Goal: Task Accomplishment & Management: Manage account settings

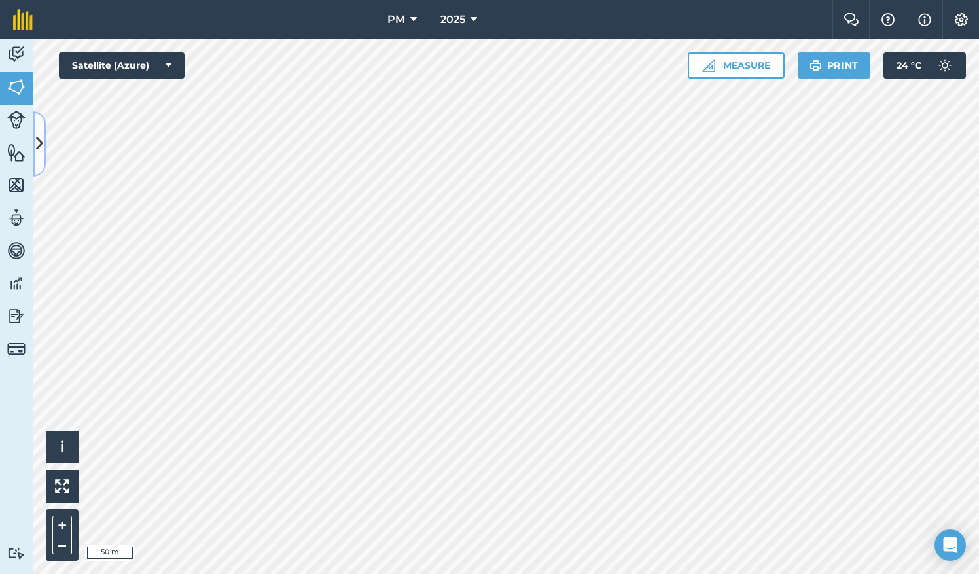
click at [41, 148] on icon at bounding box center [39, 143] width 7 height 23
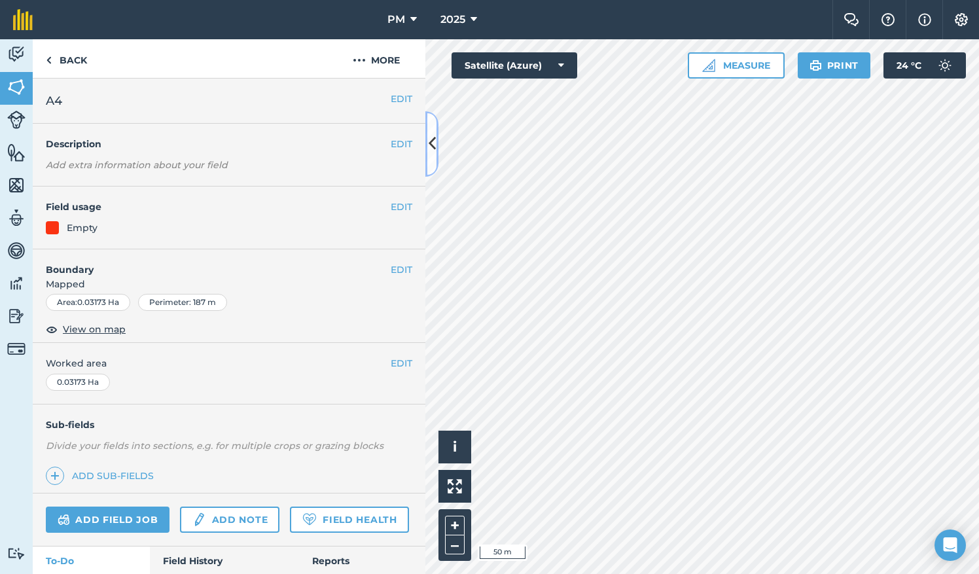
click at [436, 140] on button at bounding box center [431, 143] width 13 height 65
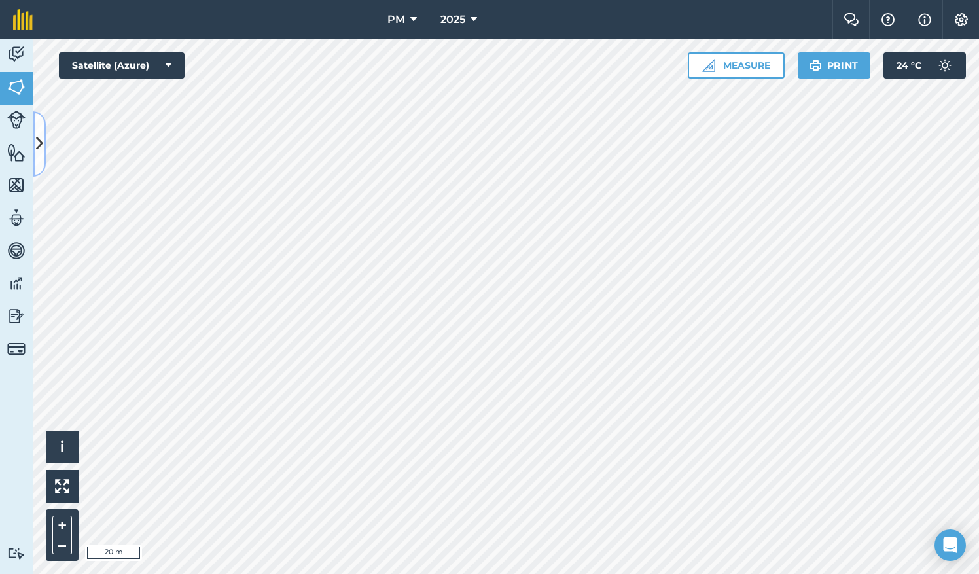
click at [42, 149] on icon at bounding box center [39, 143] width 7 height 23
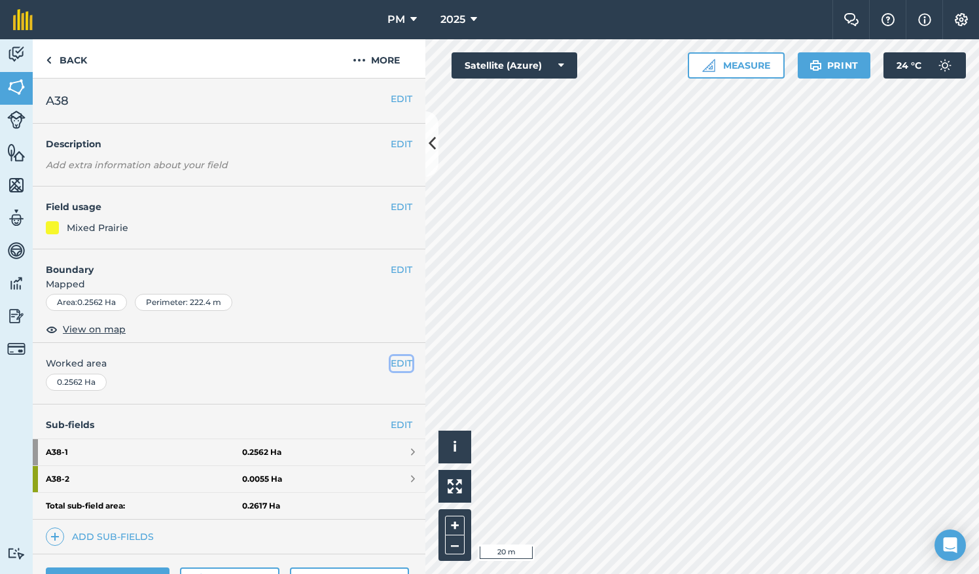
click at [391, 365] on button "EDIT" at bounding box center [402, 363] width 22 height 14
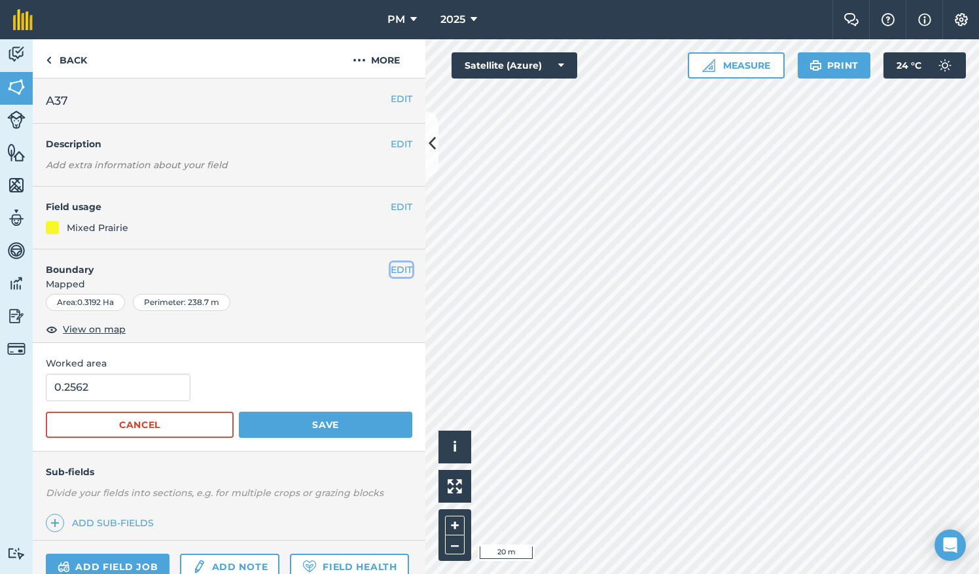
click at [394, 269] on button "EDIT" at bounding box center [402, 269] width 22 height 14
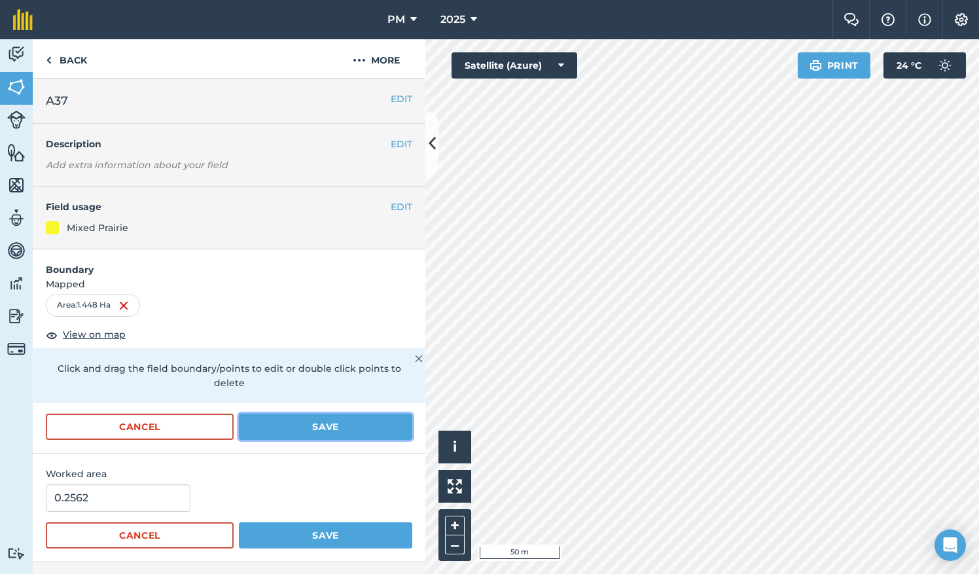
click at [348, 425] on button "Save" at bounding box center [325, 427] width 173 height 26
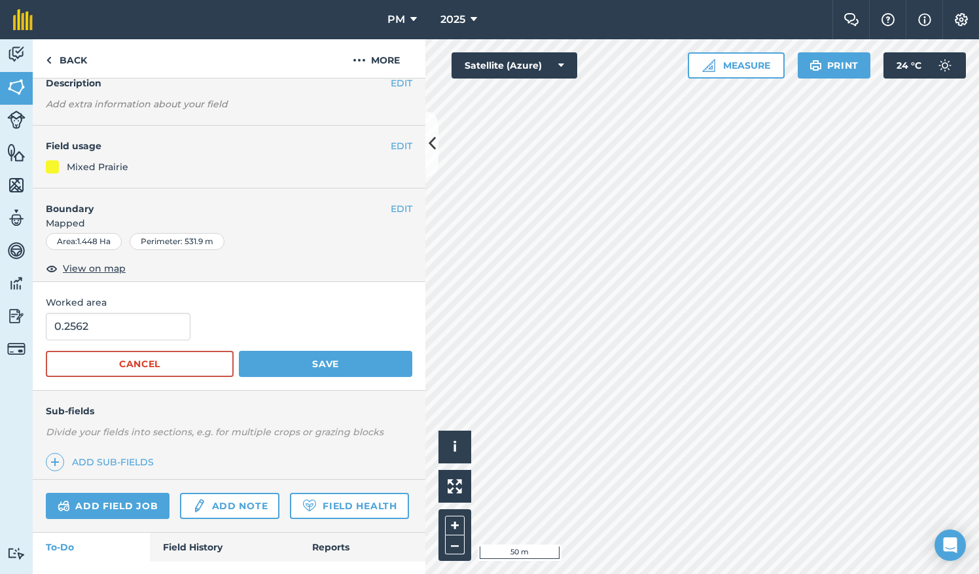
scroll to position [72, 0]
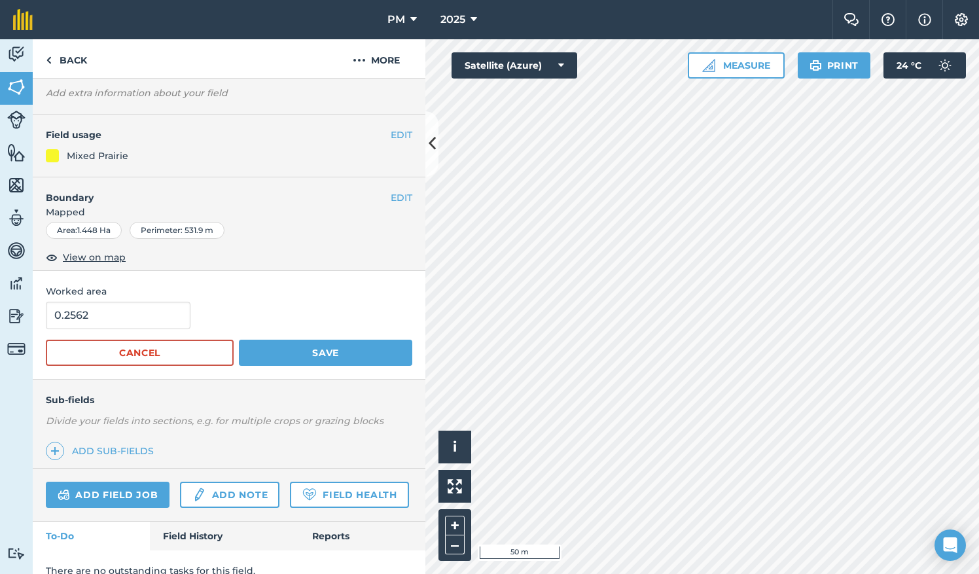
click at [285, 285] on span "Worked area" at bounding box center [229, 291] width 367 height 14
click at [187, 357] on button "Cancel" at bounding box center [140, 353] width 188 height 26
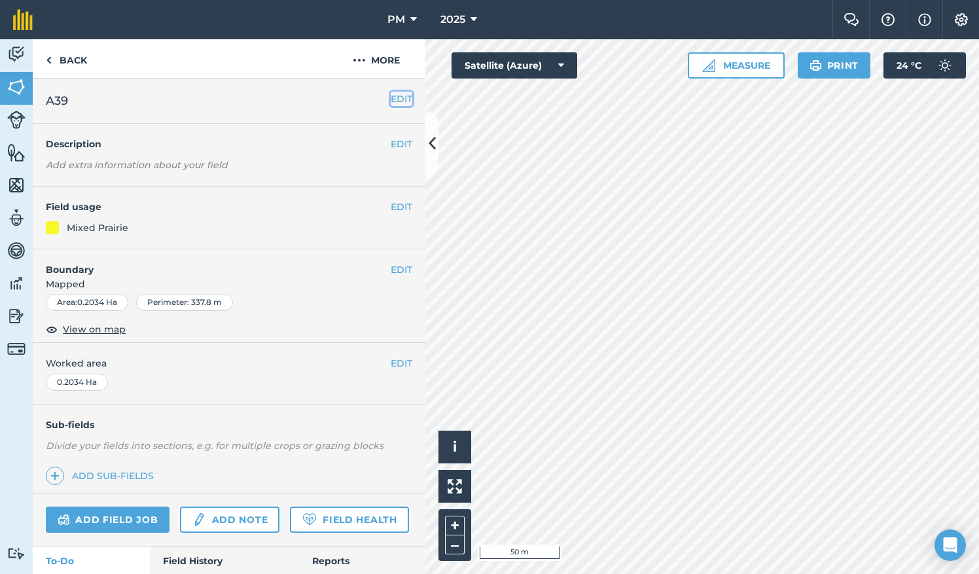
click at [391, 99] on button "EDIT" at bounding box center [402, 99] width 22 height 14
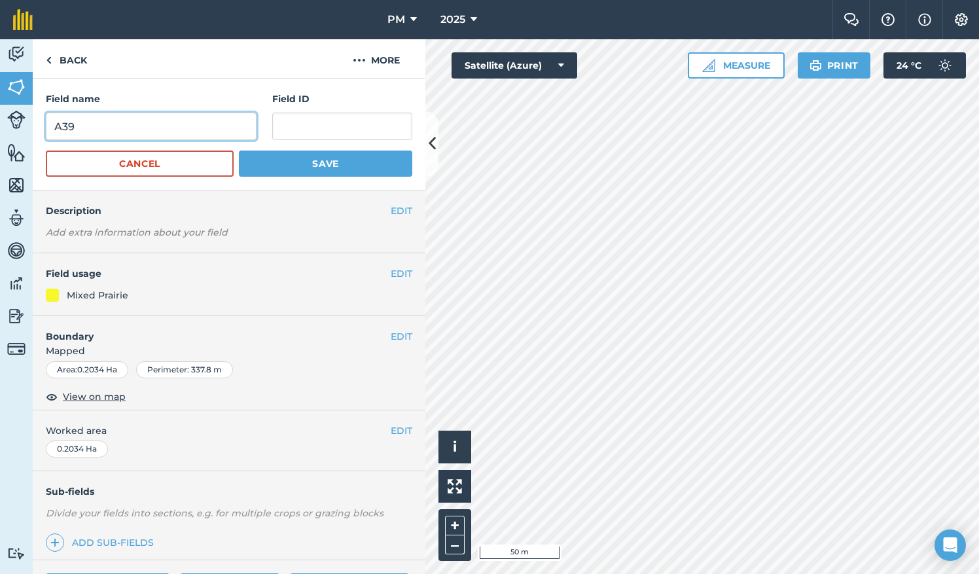
click at [80, 128] on input "A39" at bounding box center [151, 126] width 211 height 27
type input "A38"
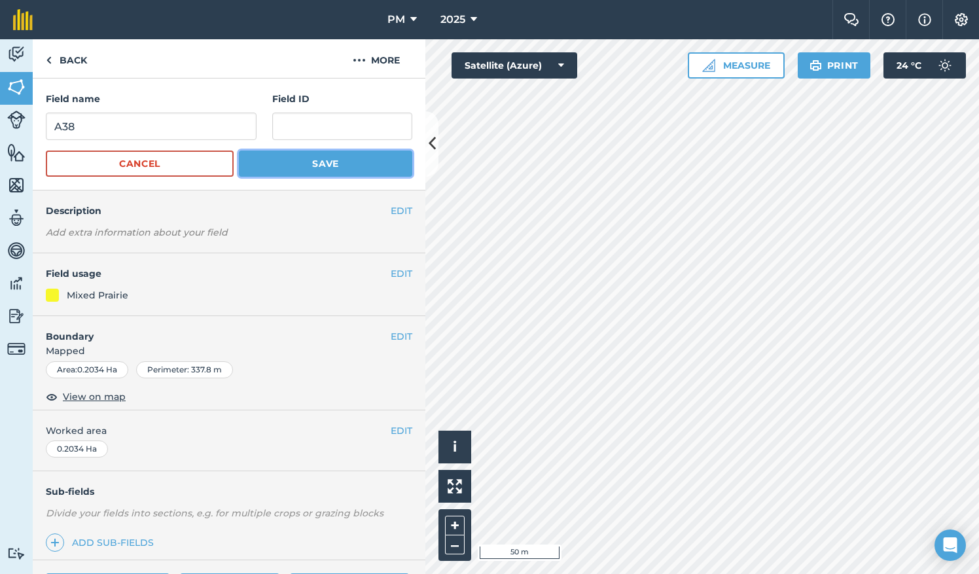
click at [297, 163] on button "Save" at bounding box center [325, 164] width 173 height 26
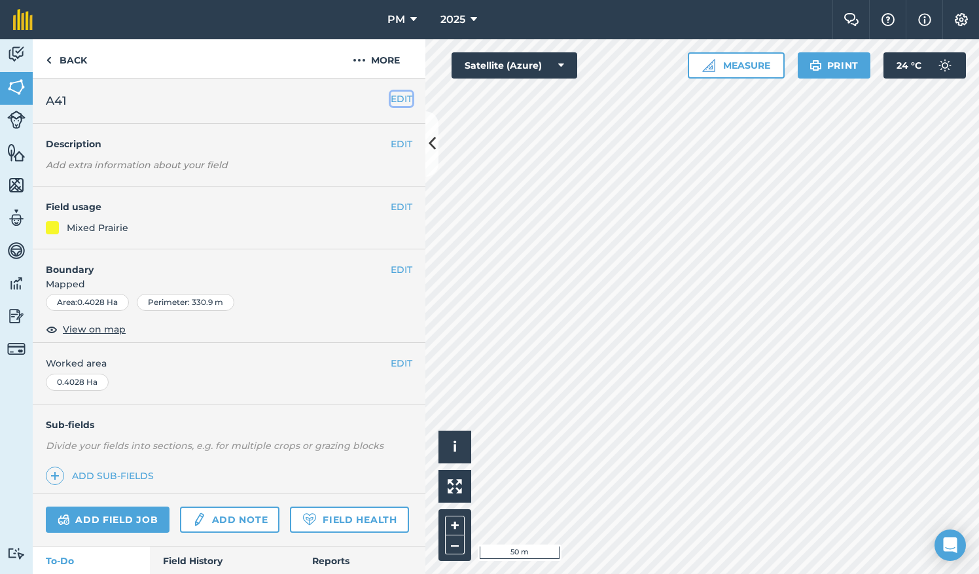
click at [391, 94] on button "EDIT" at bounding box center [402, 99] width 22 height 14
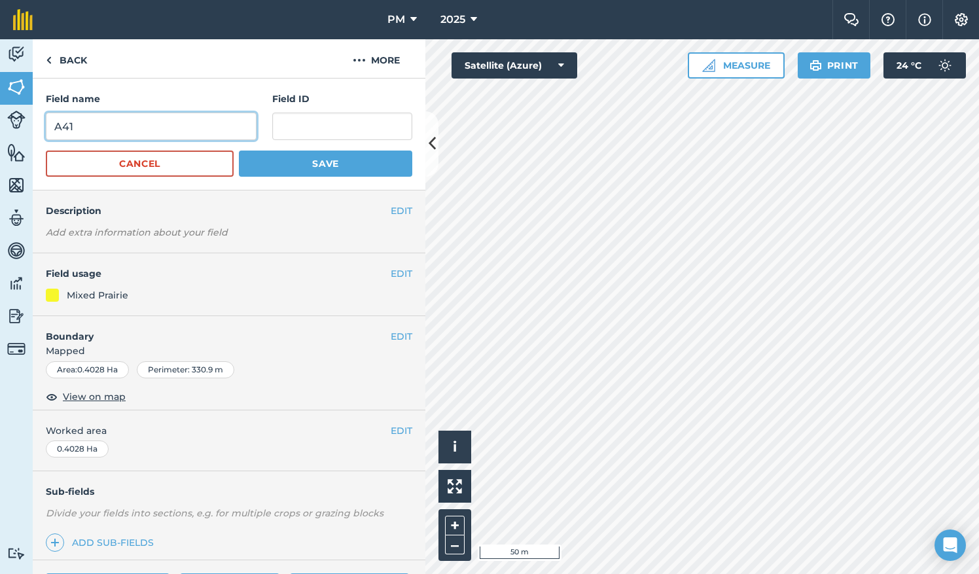
click at [75, 127] on input "A41" at bounding box center [151, 126] width 211 height 27
type input "A39"
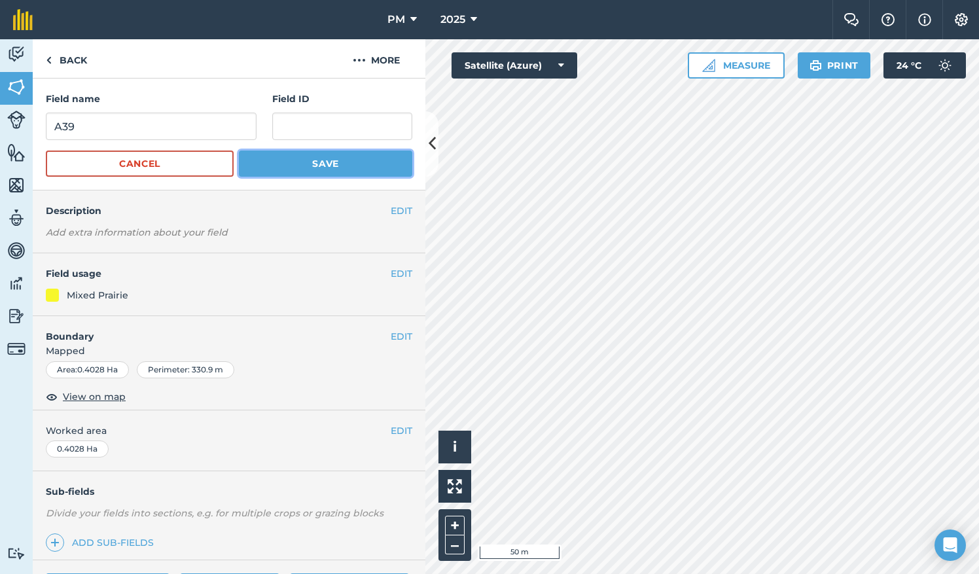
click at [266, 162] on button "Save" at bounding box center [325, 164] width 173 height 26
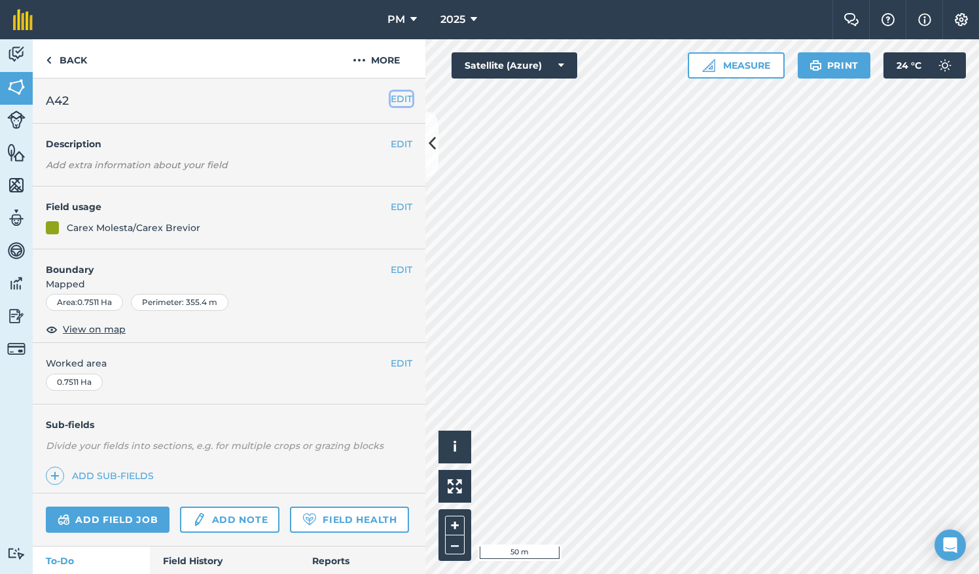
click at [393, 98] on button "EDIT" at bounding box center [402, 99] width 22 height 14
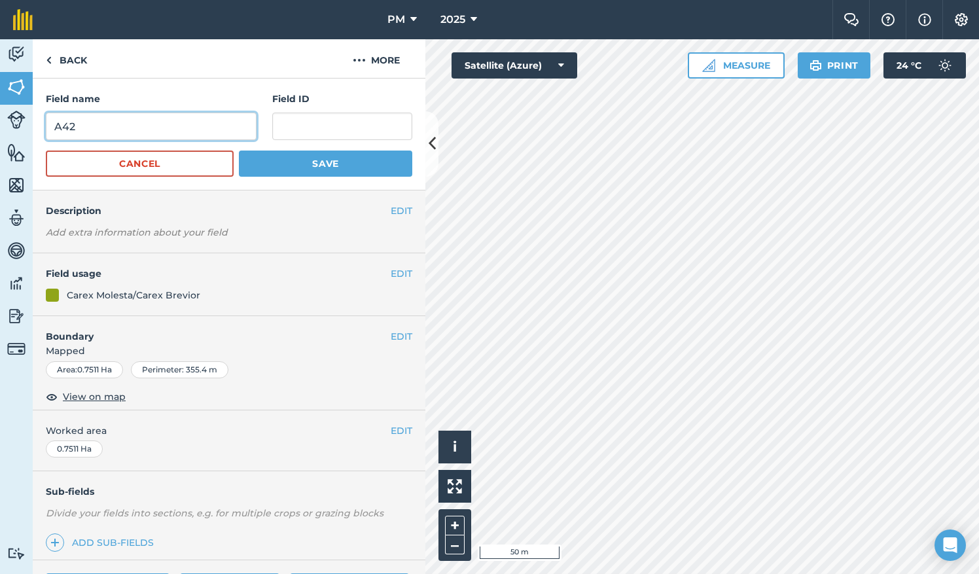
click at [109, 120] on input "A42" at bounding box center [151, 126] width 211 height 27
type input "A40"
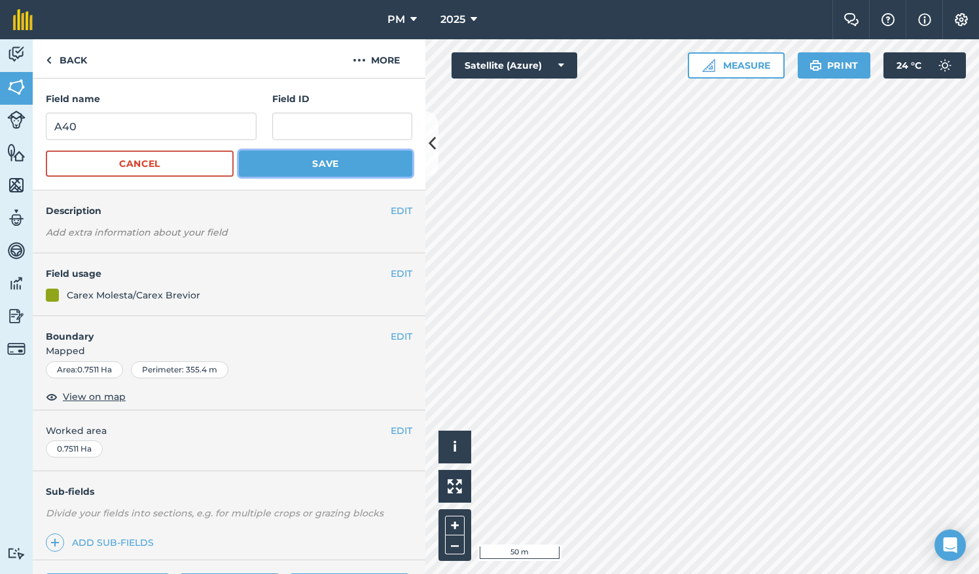
click at [270, 161] on button "Save" at bounding box center [325, 164] width 173 height 26
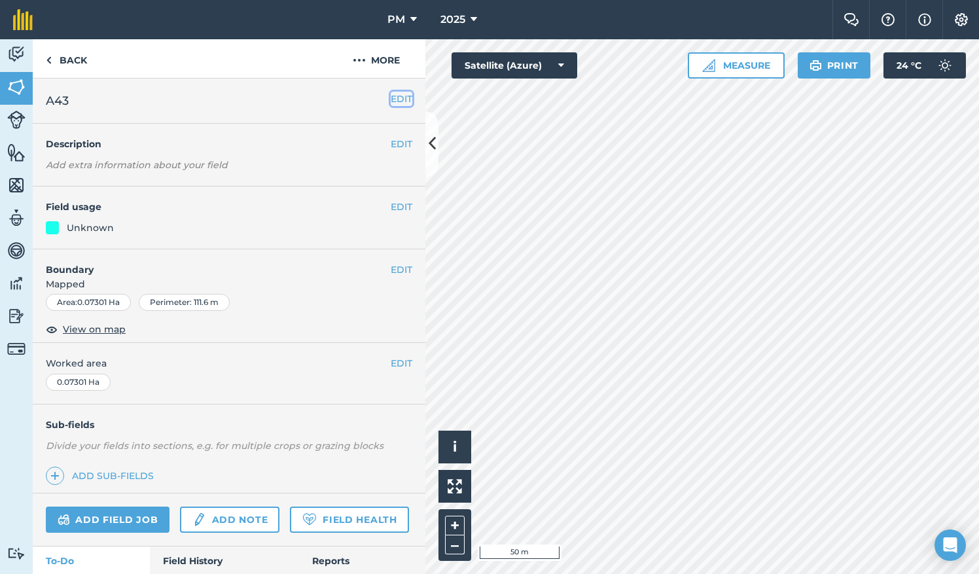
click at [393, 102] on button "EDIT" at bounding box center [402, 99] width 22 height 14
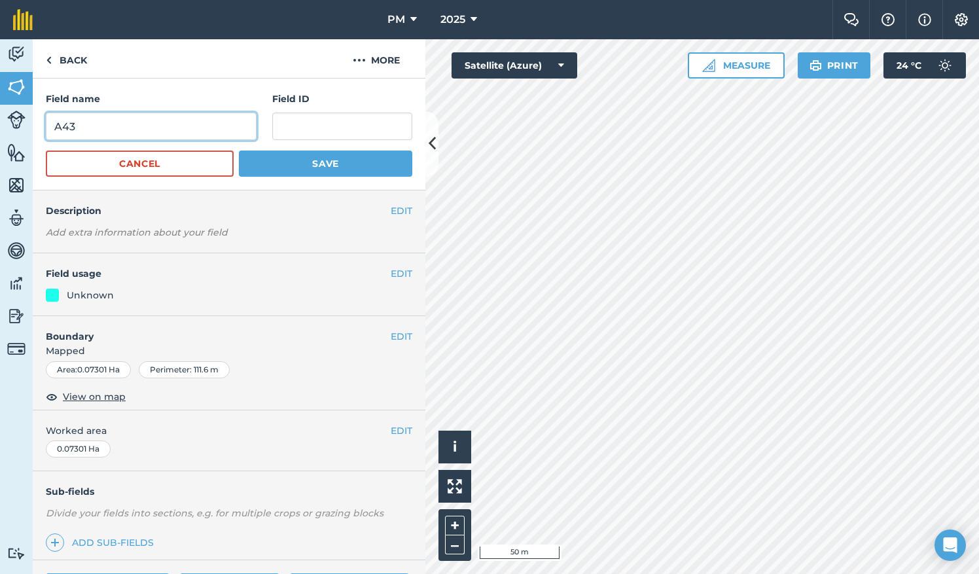
click at [103, 130] on input "A43" at bounding box center [151, 126] width 211 height 27
type input "A41"
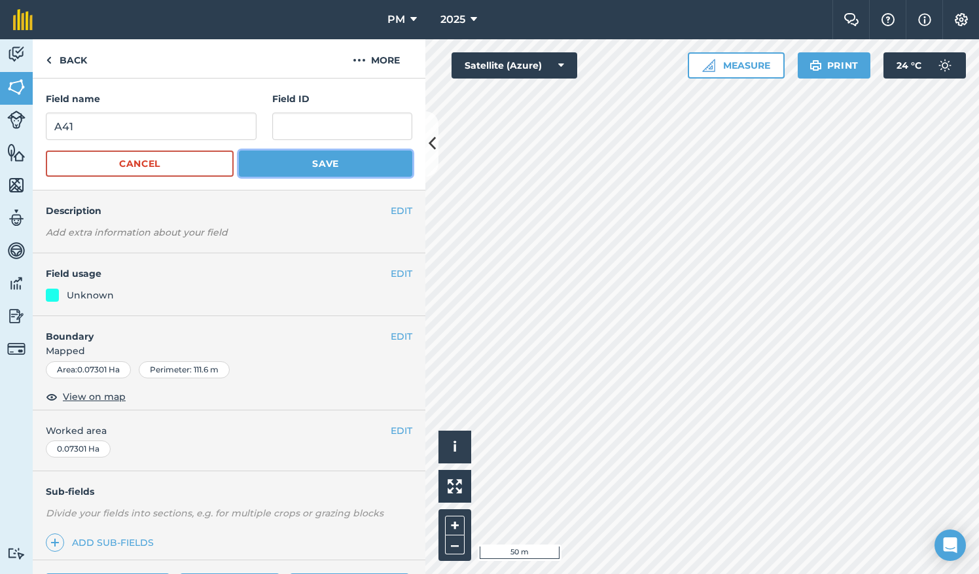
click at [282, 164] on button "Save" at bounding box center [325, 164] width 173 height 26
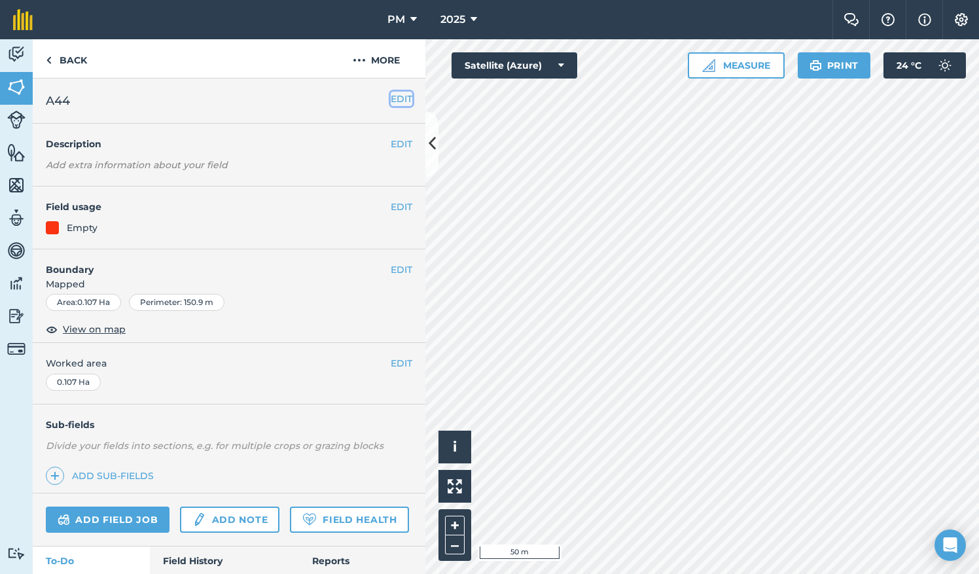
click at [391, 94] on button "EDIT" at bounding box center [402, 99] width 22 height 14
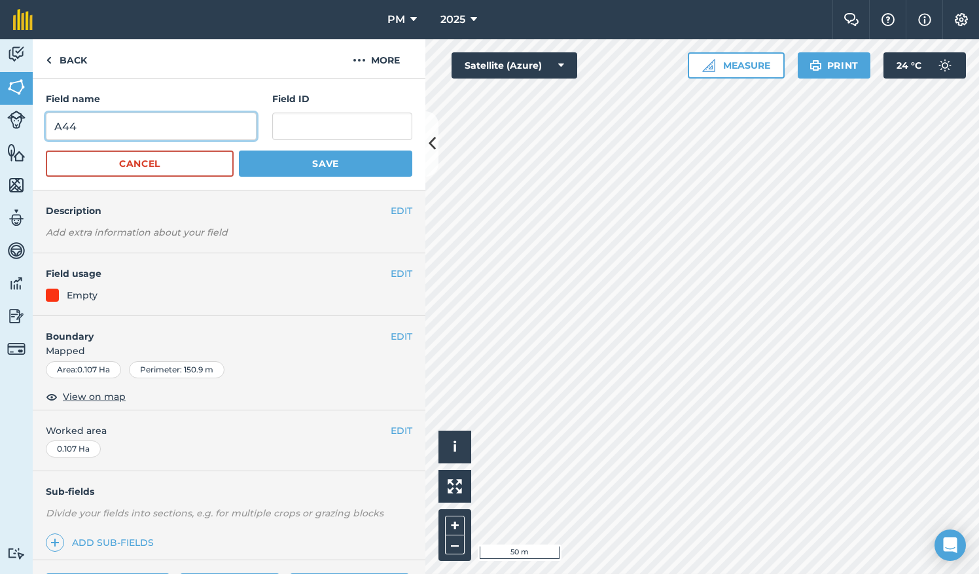
click at [117, 134] on input "A44" at bounding box center [151, 126] width 211 height 27
type input "A42"
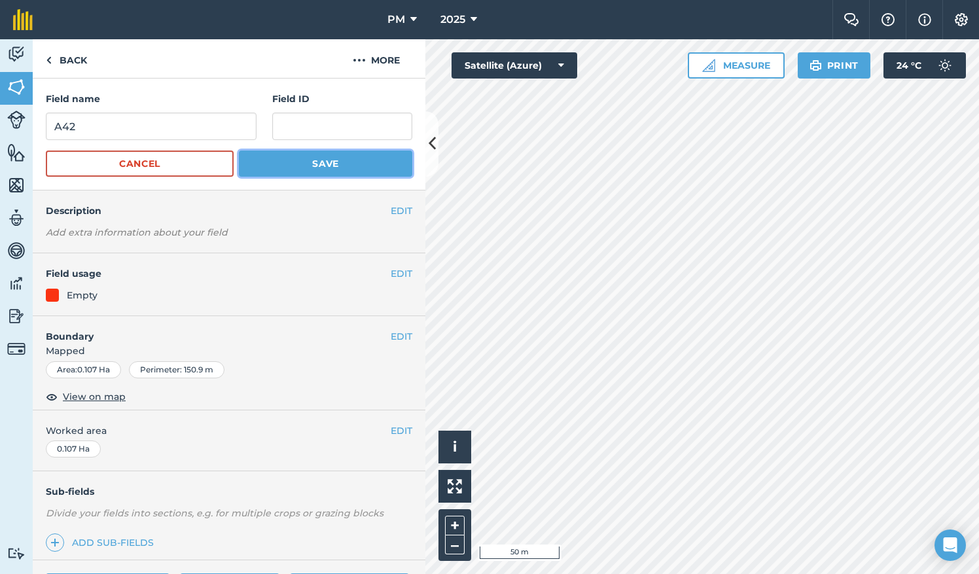
click at [278, 158] on button "Save" at bounding box center [325, 164] width 173 height 26
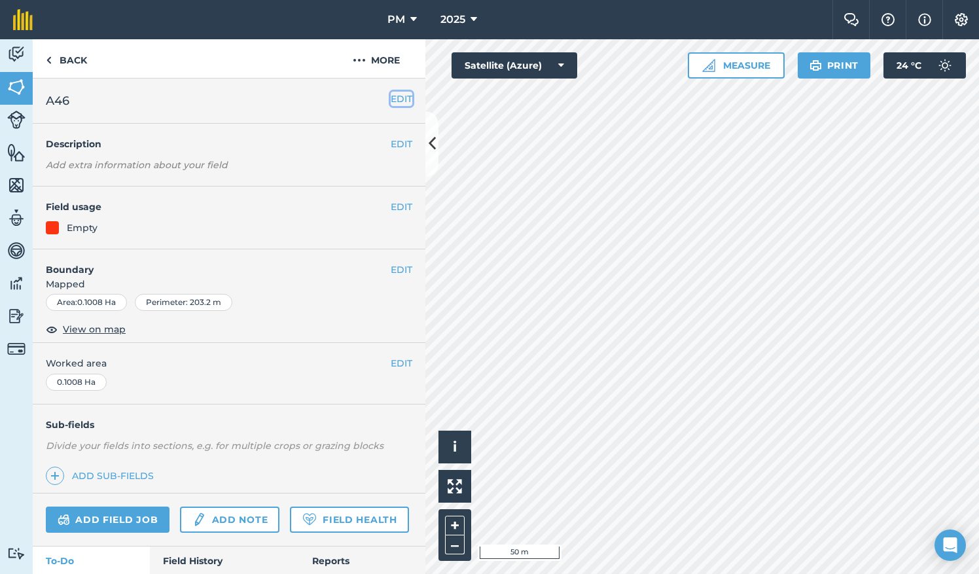
click at [391, 94] on button "EDIT" at bounding box center [402, 99] width 22 height 14
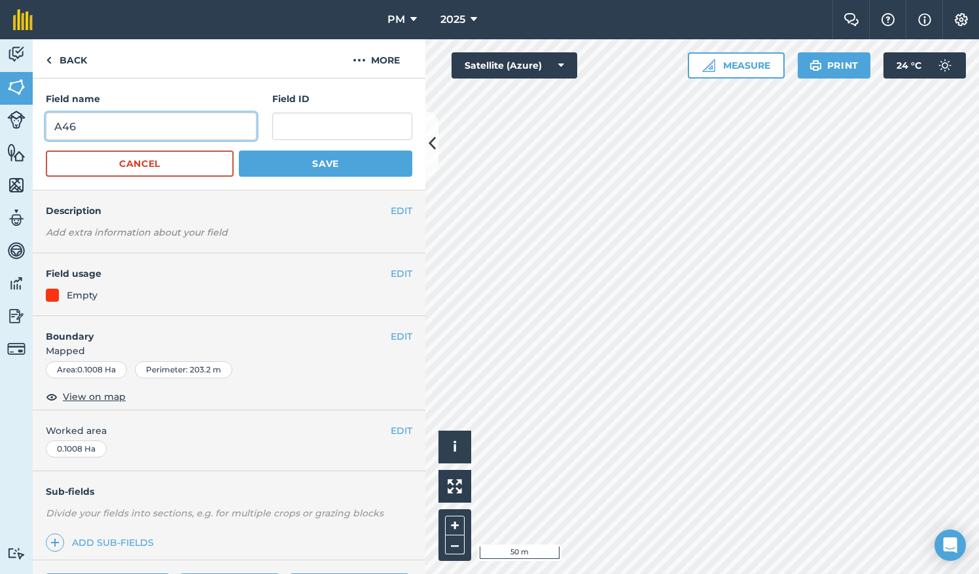
click at [151, 136] on input "A46" at bounding box center [151, 126] width 211 height 27
type input "A43"
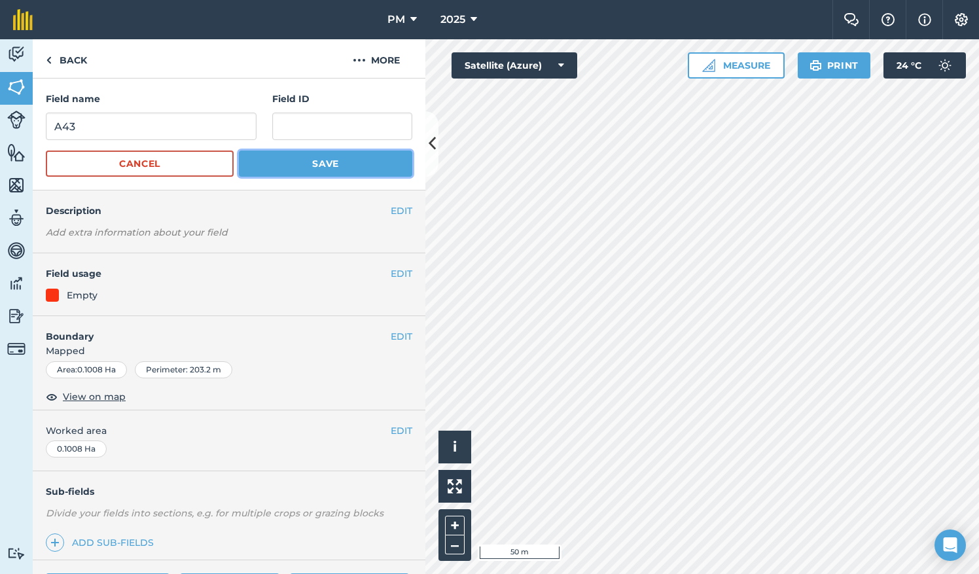
click at [264, 169] on button "Save" at bounding box center [325, 164] width 173 height 26
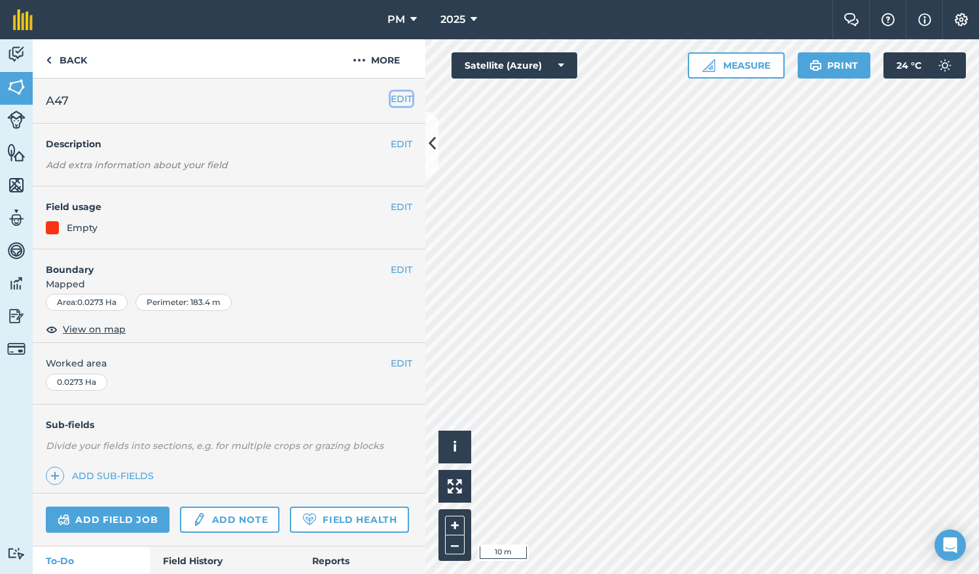
click at [397, 100] on button "EDIT" at bounding box center [402, 99] width 22 height 14
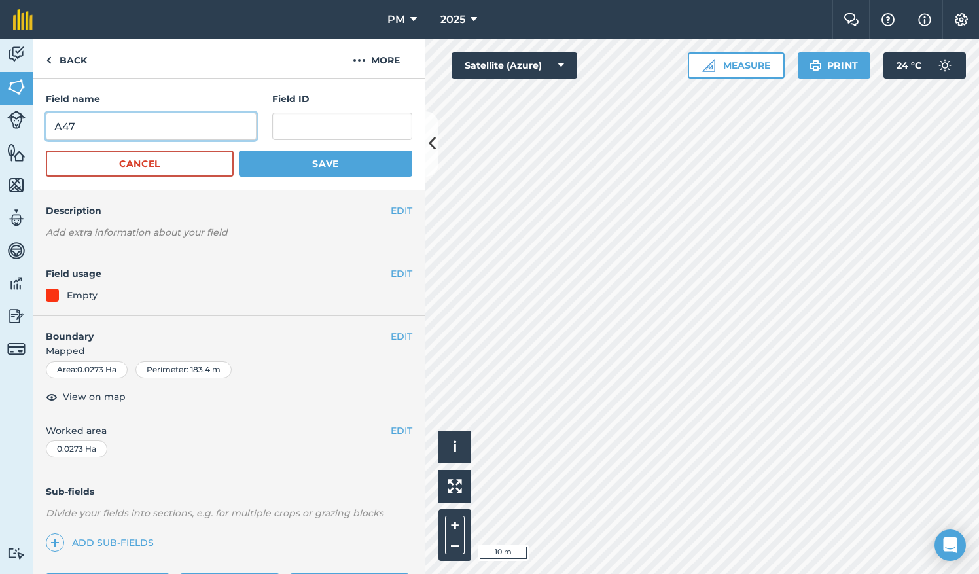
click at [179, 134] on input "A47" at bounding box center [151, 126] width 211 height 27
type input "A44"
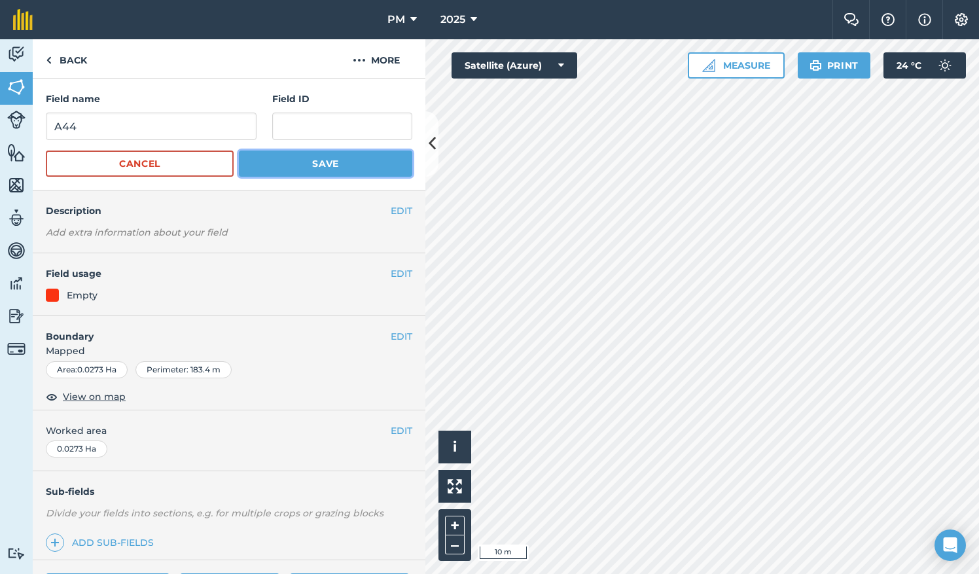
click at [261, 170] on button "Save" at bounding box center [325, 164] width 173 height 26
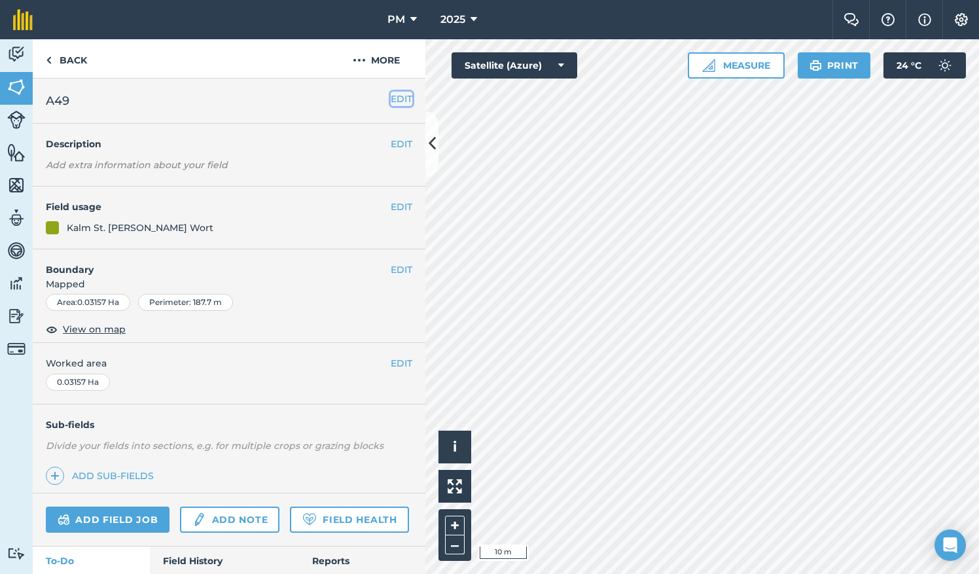
click at [391, 103] on button "EDIT" at bounding box center [402, 99] width 22 height 14
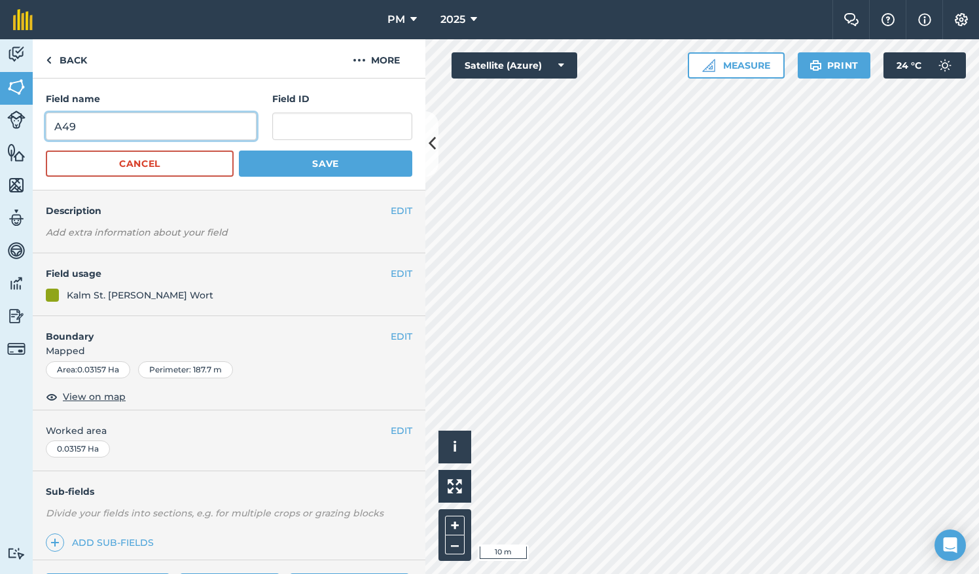
click at [142, 122] on input "A49" at bounding box center [151, 126] width 211 height 27
type input "A45"
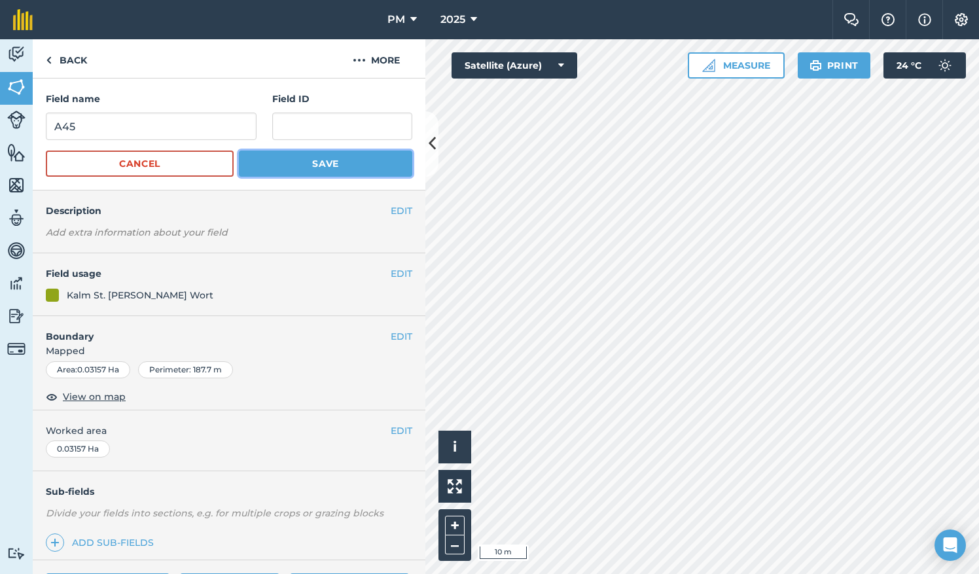
click at [250, 170] on button "Save" at bounding box center [325, 164] width 173 height 26
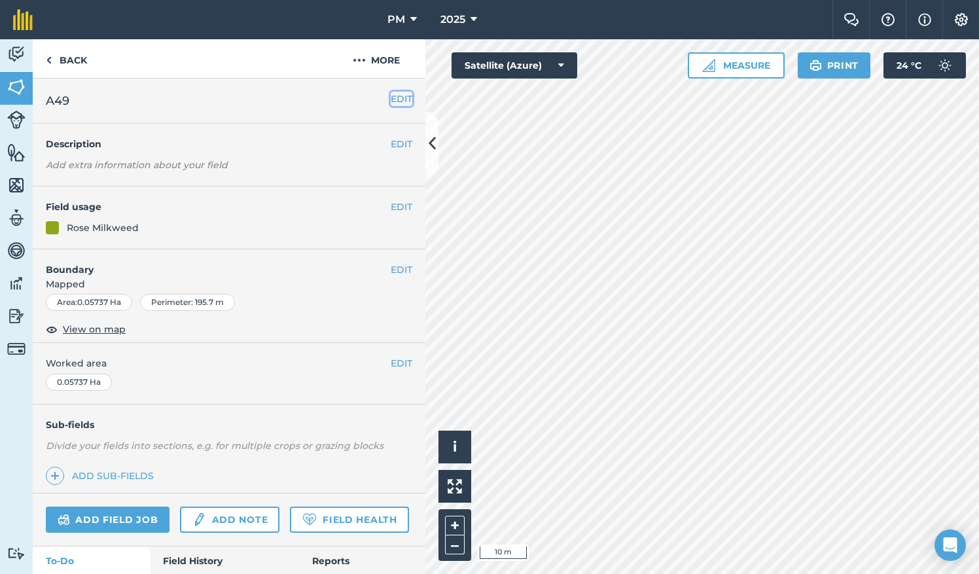
click at [391, 101] on button "EDIT" at bounding box center [402, 99] width 22 height 14
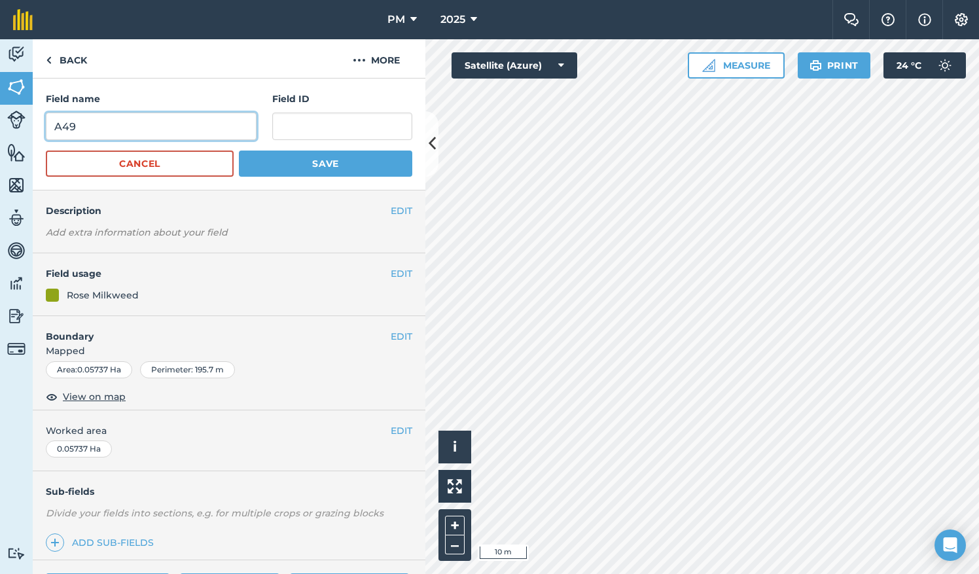
click at [198, 136] on input "A49" at bounding box center [151, 126] width 211 height 27
type input "A46"
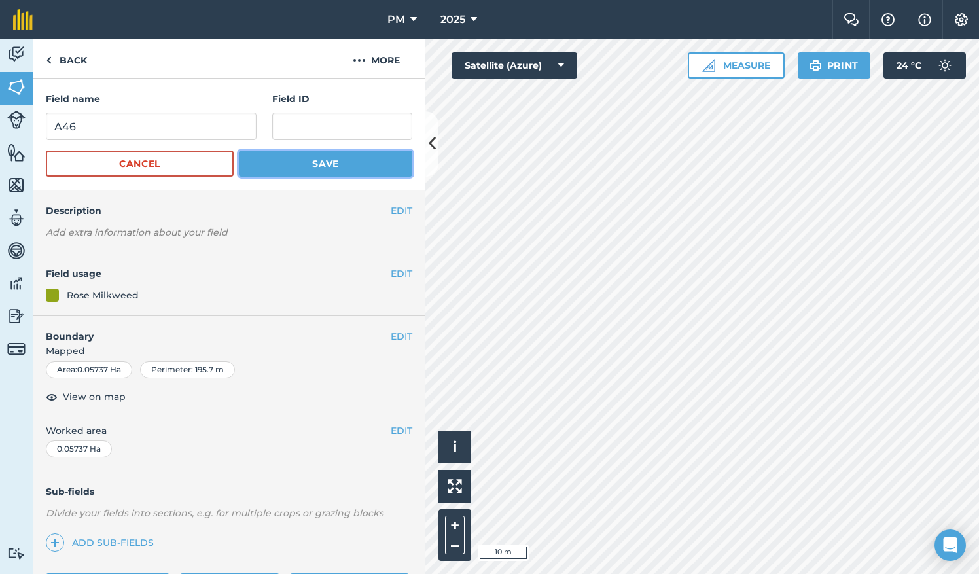
click at [267, 158] on button "Save" at bounding box center [325, 164] width 173 height 26
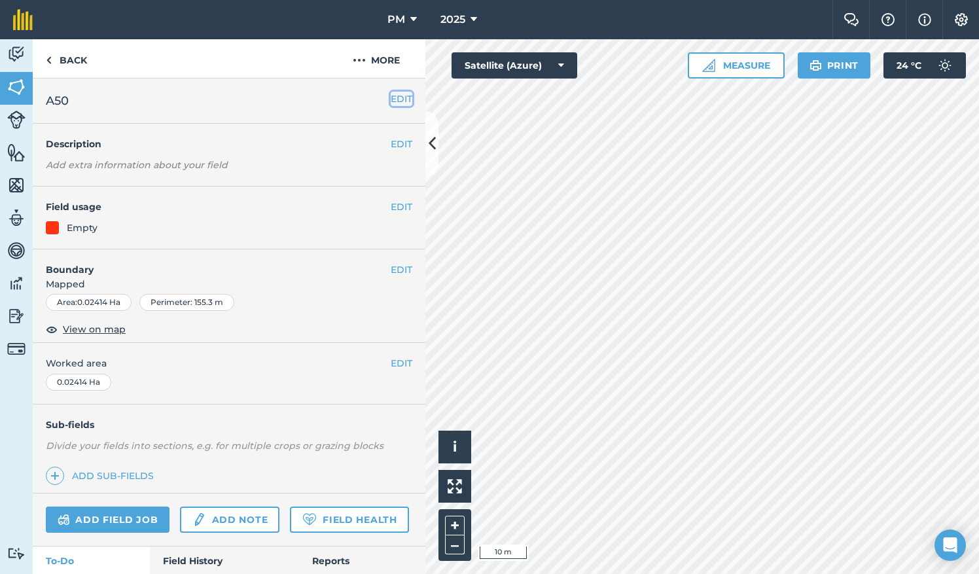
click at [395, 96] on button "EDIT" at bounding box center [402, 99] width 22 height 14
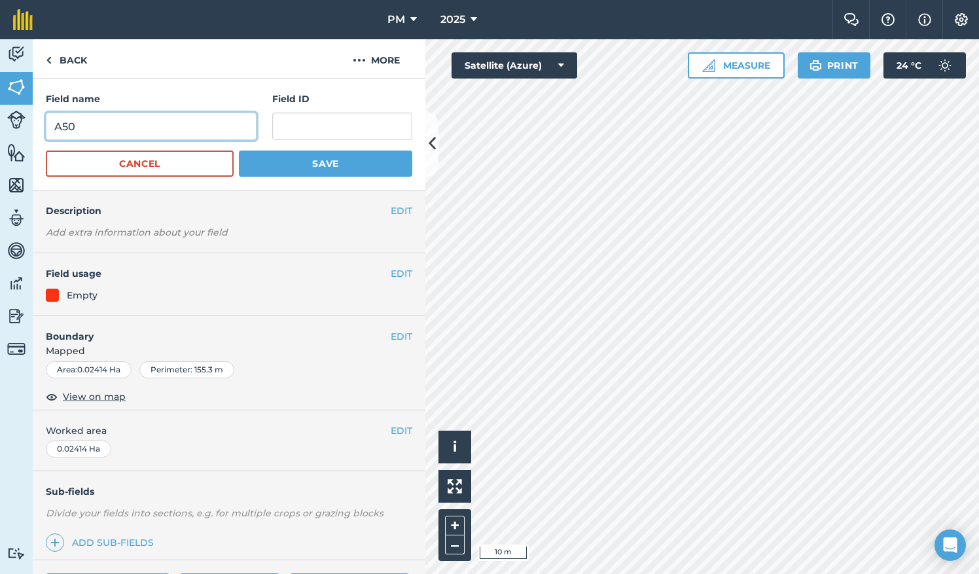
click at [84, 123] on input "A50" at bounding box center [151, 126] width 211 height 27
type input "A47"
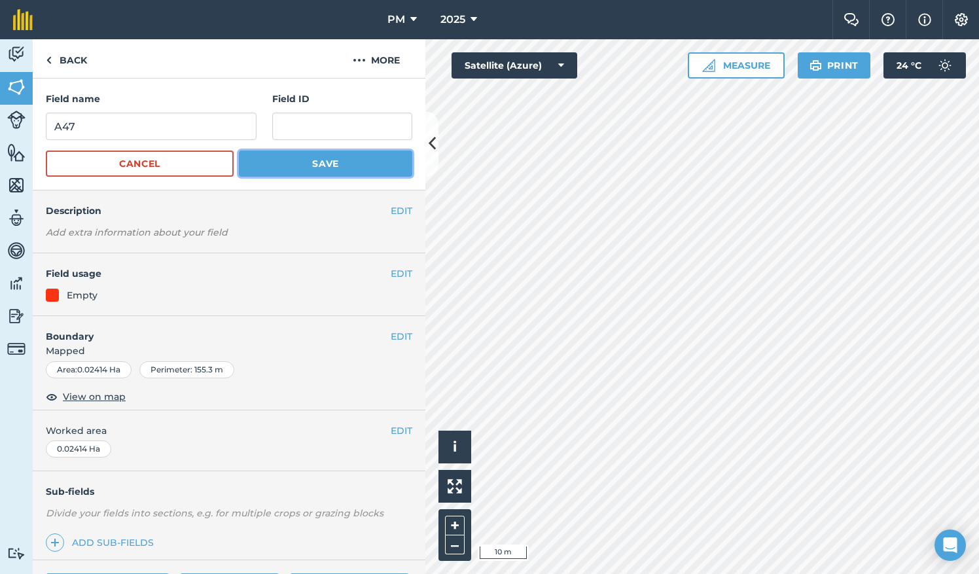
click at [282, 165] on button "Save" at bounding box center [325, 164] width 173 height 26
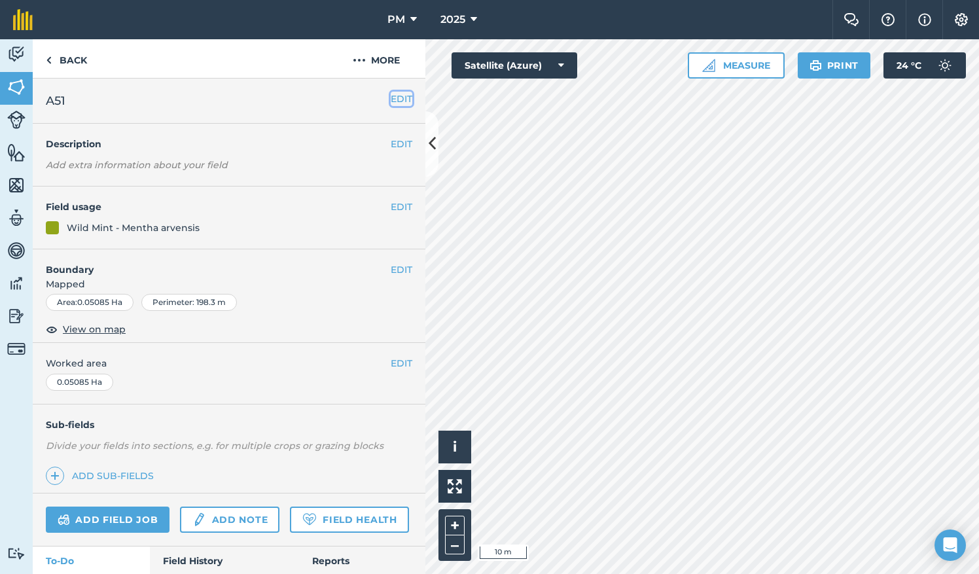
click at [391, 101] on button "EDIT" at bounding box center [402, 99] width 22 height 14
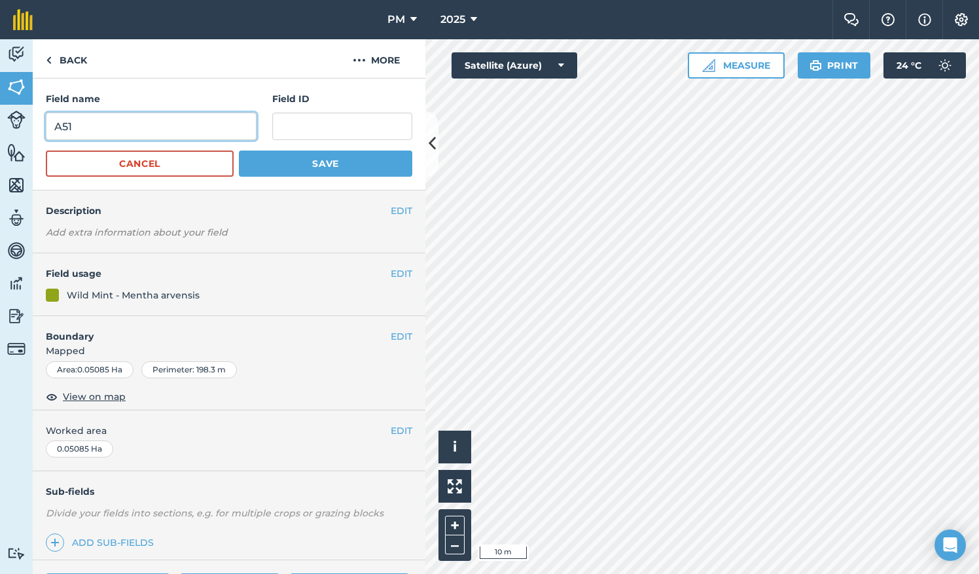
click at [139, 122] on input "A51" at bounding box center [151, 126] width 211 height 27
type input "A48"
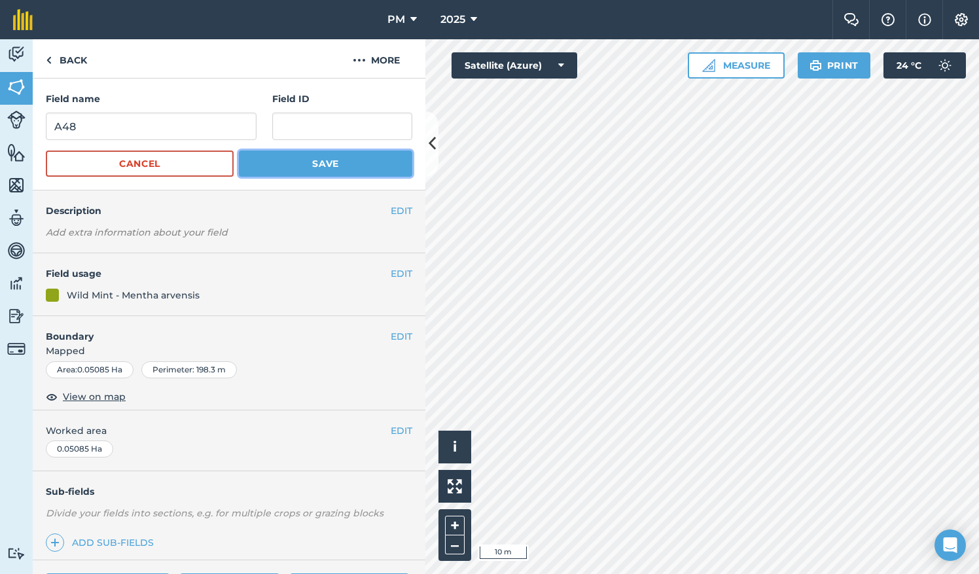
click at [265, 158] on button "Save" at bounding box center [325, 164] width 173 height 26
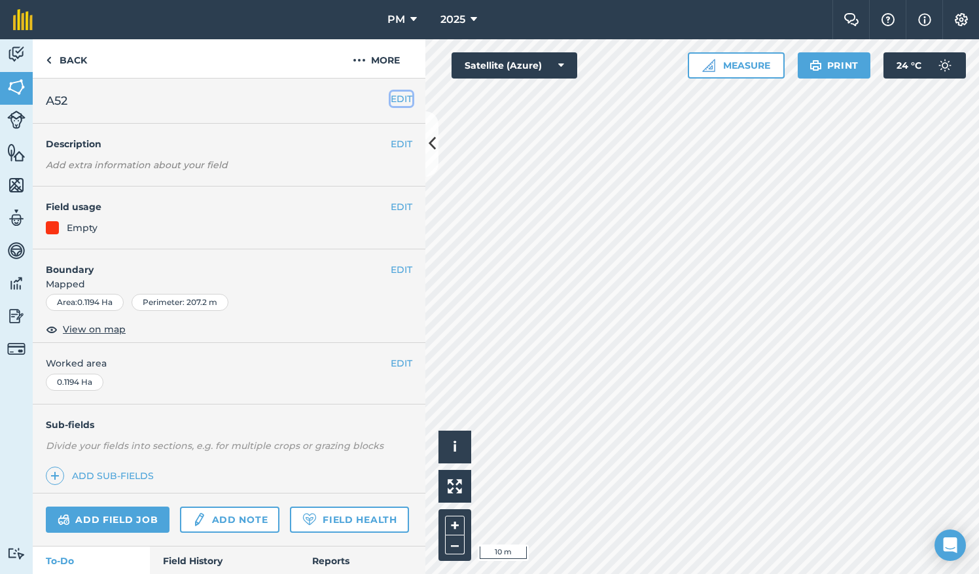
click at [391, 99] on button "EDIT" at bounding box center [402, 99] width 22 height 14
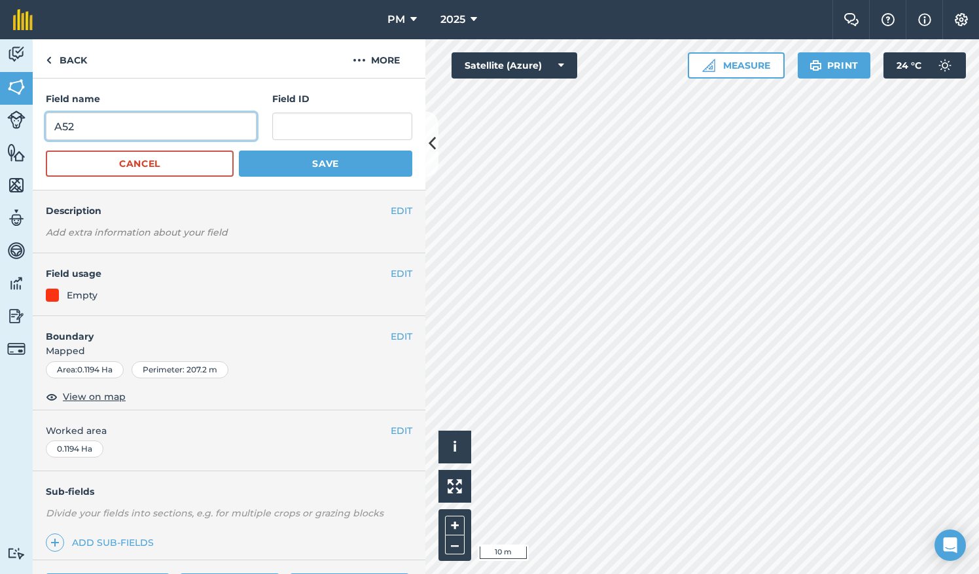
click at [217, 128] on input "A52" at bounding box center [151, 126] width 211 height 27
type input "A49"
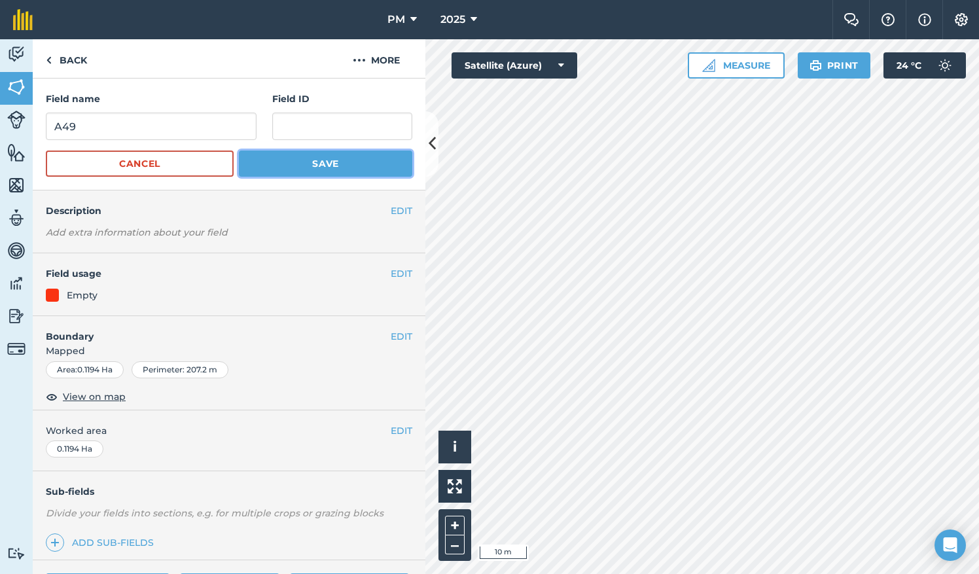
click at [308, 157] on button "Save" at bounding box center [325, 164] width 173 height 26
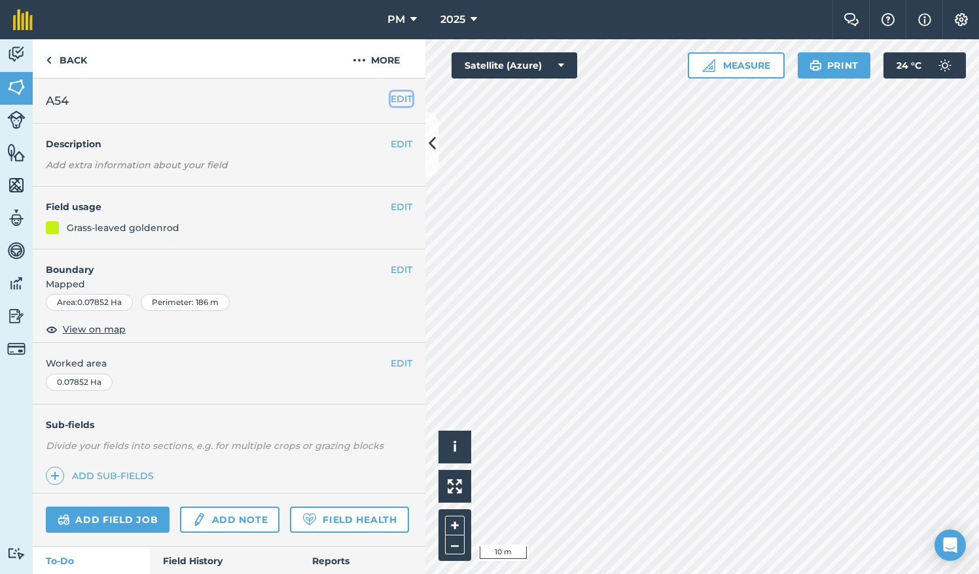
click at [395, 97] on button "EDIT" at bounding box center [402, 99] width 22 height 14
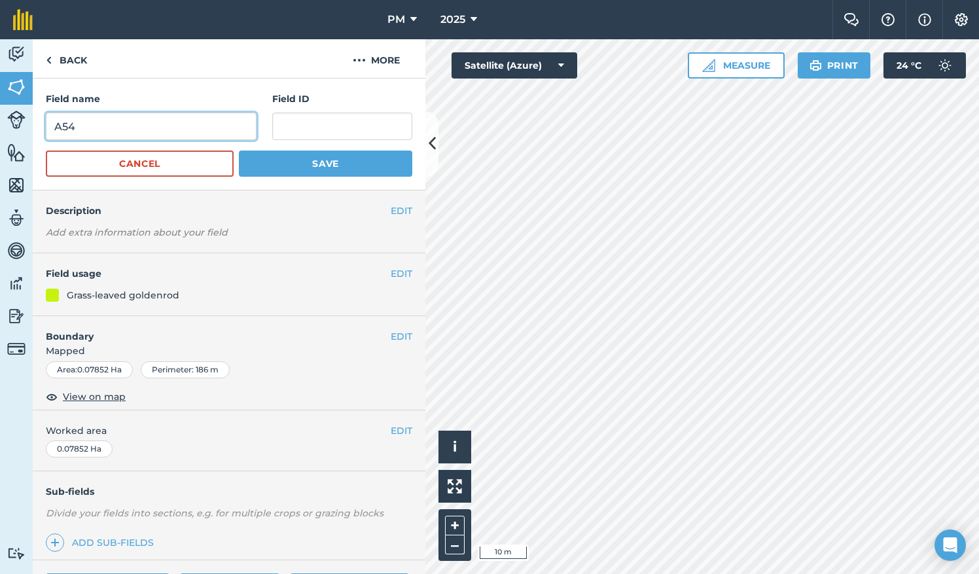
click at [141, 124] on input "A54" at bounding box center [151, 126] width 211 height 27
type input "A50"
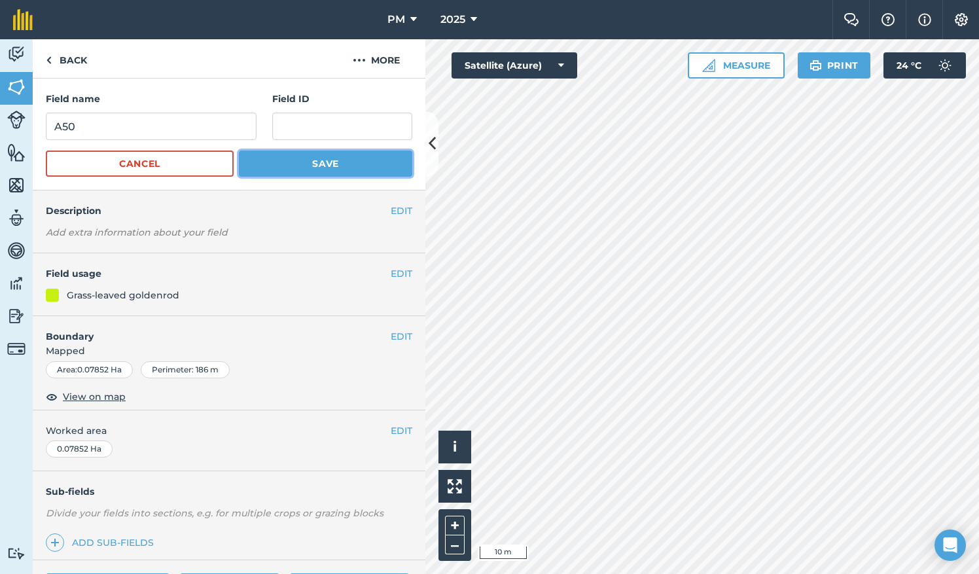
click at [249, 164] on button "Save" at bounding box center [325, 164] width 173 height 26
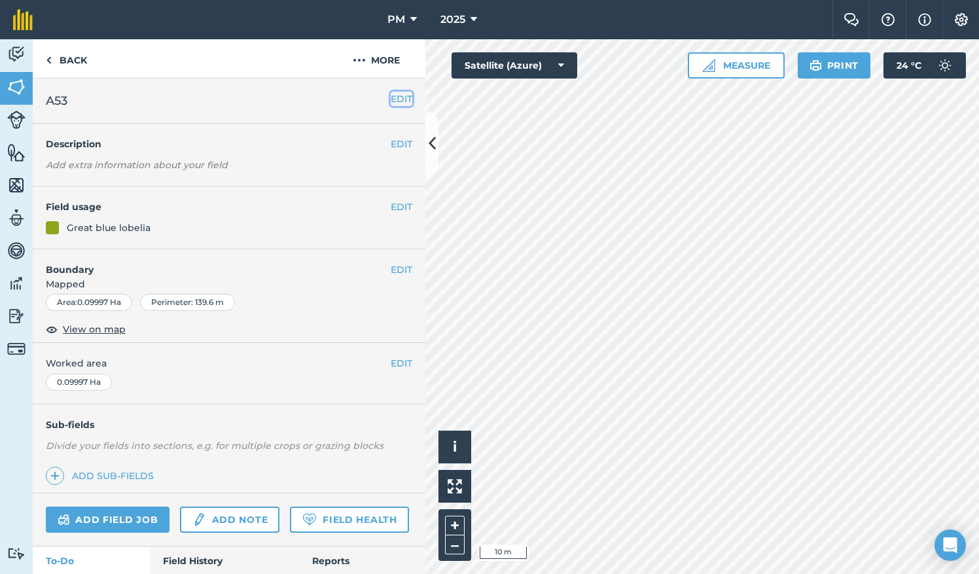
click at [395, 97] on button "EDIT" at bounding box center [402, 99] width 22 height 14
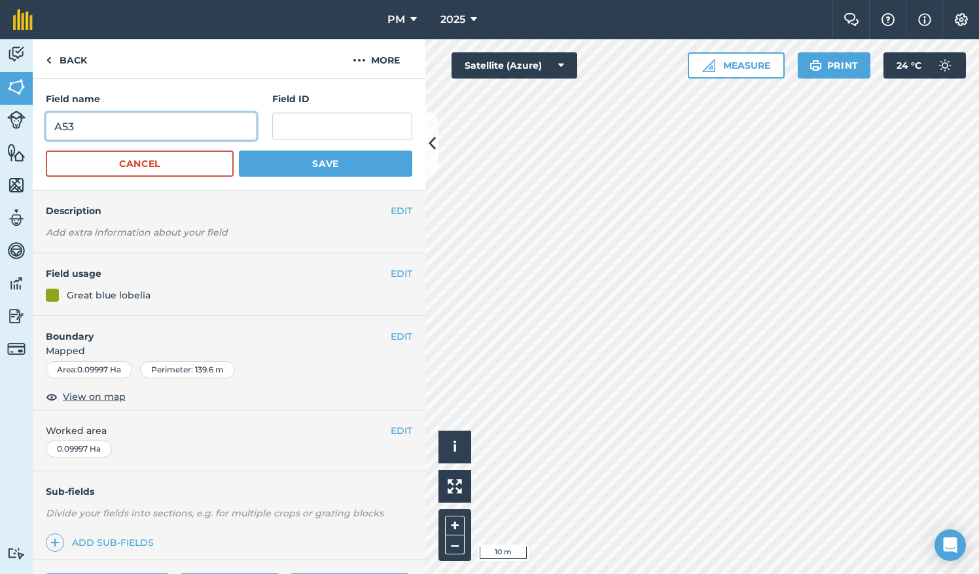
click at [151, 124] on input "A53" at bounding box center [151, 126] width 211 height 27
type input "A51"
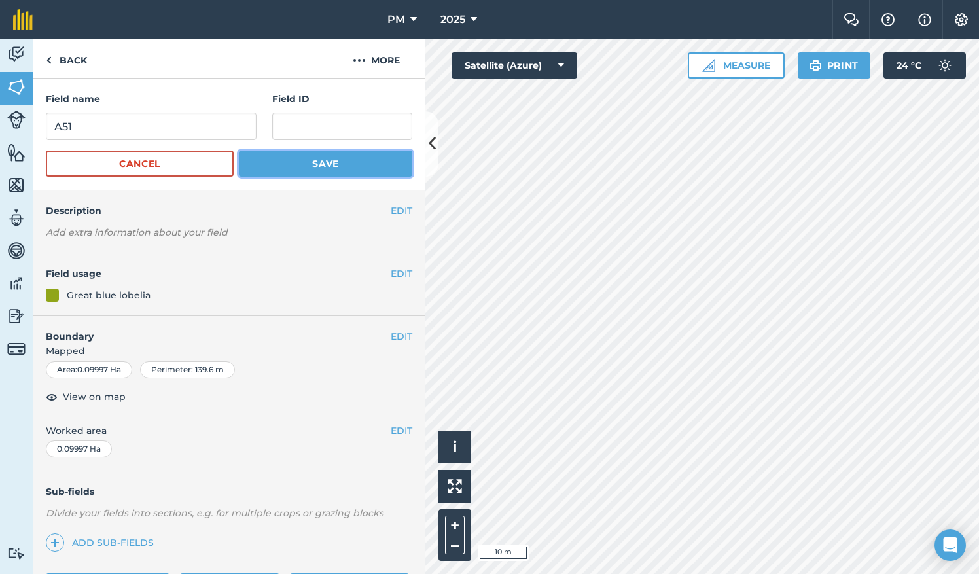
click at [344, 162] on button "Save" at bounding box center [325, 164] width 173 height 26
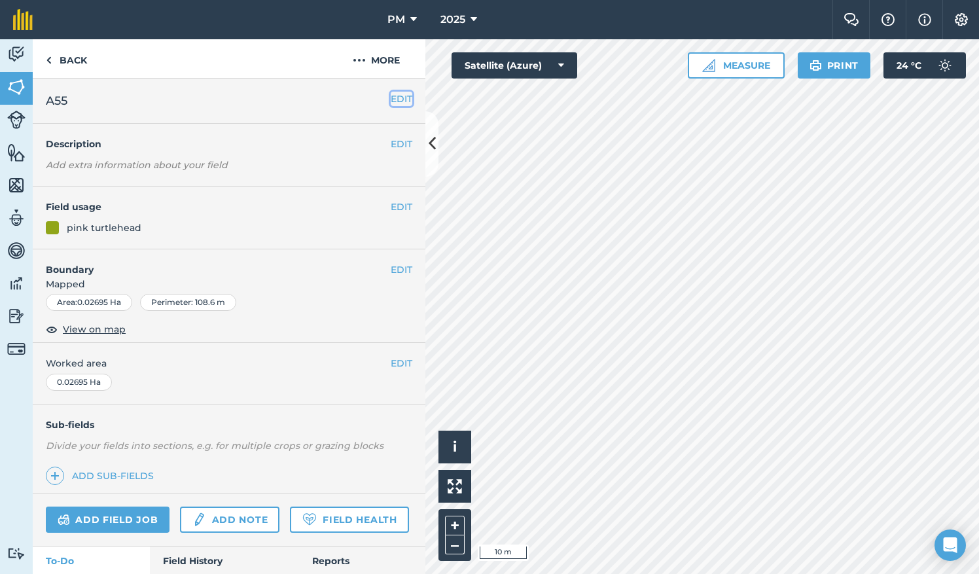
click at [391, 97] on button "EDIT" at bounding box center [402, 99] width 22 height 14
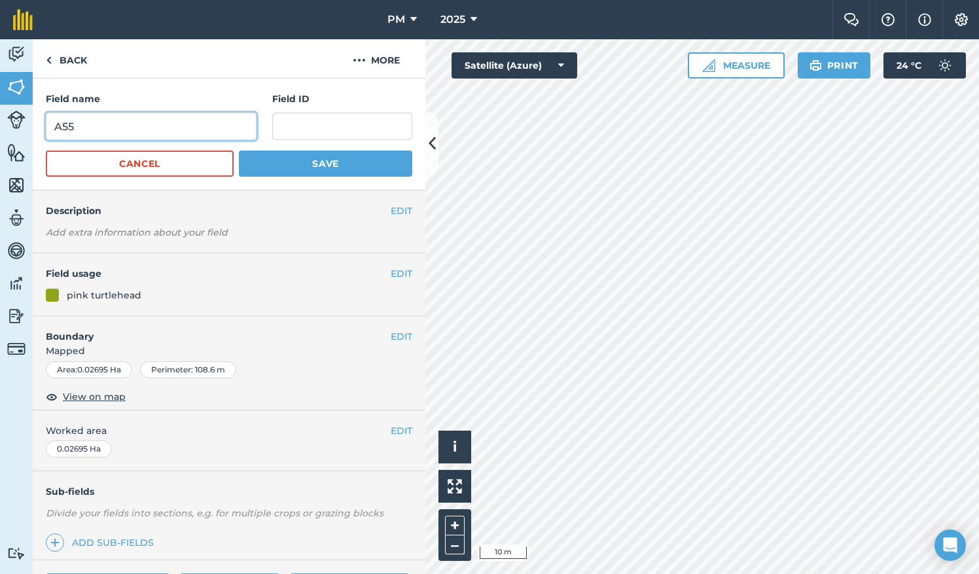
click at [135, 131] on input "A55" at bounding box center [151, 126] width 211 height 27
type input "A52"
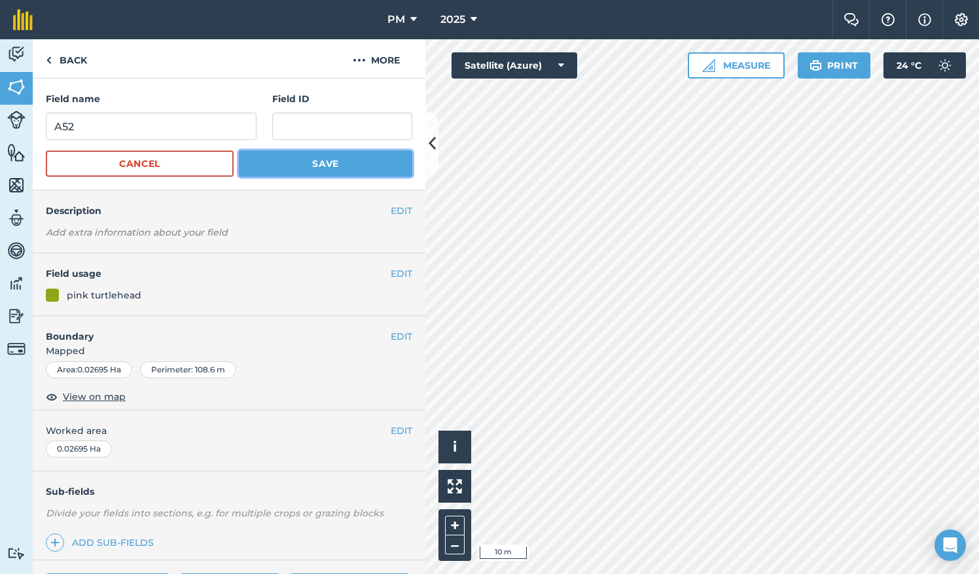
click at [281, 168] on button "Save" at bounding box center [325, 164] width 173 height 26
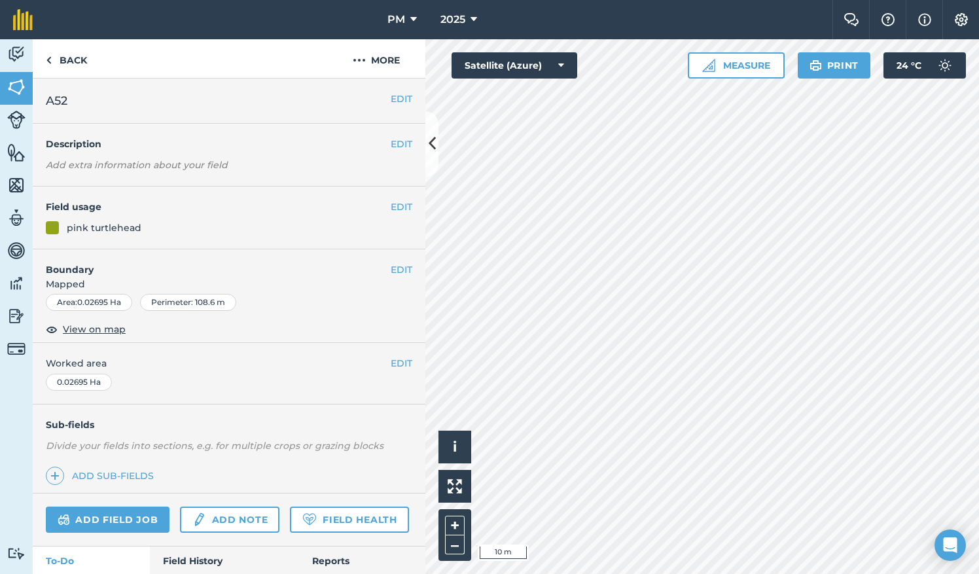
click at [606, 26] on div "PM 2025 Farm Chat Help Info Settings PM - 2025 Reproduced with the permission o…" at bounding box center [489, 287] width 979 height 574
click at [395, 99] on button "EDIT" at bounding box center [402, 99] width 22 height 14
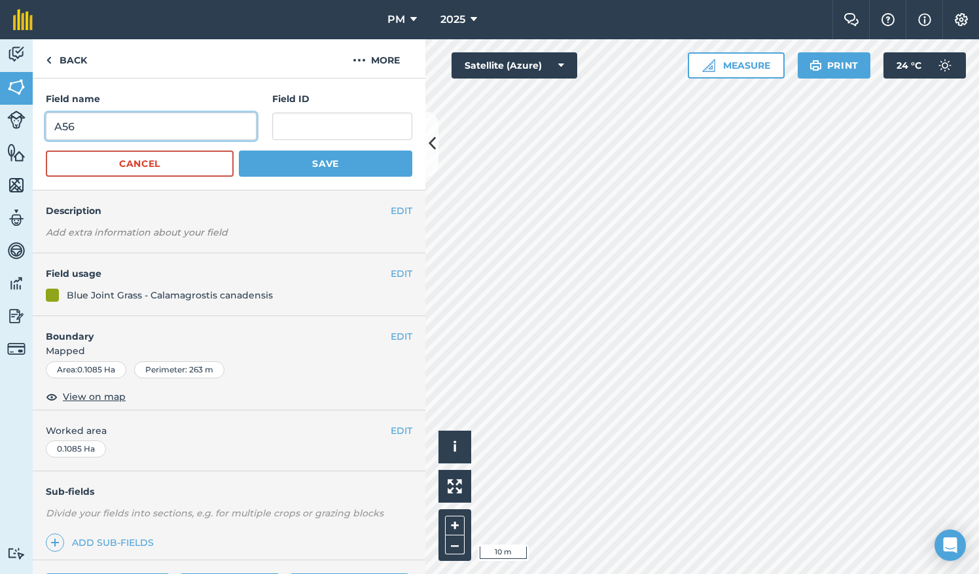
click at [118, 136] on input "A56" at bounding box center [151, 126] width 211 height 27
type input "A53"
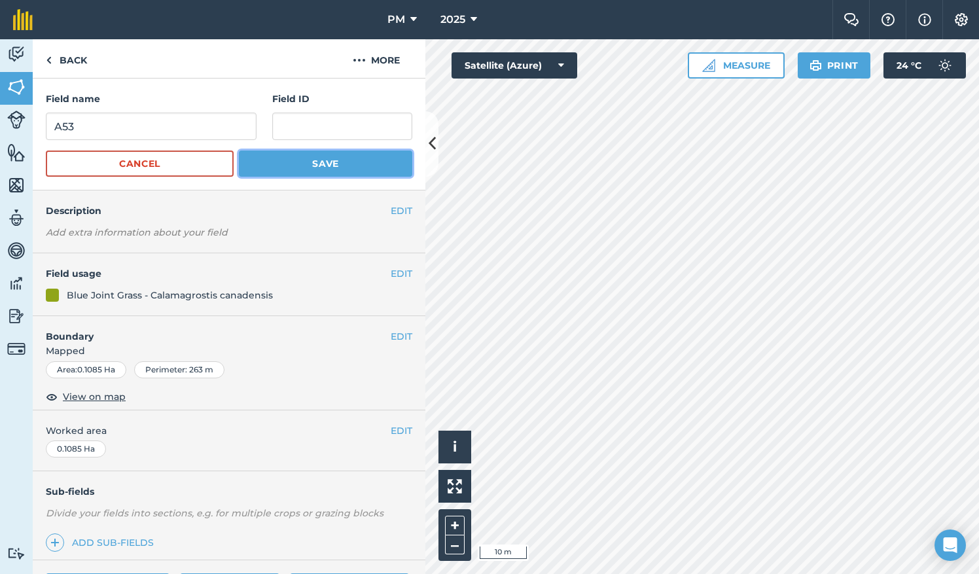
click at [281, 162] on button "Save" at bounding box center [325, 164] width 173 height 26
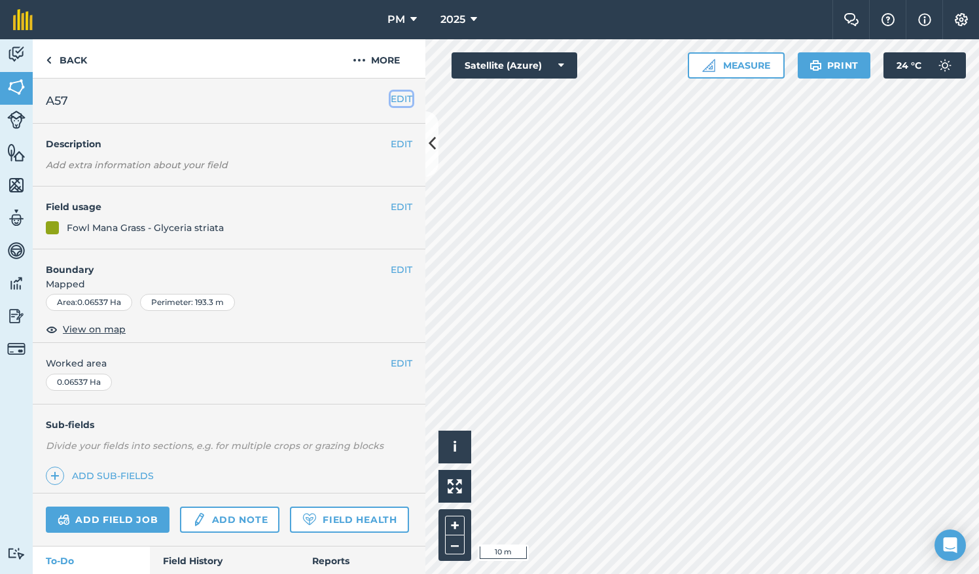
click at [391, 100] on button "EDIT" at bounding box center [402, 99] width 22 height 14
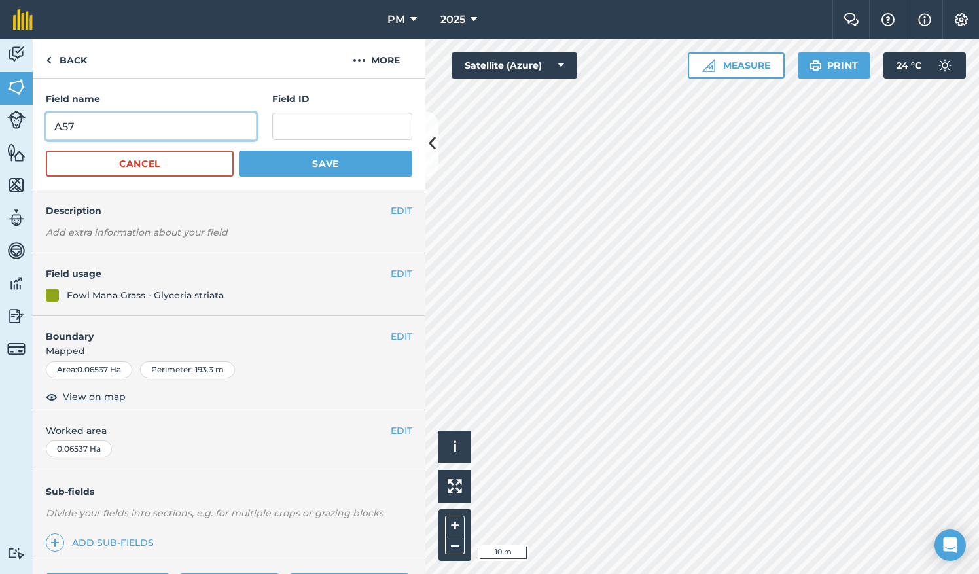
click at [126, 132] on input "A57" at bounding box center [151, 126] width 211 height 27
type input "A54"
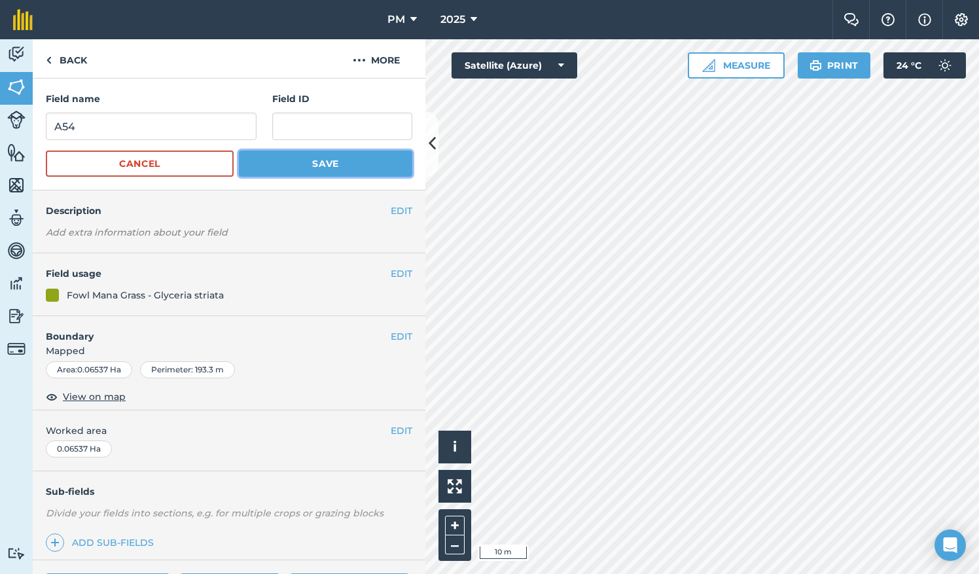
click at [304, 162] on button "Save" at bounding box center [325, 164] width 173 height 26
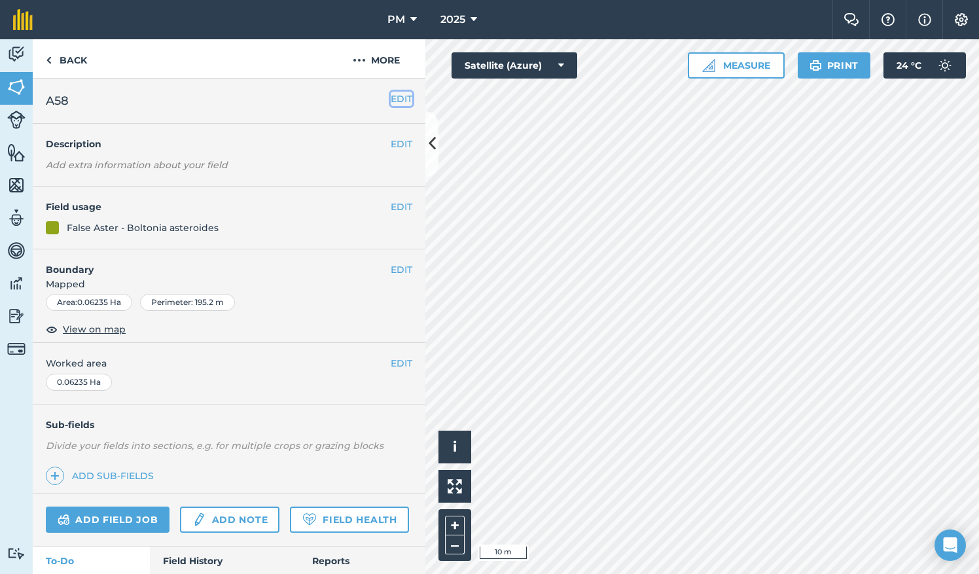
click at [391, 94] on button "EDIT" at bounding box center [402, 99] width 22 height 14
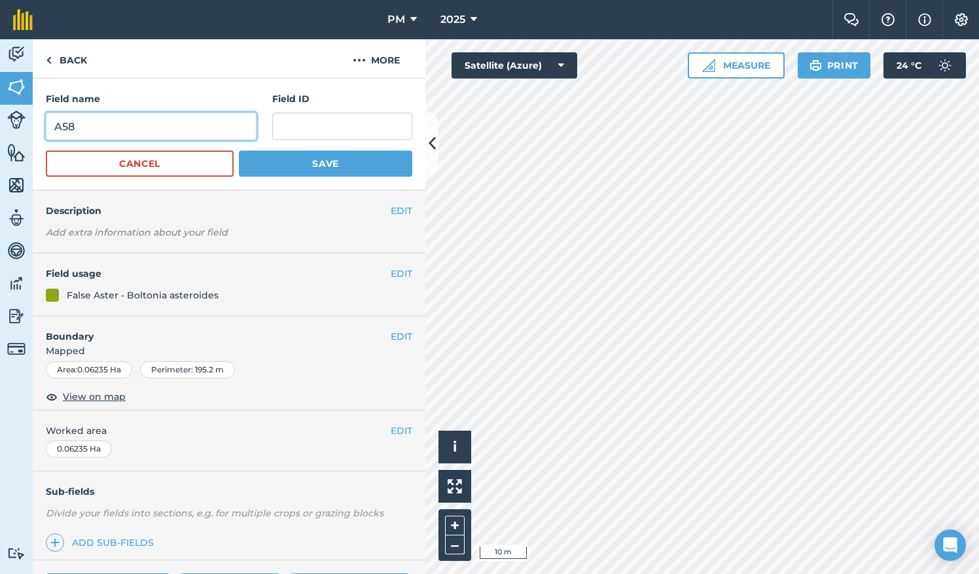
click at [203, 134] on input "A58" at bounding box center [151, 126] width 211 height 27
type input "A55"
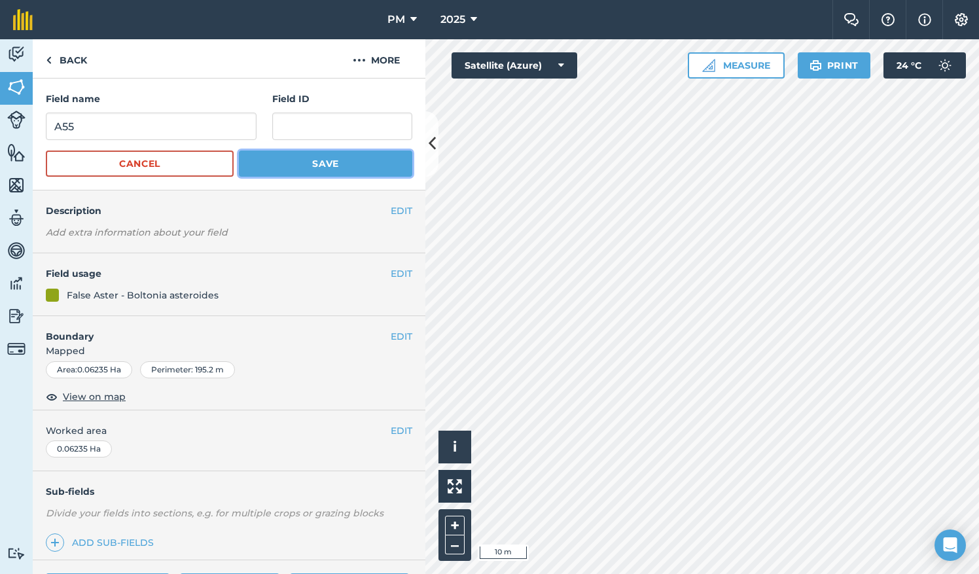
click at [295, 160] on button "Save" at bounding box center [325, 164] width 173 height 26
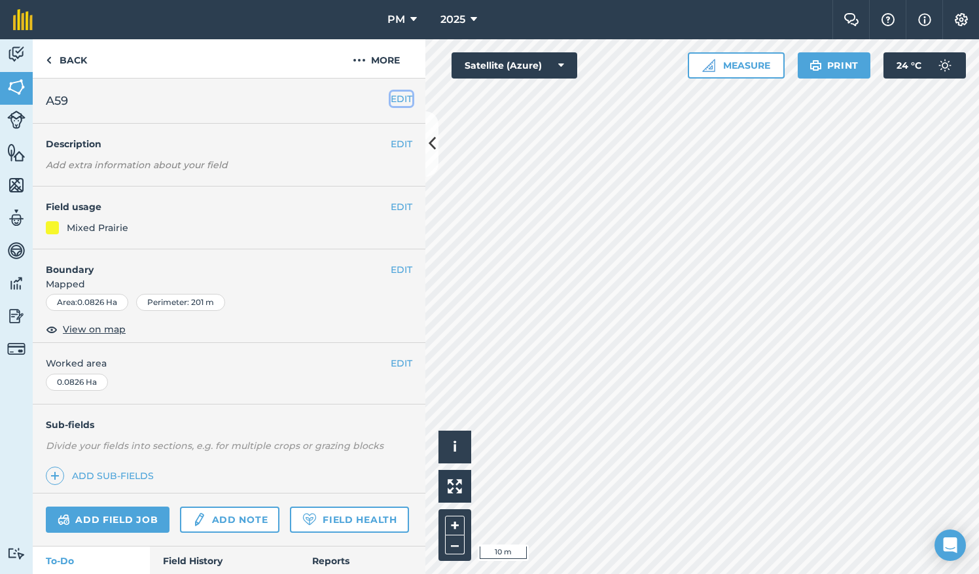
click at [392, 98] on button "EDIT" at bounding box center [402, 99] width 22 height 14
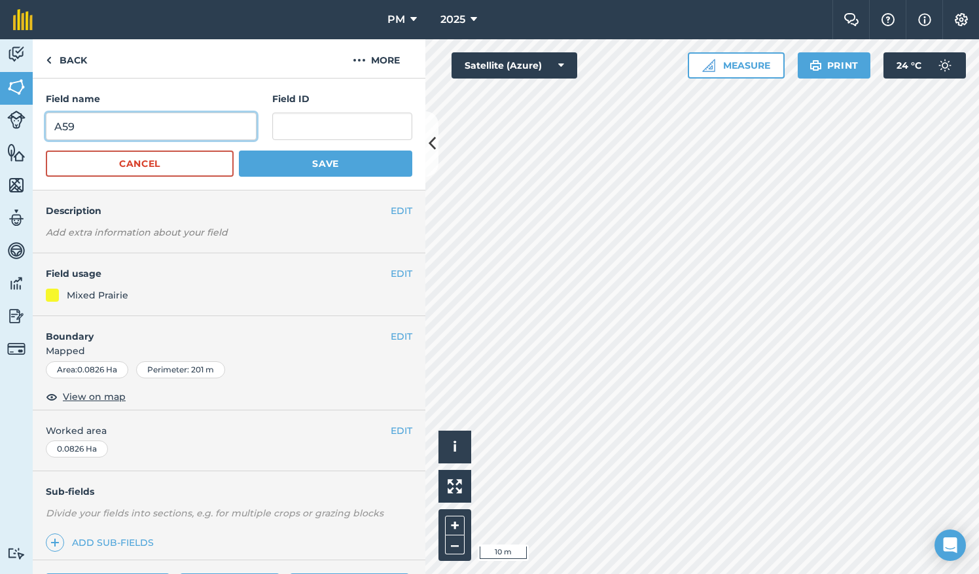
click at [234, 128] on input "A59" at bounding box center [151, 126] width 211 height 27
type input "A56"
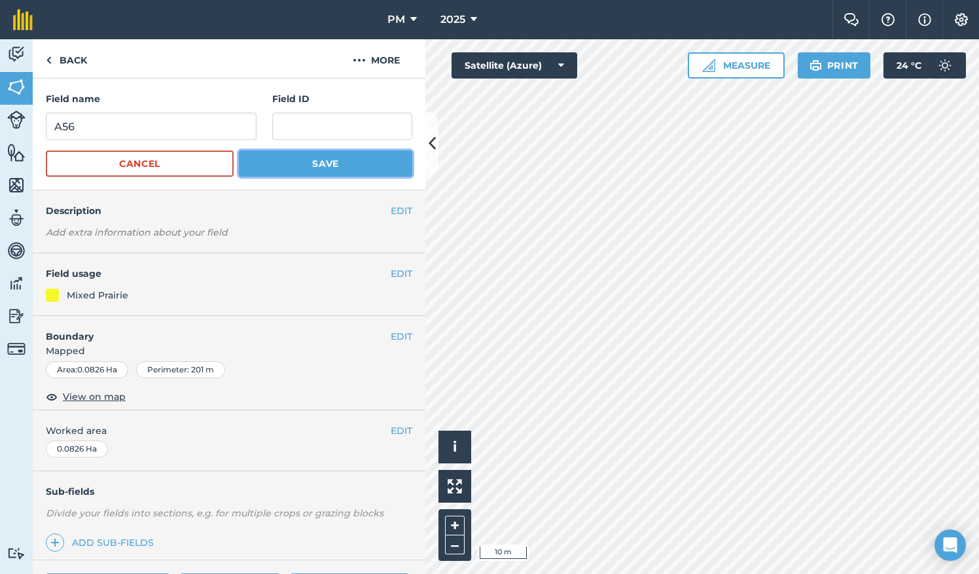
click at [286, 161] on button "Save" at bounding box center [325, 164] width 173 height 26
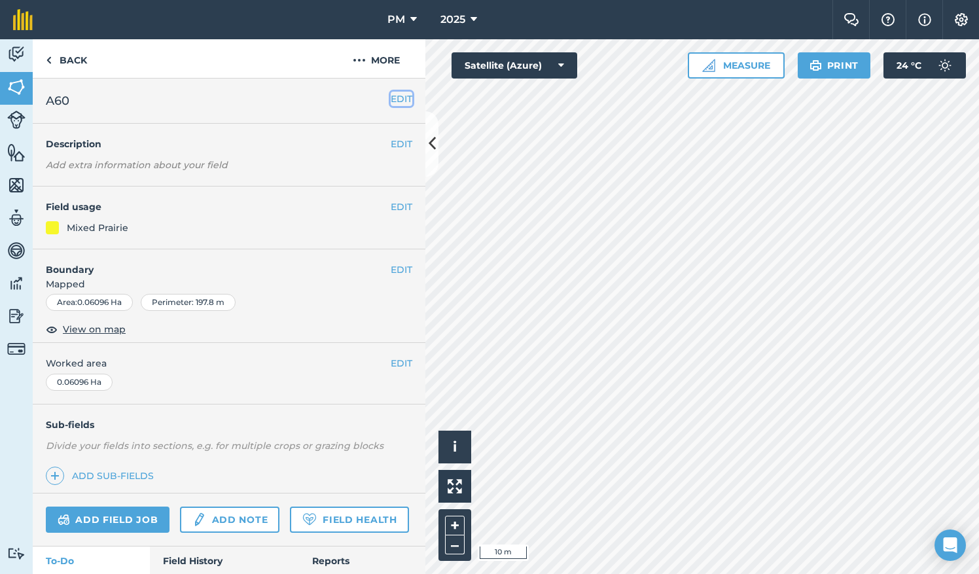
click at [391, 96] on button "EDIT" at bounding box center [402, 99] width 22 height 14
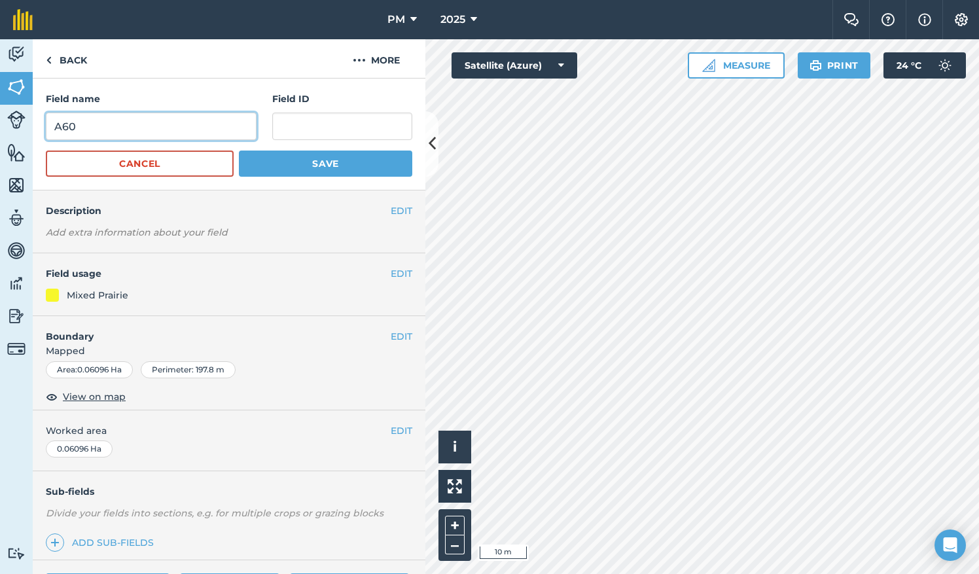
click at [153, 126] on input "A60" at bounding box center [151, 126] width 211 height 27
type input "A57"
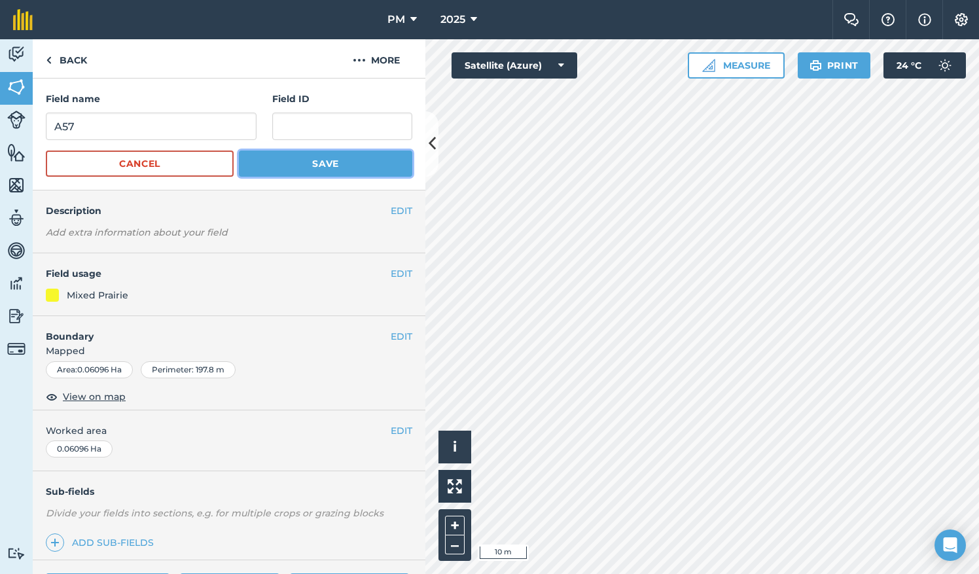
click at [296, 166] on button "Save" at bounding box center [325, 164] width 173 height 26
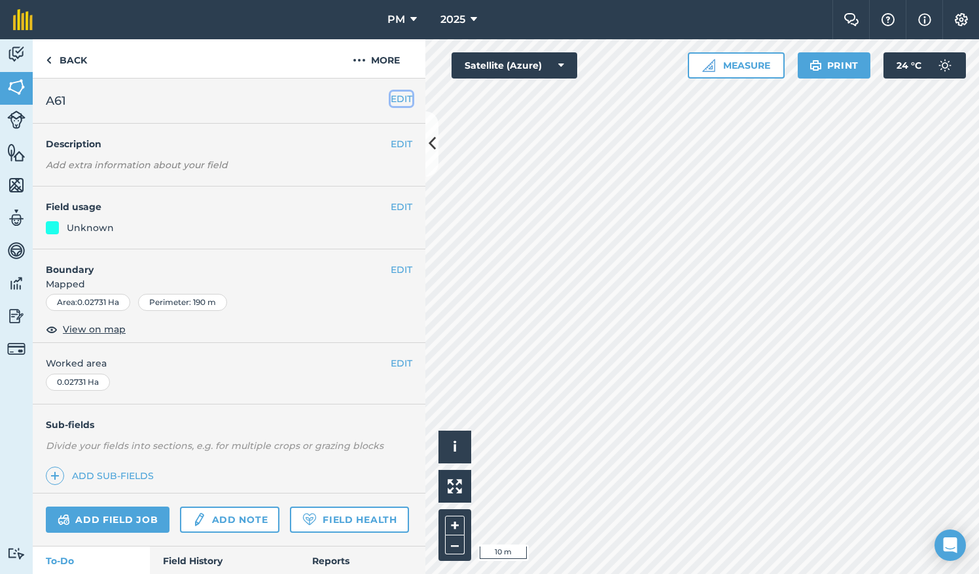
click at [395, 99] on button "EDIT" at bounding box center [402, 99] width 22 height 14
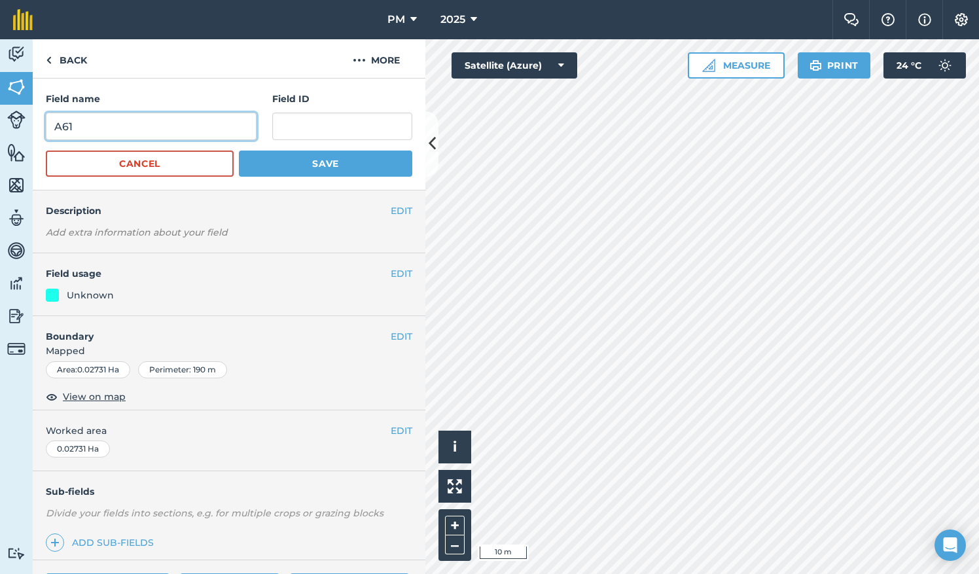
click at [162, 130] on input "A61" at bounding box center [151, 126] width 211 height 27
type input "A58"
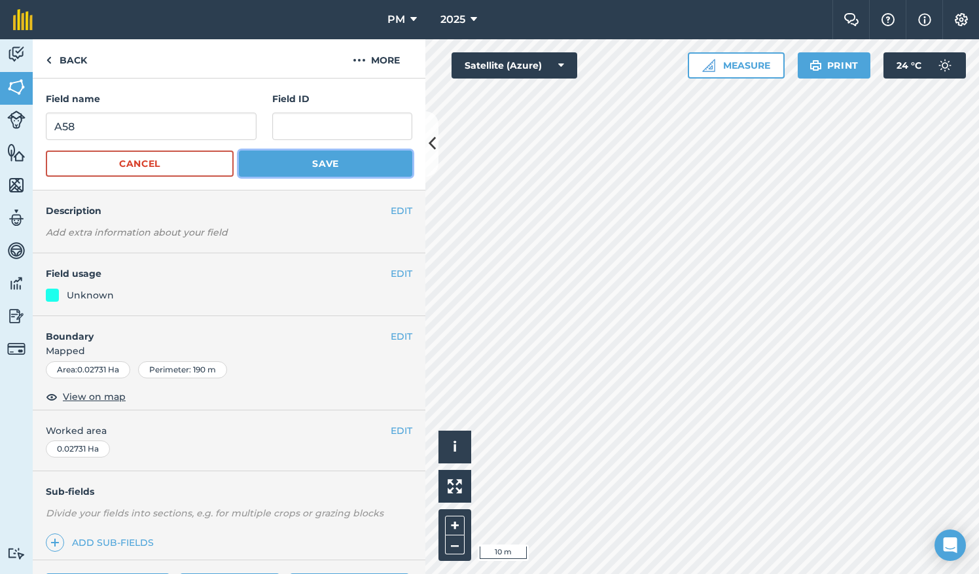
click at [267, 169] on button "Save" at bounding box center [325, 164] width 173 height 26
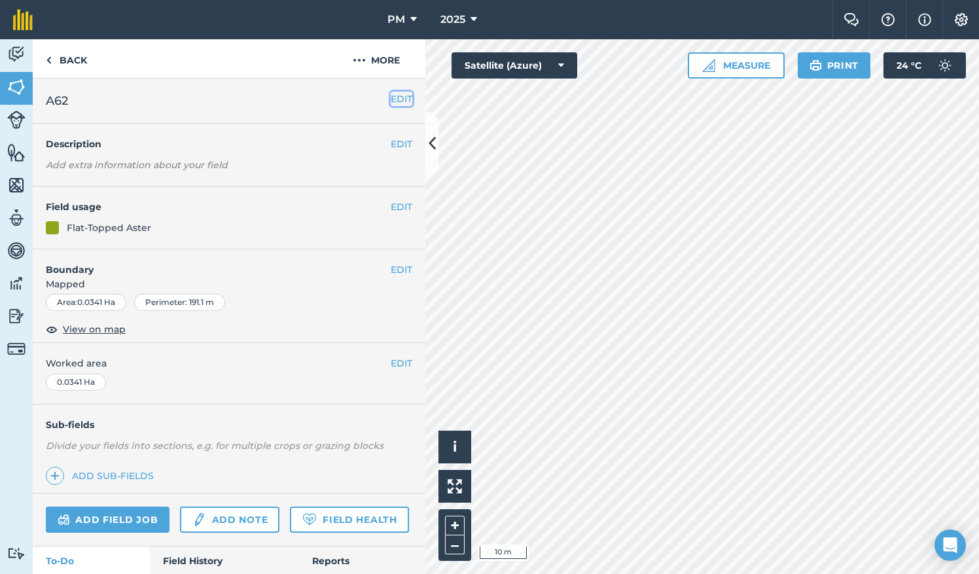
click at [391, 98] on button "EDIT" at bounding box center [402, 99] width 22 height 14
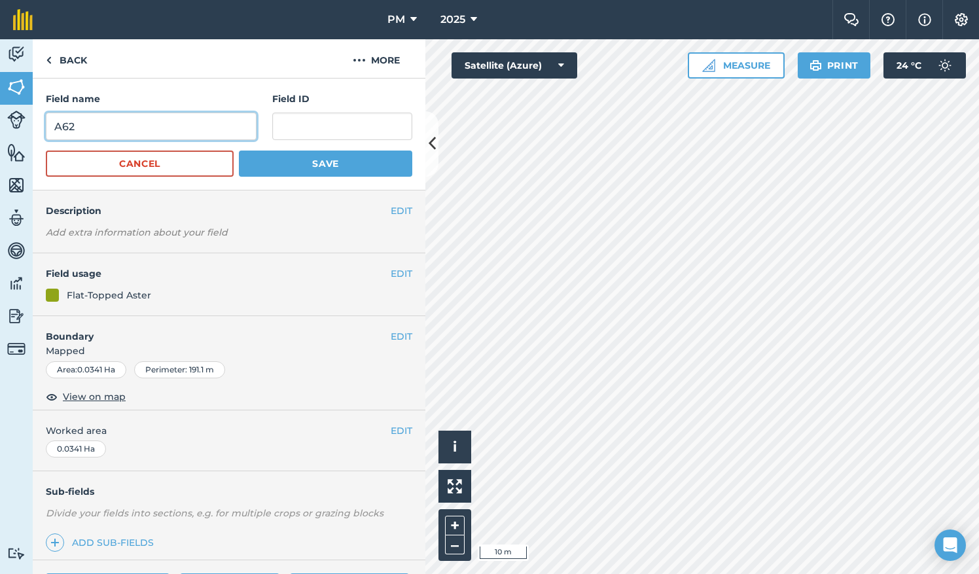
click at [172, 129] on input "A62" at bounding box center [151, 126] width 211 height 27
type input "A59"
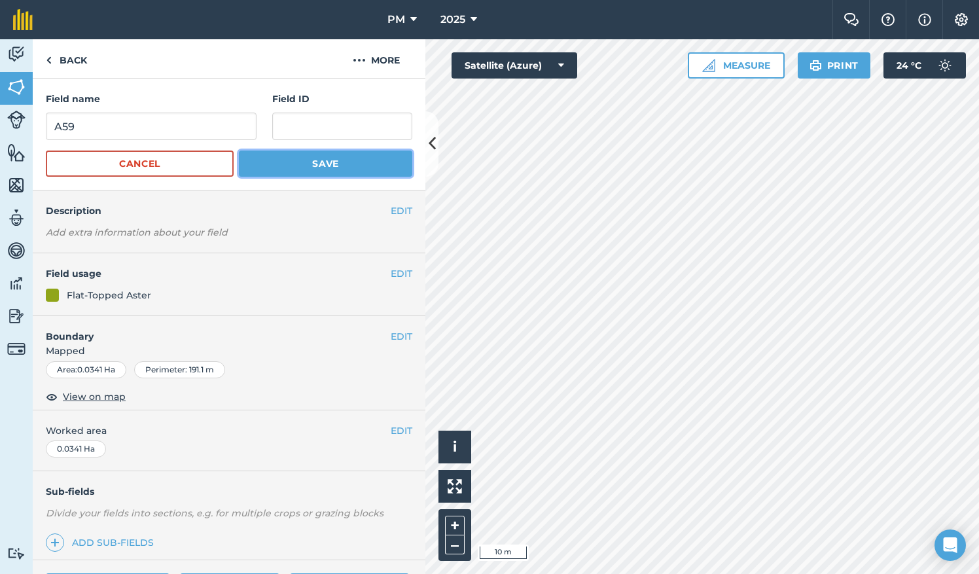
click at [251, 162] on button "Save" at bounding box center [325, 164] width 173 height 26
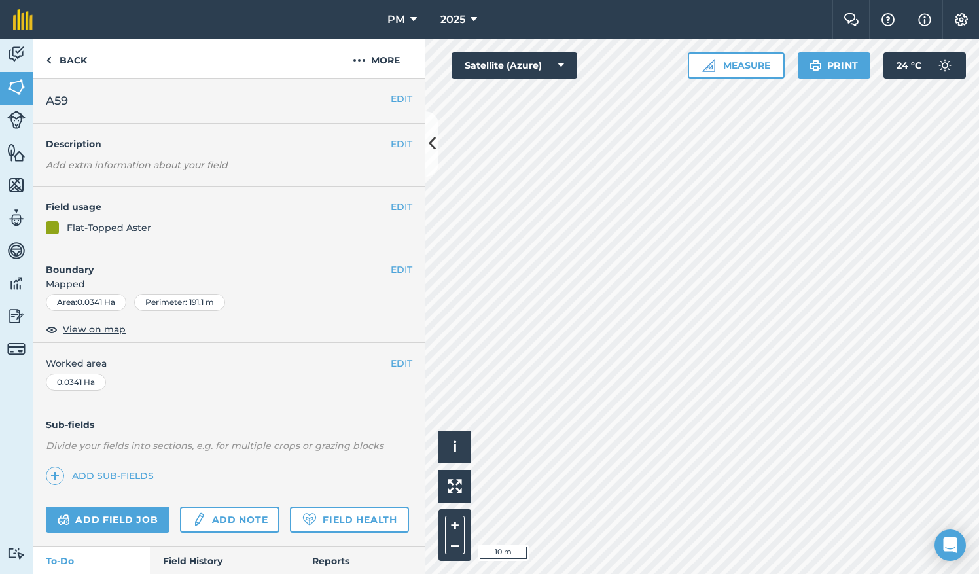
scroll to position [75, 0]
click at [396, 98] on button "EDIT" at bounding box center [402, 99] width 22 height 14
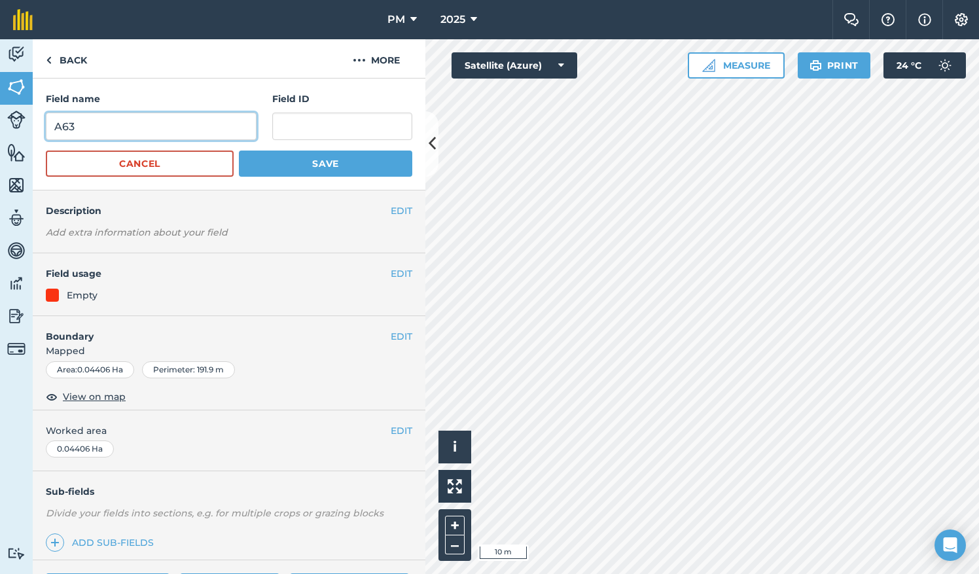
click at [139, 131] on input "A63" at bounding box center [151, 126] width 211 height 27
type input "A60"
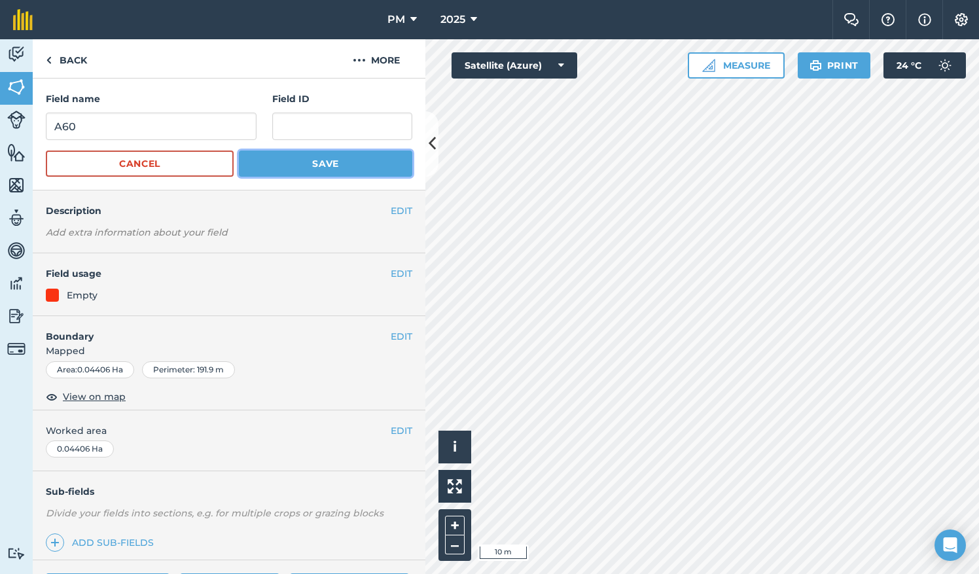
click at [303, 164] on button "Save" at bounding box center [325, 164] width 173 height 26
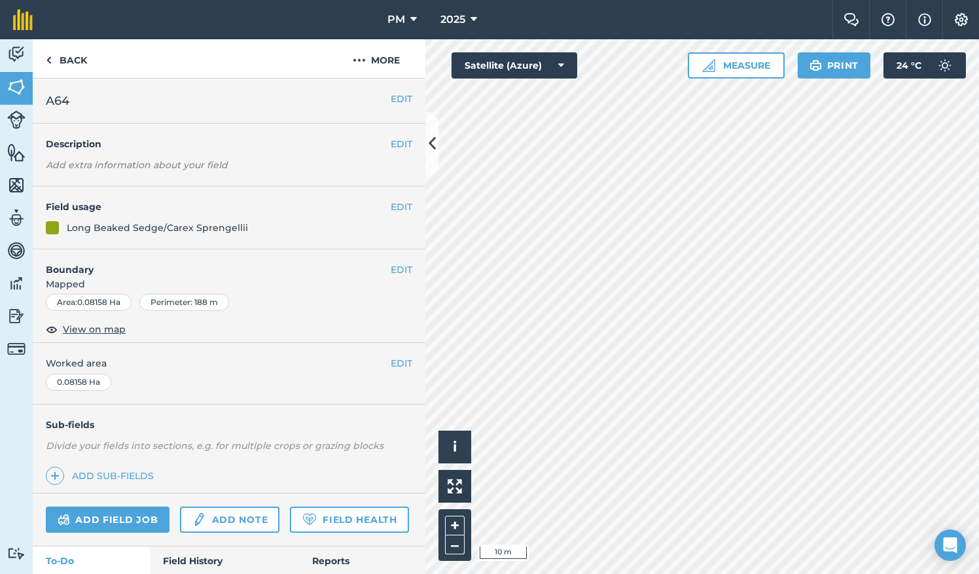
click at [390, 107] on div "EDIT A64" at bounding box center [229, 101] width 393 height 45
click at [391, 99] on button "EDIT" at bounding box center [402, 99] width 22 height 14
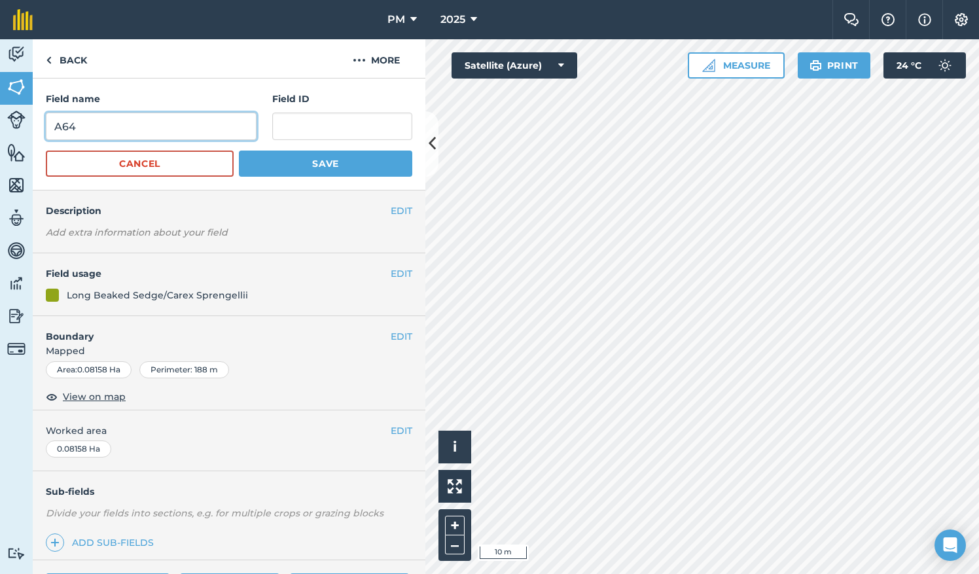
click at [122, 129] on input "A64" at bounding box center [151, 126] width 211 height 27
type input "A61"
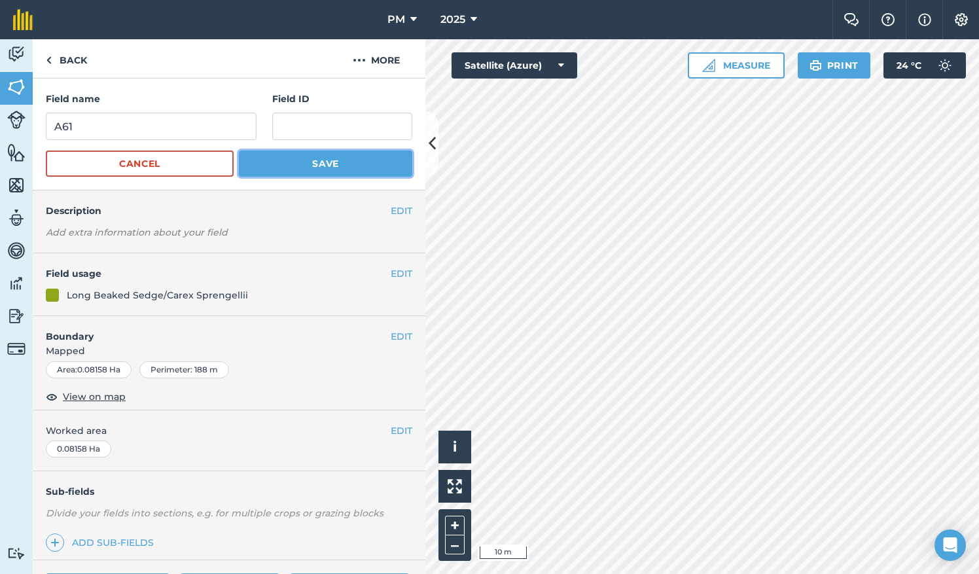
click at [246, 156] on button "Save" at bounding box center [325, 164] width 173 height 26
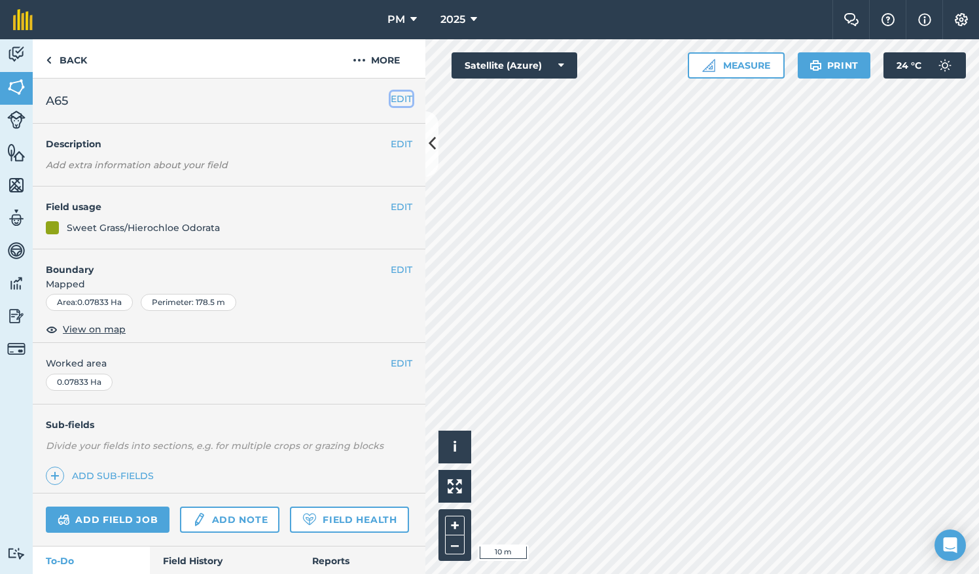
click at [391, 99] on button "EDIT" at bounding box center [402, 99] width 22 height 14
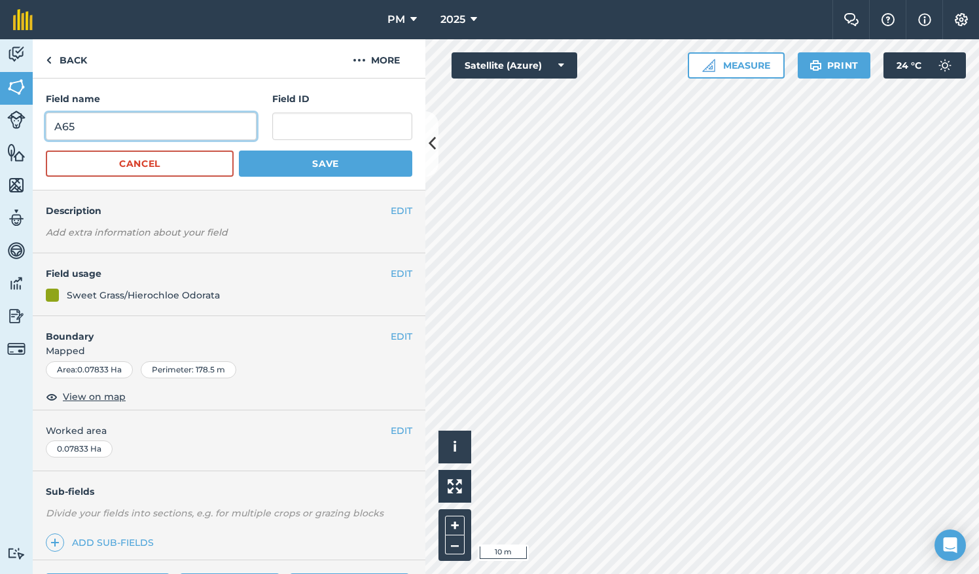
click at [102, 124] on input "A65" at bounding box center [151, 126] width 211 height 27
type input "A62"
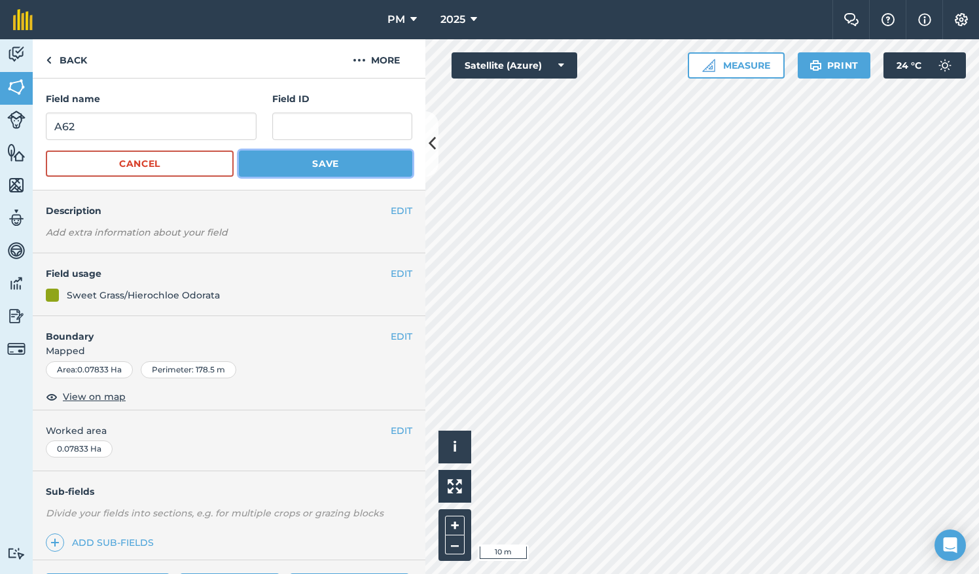
click at [262, 158] on button "Save" at bounding box center [325, 164] width 173 height 26
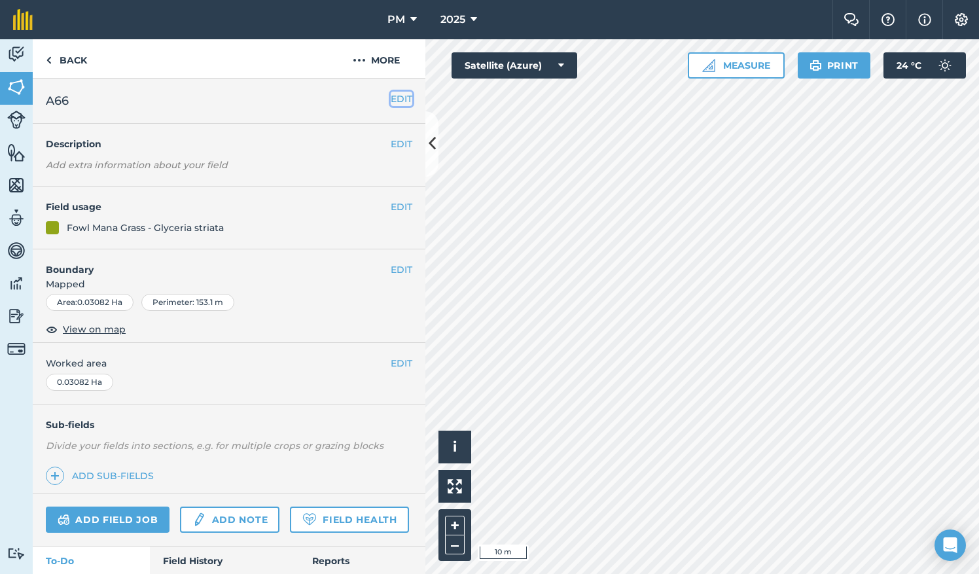
click at [391, 95] on button "EDIT" at bounding box center [402, 99] width 22 height 14
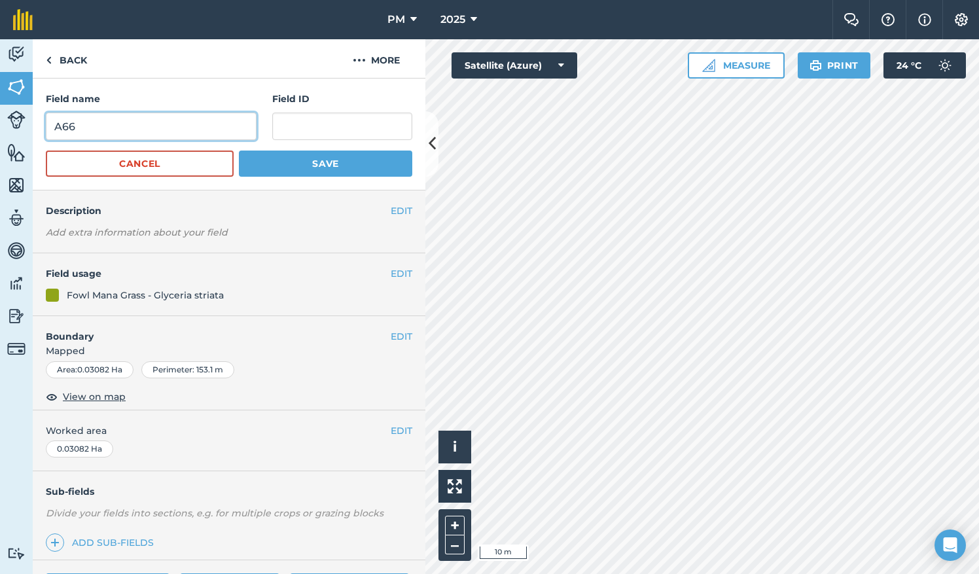
click at [103, 131] on input "A66" at bounding box center [151, 126] width 211 height 27
type input "A63"
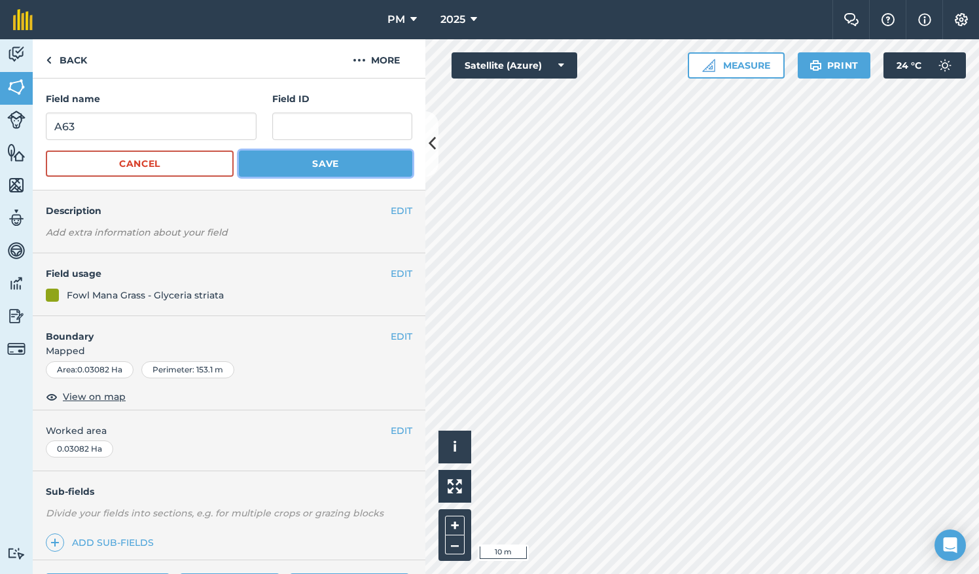
click at [305, 164] on button "Save" at bounding box center [325, 164] width 173 height 26
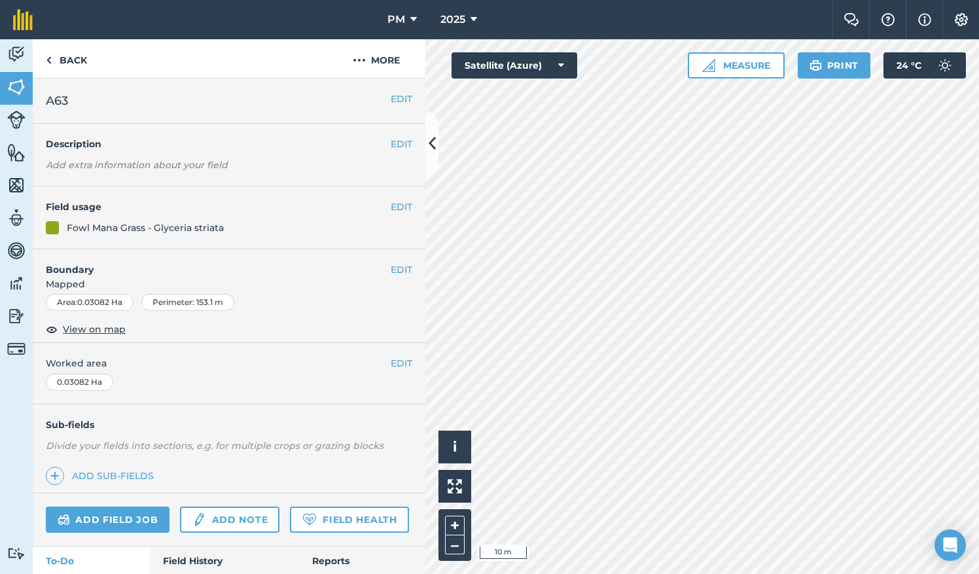
click at [562, 0] on html "PM 2025 Farm Chat Help Info Settings PM - 2025 Reproduced with the permission o…" at bounding box center [489, 287] width 979 height 574
click at [391, 103] on button "EDIT" at bounding box center [402, 99] width 22 height 14
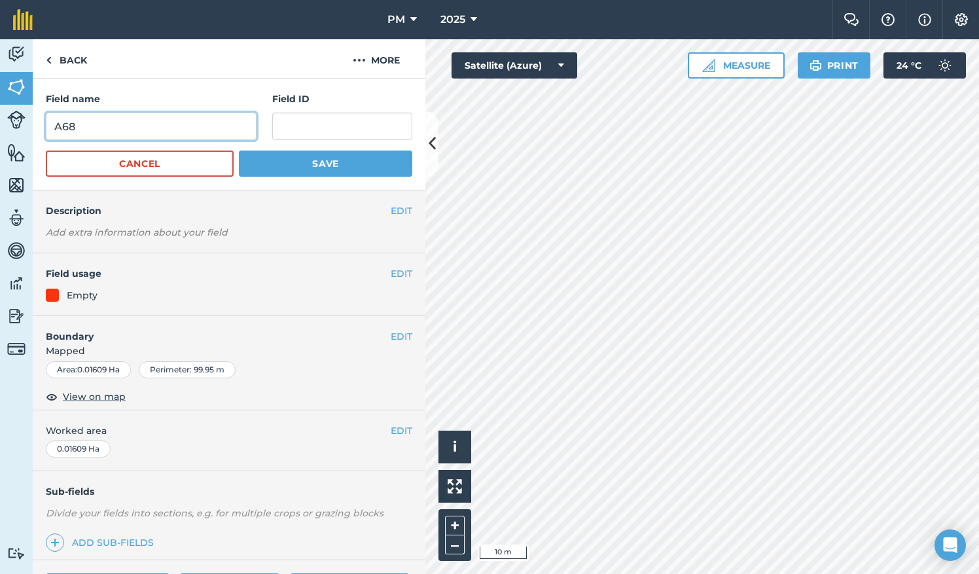
click at [81, 128] on input "A68" at bounding box center [151, 126] width 211 height 27
type input "A64"
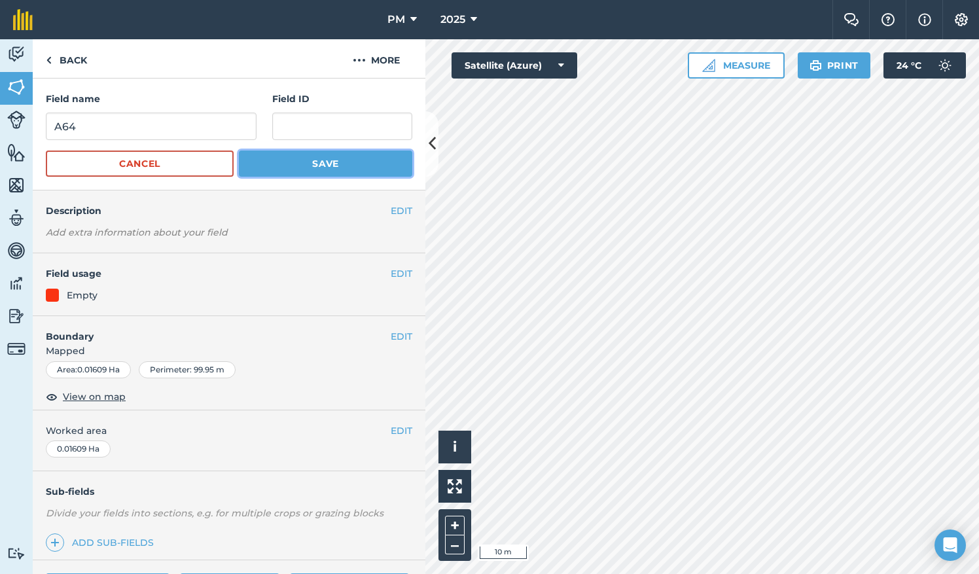
click at [272, 164] on button "Save" at bounding box center [325, 164] width 173 height 26
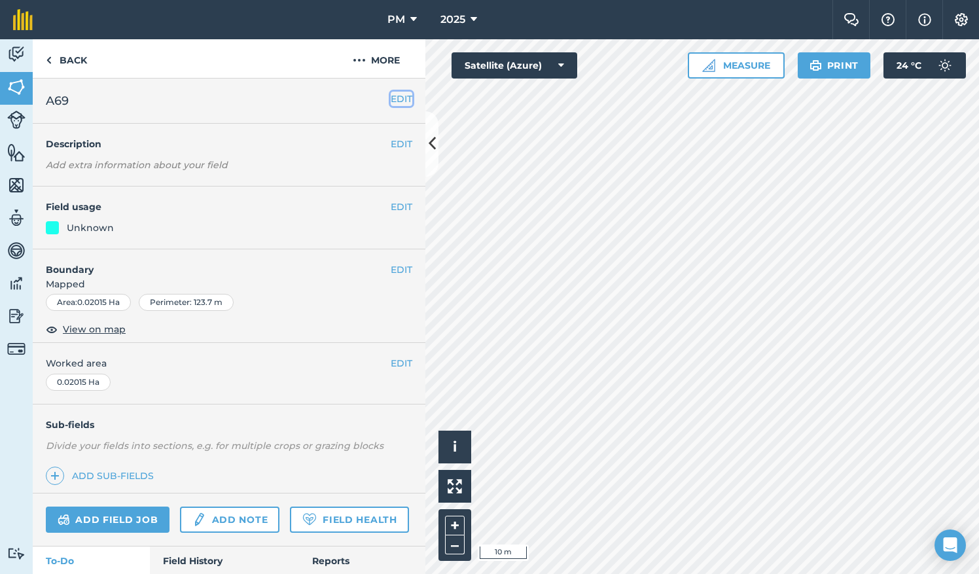
click at [391, 99] on button "EDIT" at bounding box center [402, 99] width 22 height 14
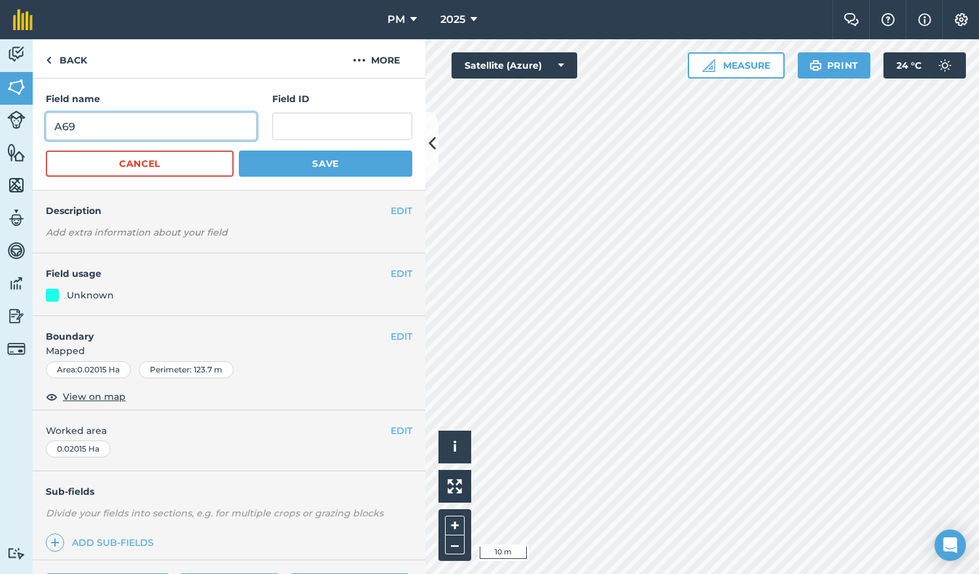
click at [75, 128] on input "A69" at bounding box center [151, 126] width 211 height 27
type input "A65"
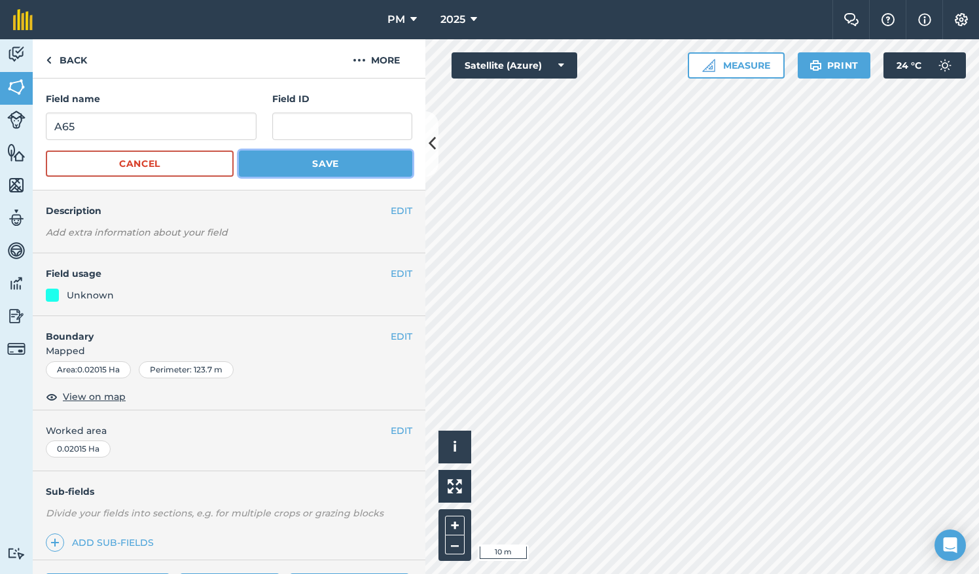
click at [297, 165] on button "Save" at bounding box center [325, 164] width 173 height 26
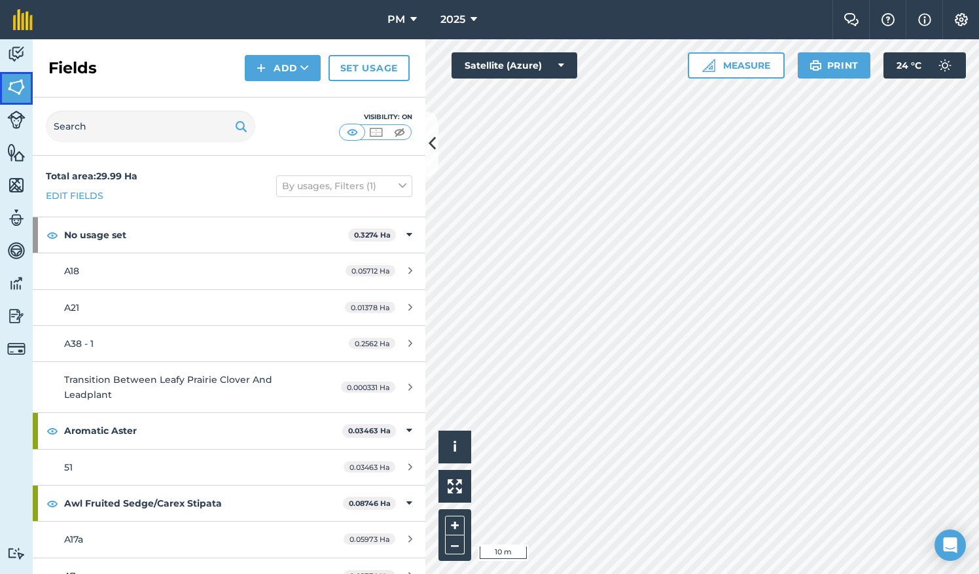
click at [16, 84] on img at bounding box center [16, 87] width 18 height 20
click at [287, 63] on button "Add" at bounding box center [283, 68] width 76 height 26
click at [292, 94] on link "Draw" at bounding box center [283, 97] width 72 height 29
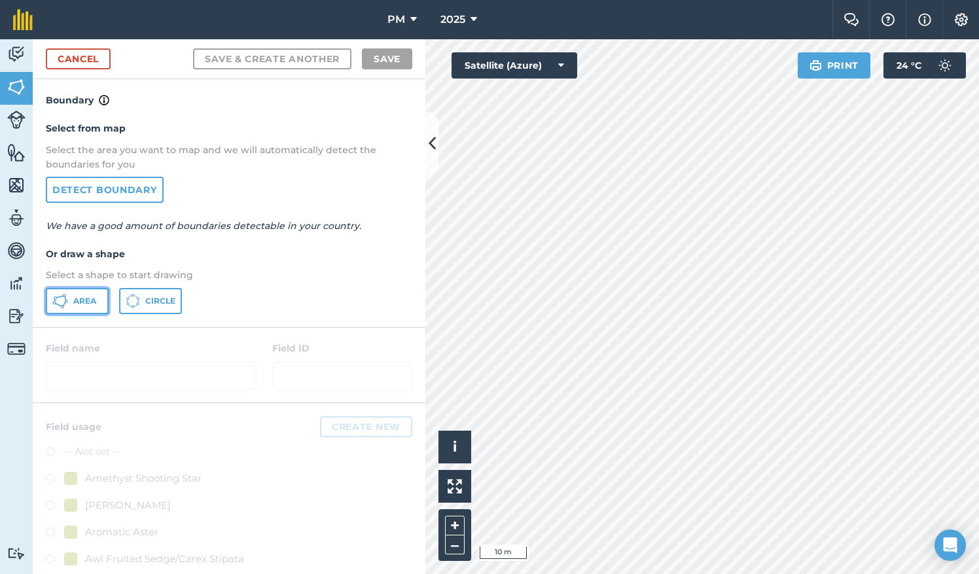
click at [62, 304] on icon at bounding box center [60, 301] width 16 height 16
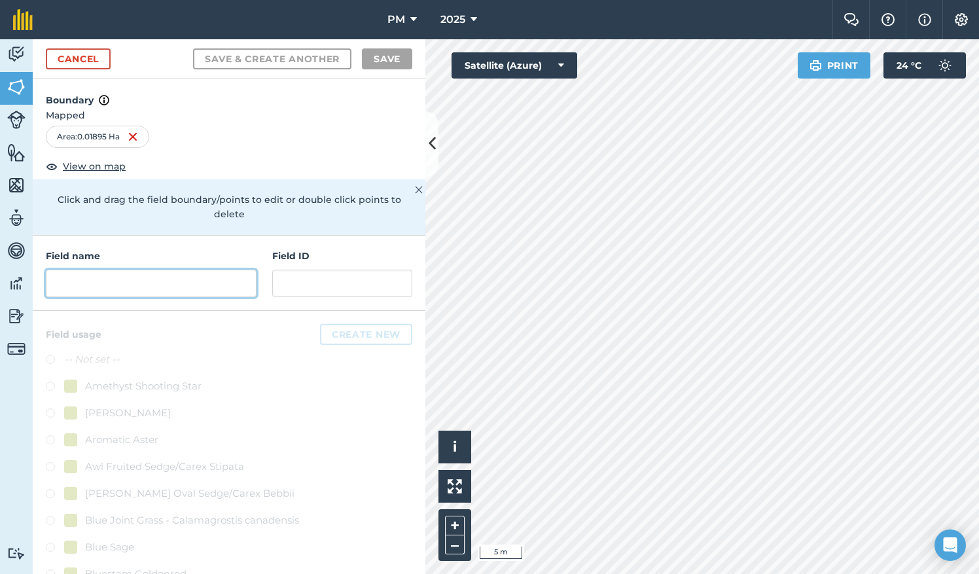
click at [119, 281] on input "text" at bounding box center [151, 283] width 211 height 27
click at [223, 283] on input "text" at bounding box center [151, 283] width 211 height 27
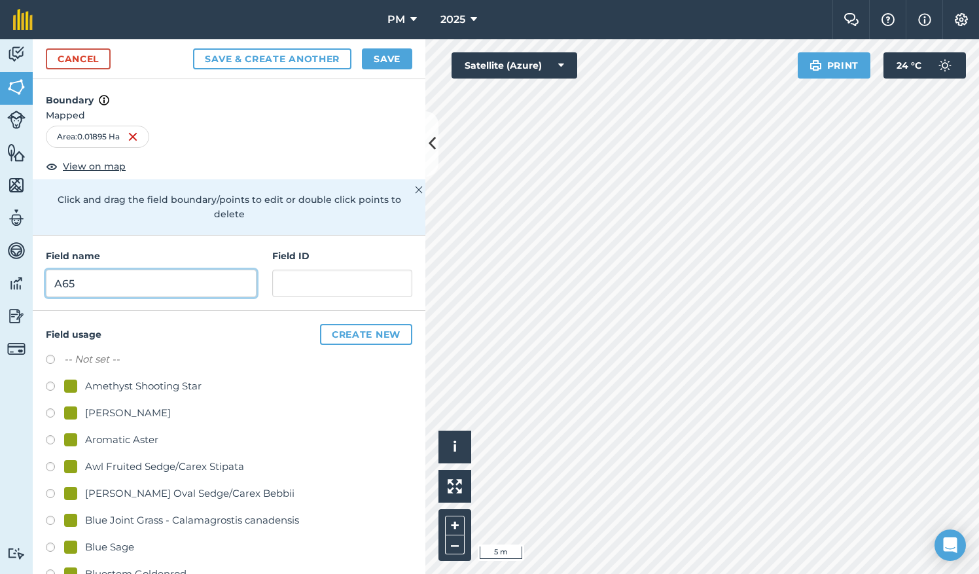
type input "A65"
click at [384, 60] on button "Save" at bounding box center [387, 58] width 50 height 21
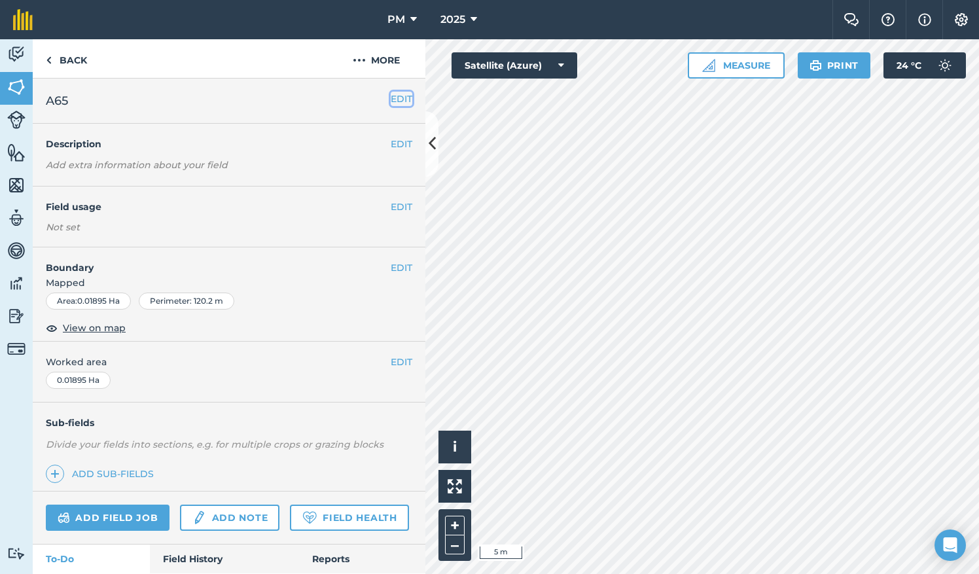
click at [391, 98] on button "EDIT" at bounding box center [402, 99] width 22 height 14
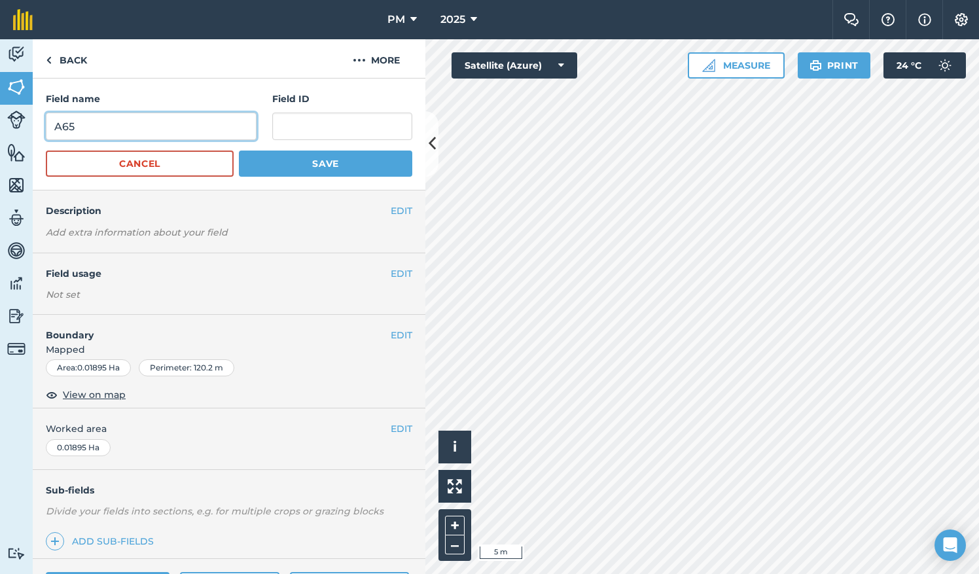
click at [107, 128] on input "A65" at bounding box center [151, 126] width 211 height 27
type input "A66"
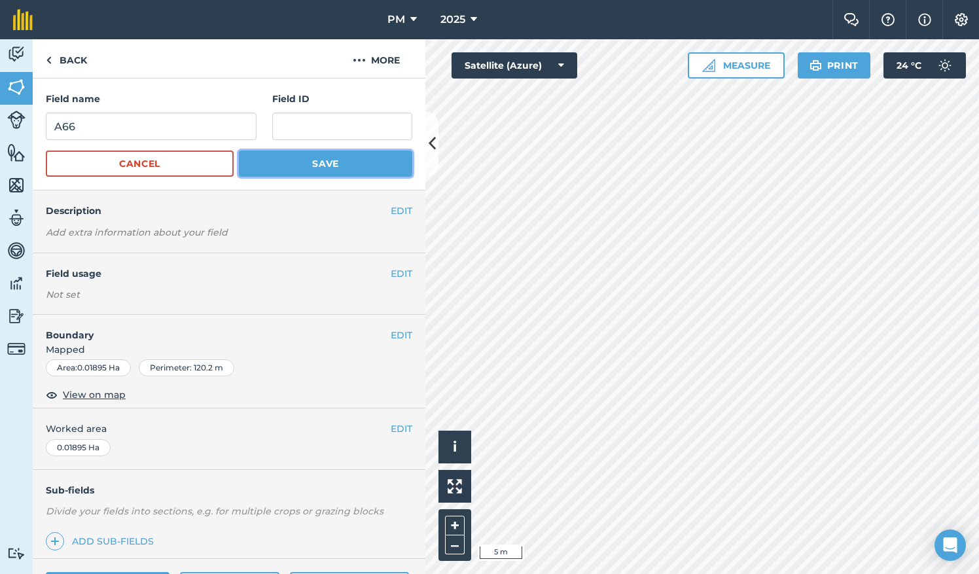
click at [276, 163] on button "Save" at bounding box center [325, 164] width 173 height 26
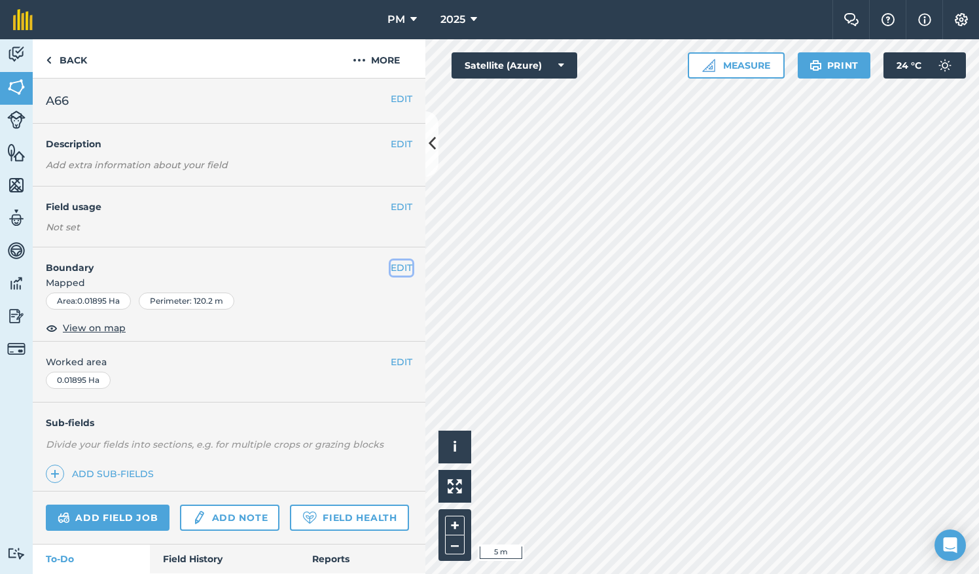
click at [391, 265] on button "EDIT" at bounding box center [402, 268] width 22 height 14
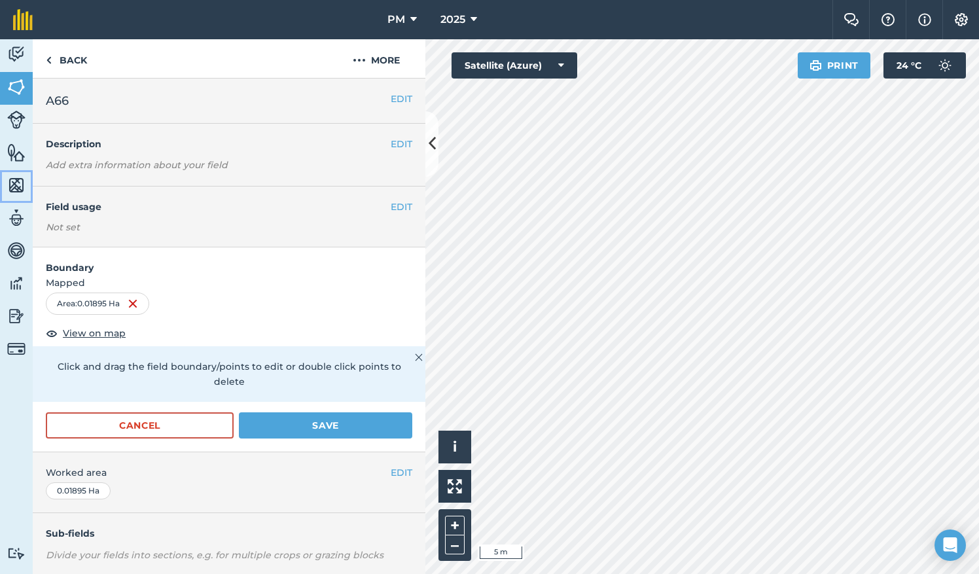
click at [20, 185] on img at bounding box center [16, 185] width 18 height 20
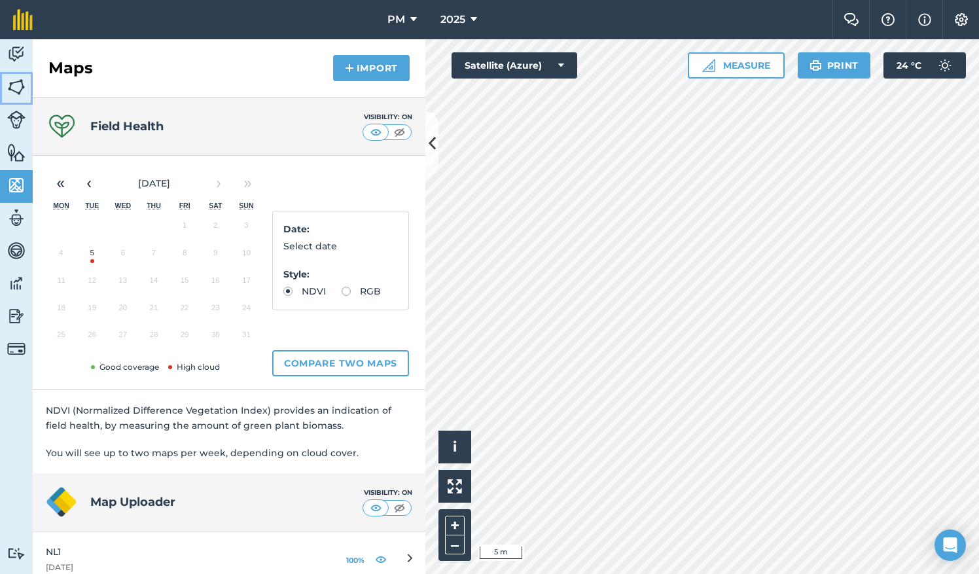
click at [18, 84] on img at bounding box center [16, 87] width 18 height 20
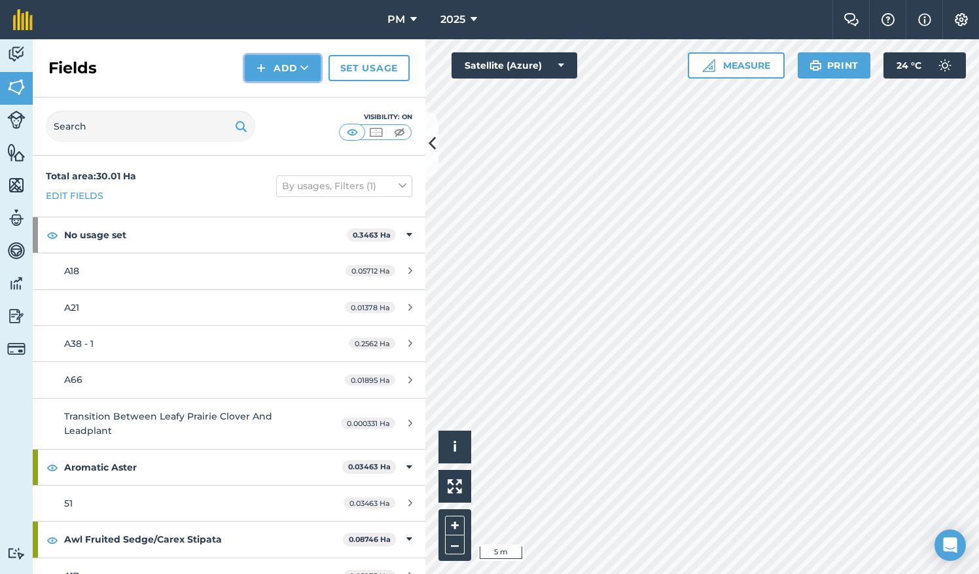
click at [285, 68] on button "Add" at bounding box center [283, 68] width 76 height 26
click at [286, 92] on link "Draw" at bounding box center [283, 97] width 72 height 29
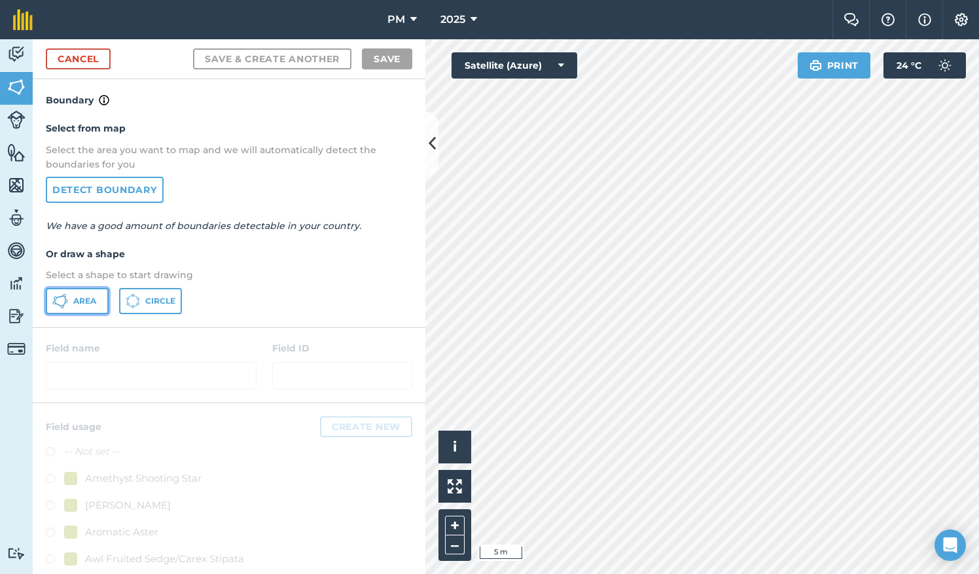
click at [85, 296] on span "Area" at bounding box center [84, 301] width 23 height 10
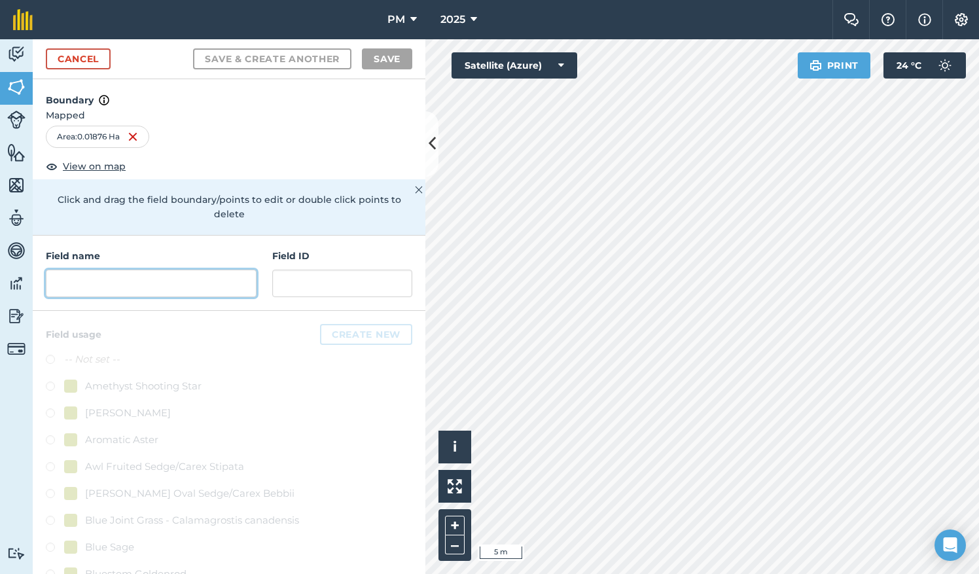
click at [88, 281] on input "text" at bounding box center [151, 283] width 211 height 27
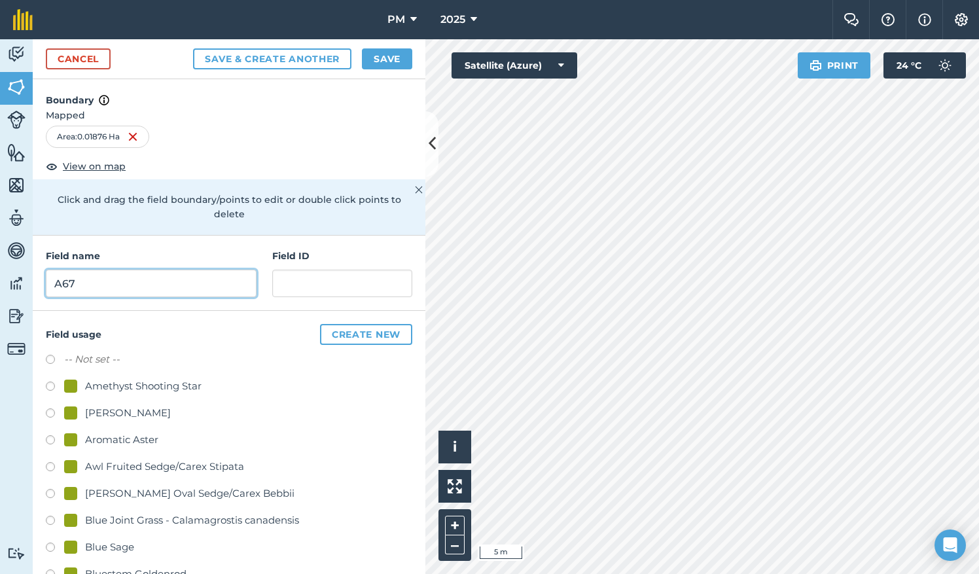
type input "A67"
click at [390, 58] on button "Save" at bounding box center [387, 58] width 50 height 21
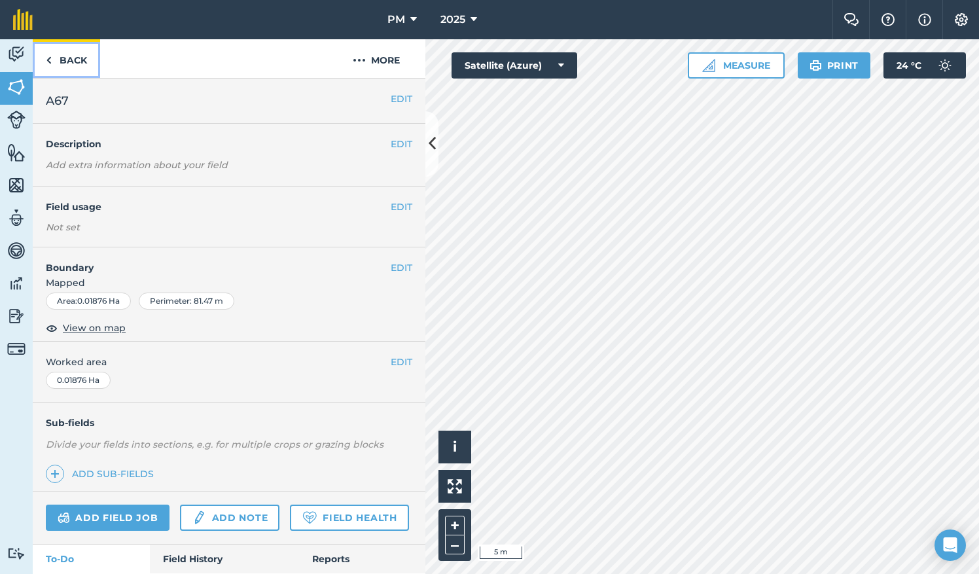
click at [51, 55] on img at bounding box center [49, 60] width 6 height 16
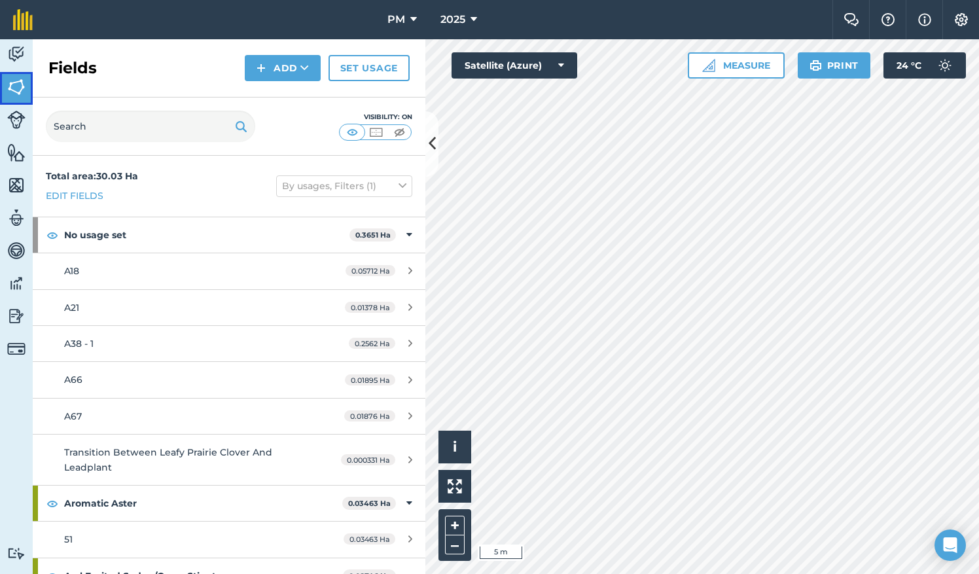
click at [16, 87] on img at bounding box center [16, 87] width 18 height 20
click at [279, 69] on button "Add" at bounding box center [283, 68] width 76 height 26
click at [300, 99] on link "Draw" at bounding box center [283, 97] width 72 height 29
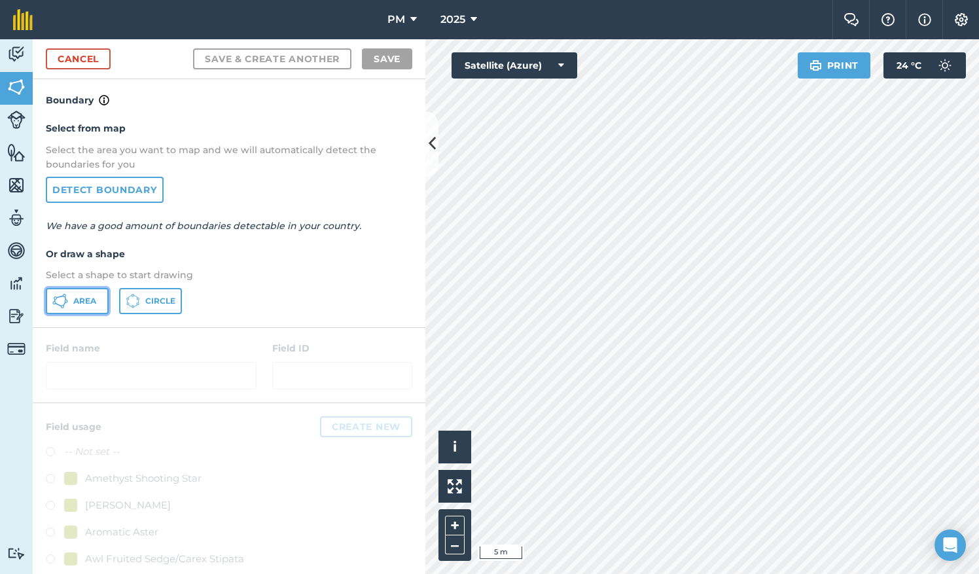
click at [88, 297] on span "Area" at bounding box center [84, 301] width 23 height 10
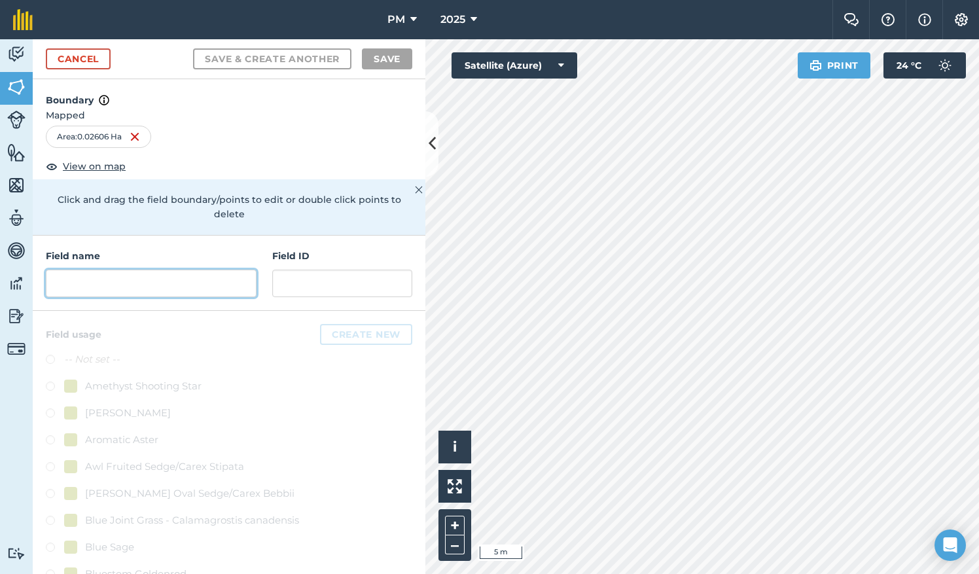
click at [192, 281] on input "text" at bounding box center [151, 283] width 211 height 27
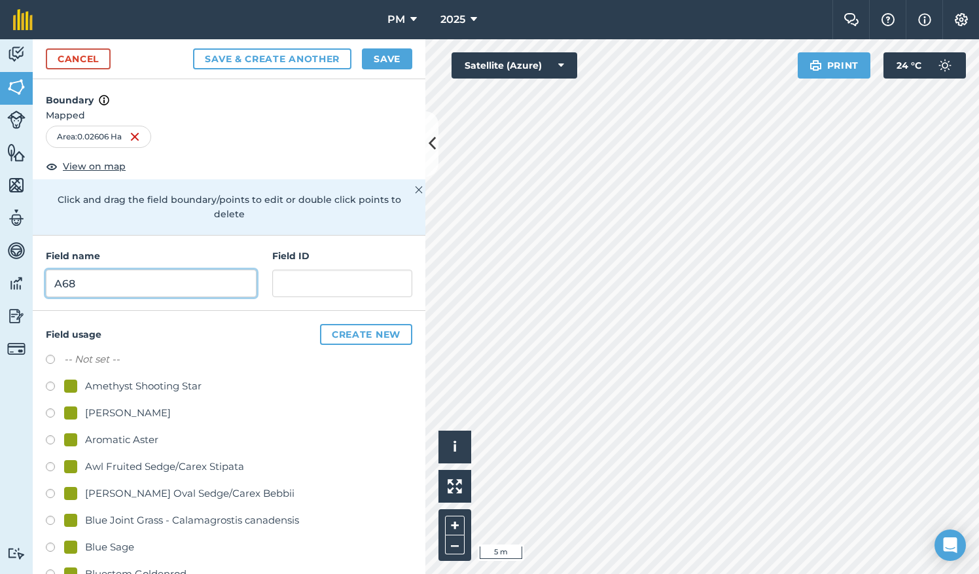
type input "A68"
click at [380, 58] on button "Save" at bounding box center [387, 58] width 50 height 21
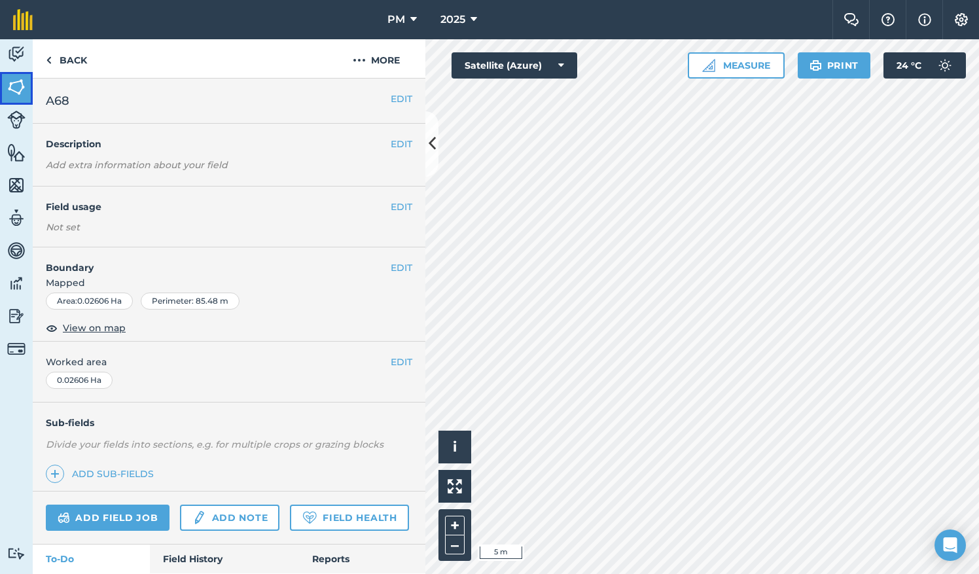
click at [17, 85] on img at bounding box center [16, 87] width 18 height 20
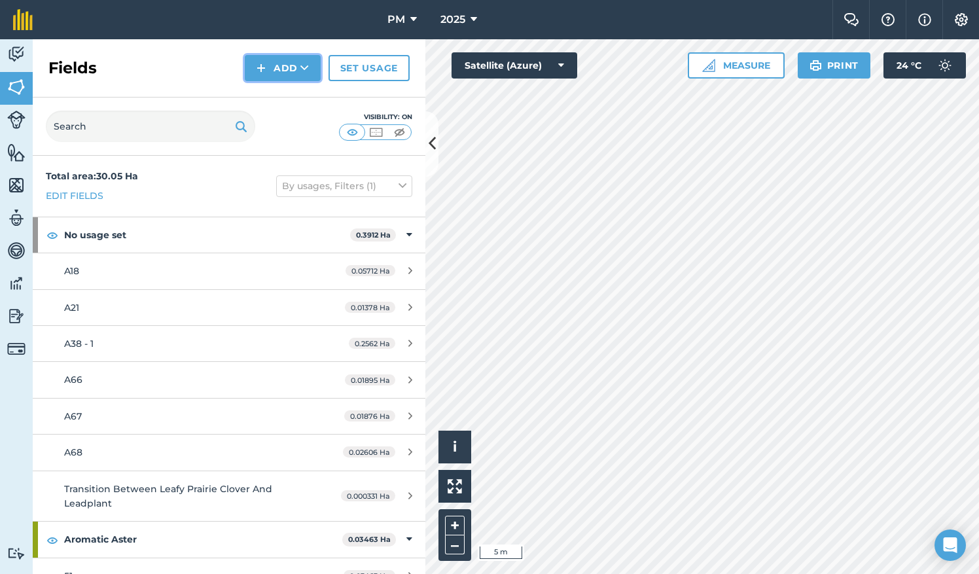
click at [295, 63] on button "Add" at bounding box center [283, 68] width 76 height 26
click at [305, 93] on link "Draw" at bounding box center [283, 97] width 72 height 29
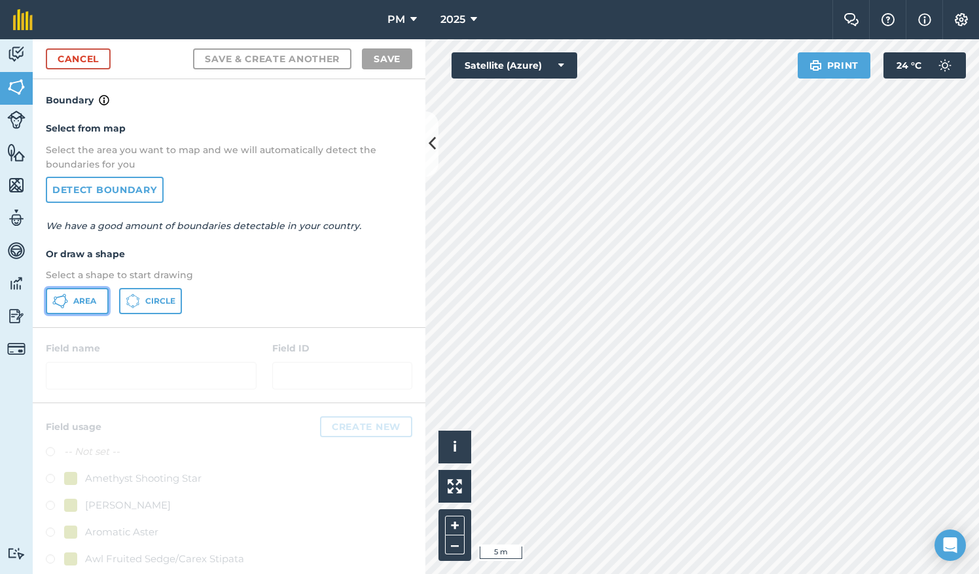
click at [77, 295] on button "Area" at bounding box center [77, 301] width 63 height 26
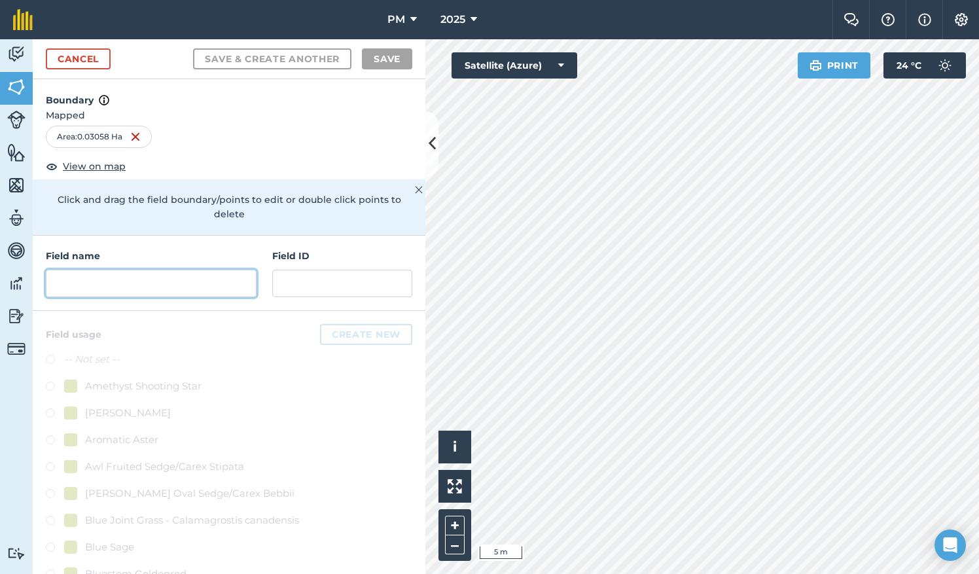
click at [177, 283] on input "text" at bounding box center [151, 283] width 211 height 27
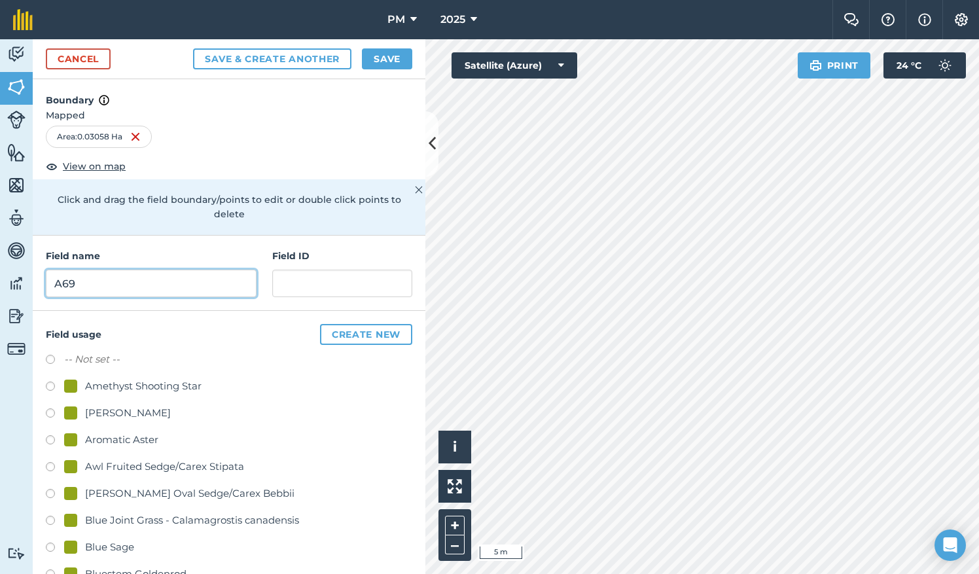
type input "A69"
click at [395, 59] on button "Save" at bounding box center [387, 58] width 50 height 21
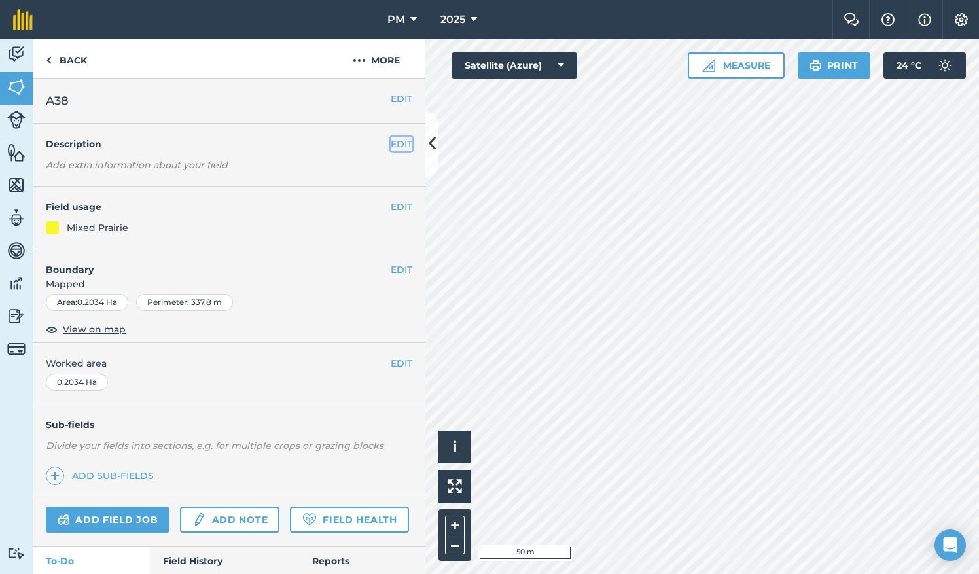
click at [396, 139] on button "EDIT" at bounding box center [402, 144] width 22 height 14
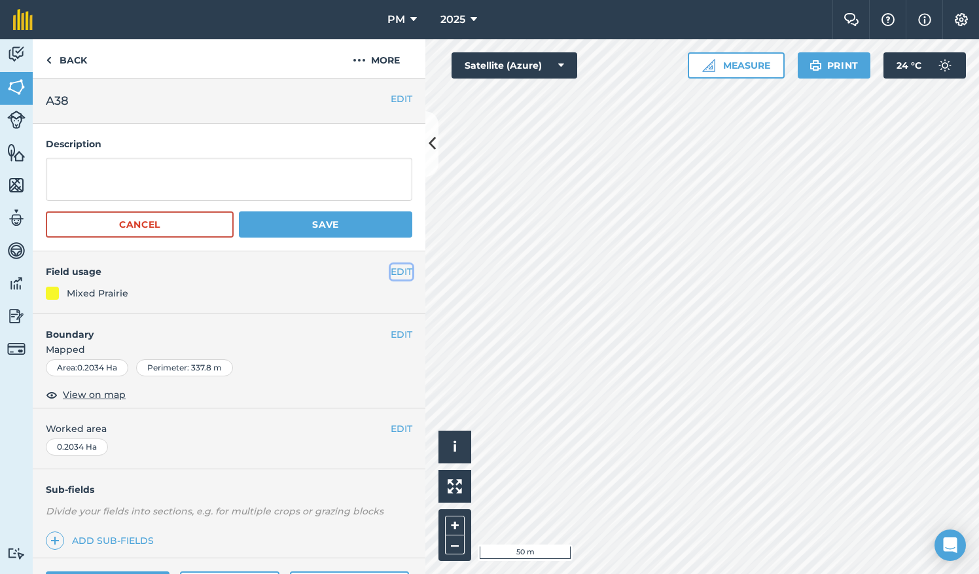
click at [395, 266] on button "EDIT" at bounding box center [402, 271] width 22 height 14
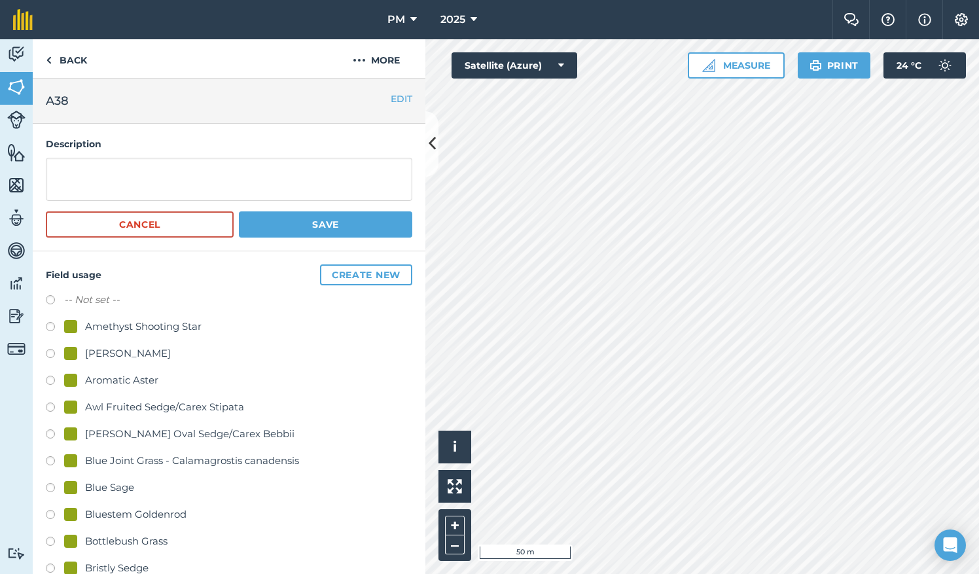
click at [264, 426] on div "[PERSON_NAME] Oval Sedge/Carex Bebbii" at bounding box center [229, 435] width 367 height 19
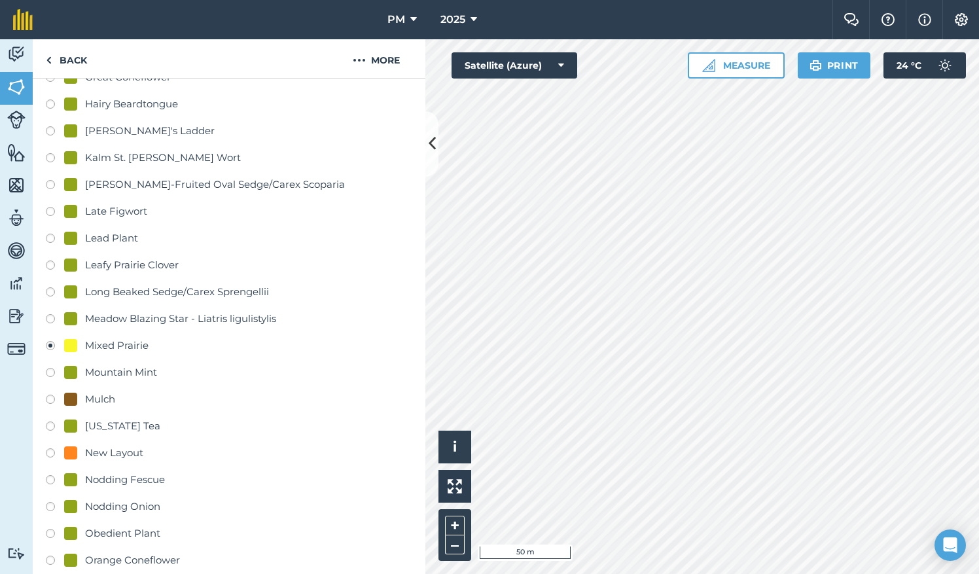
scroll to position [1077, 0]
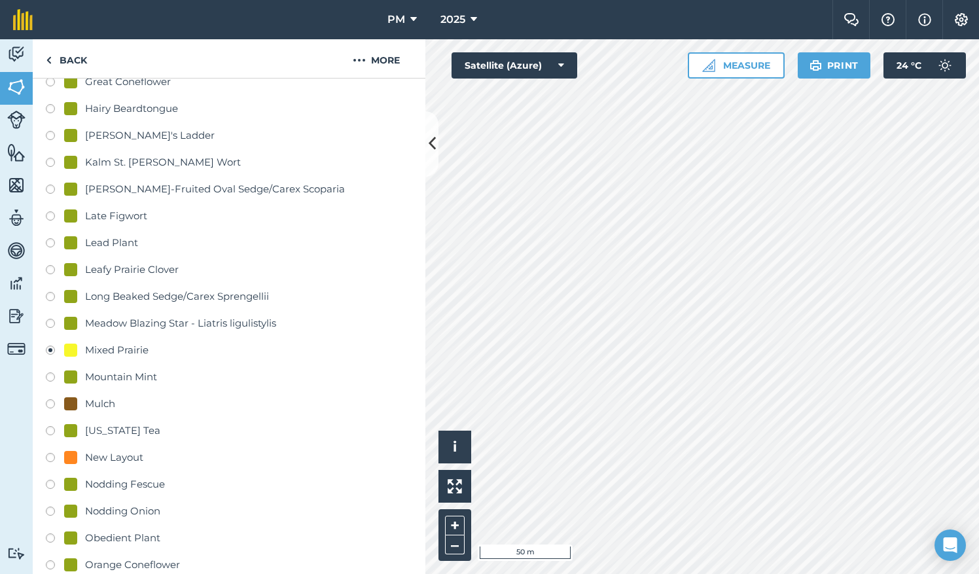
click at [50, 375] on label at bounding box center [55, 378] width 18 height 13
radio input "true"
radio input "false"
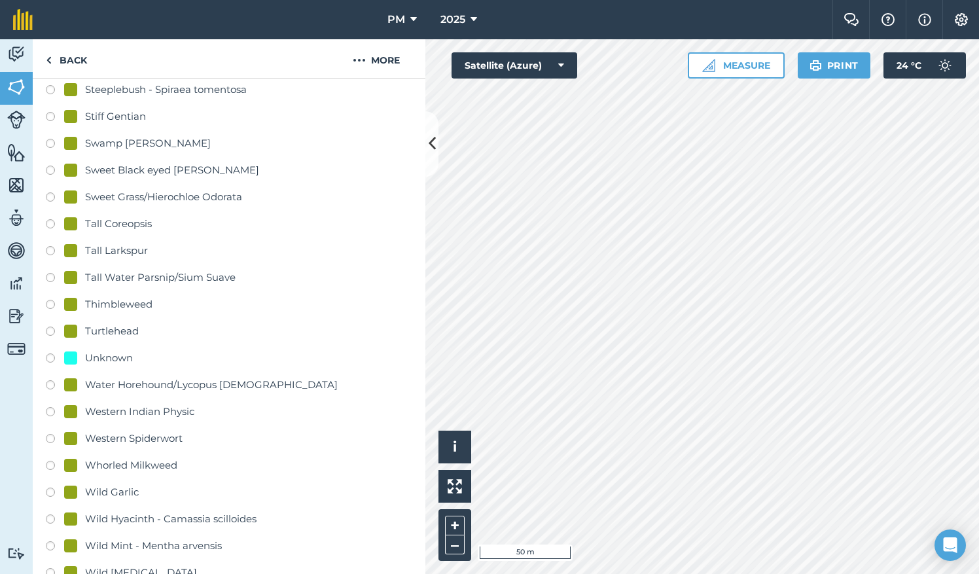
scroll to position [2791, 0]
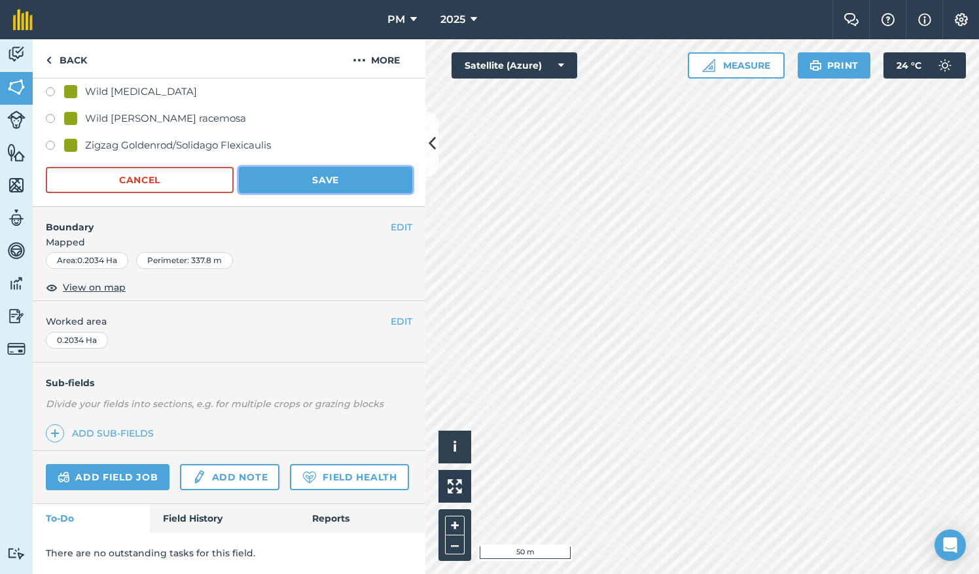
click at [334, 167] on button "Save" at bounding box center [325, 180] width 173 height 26
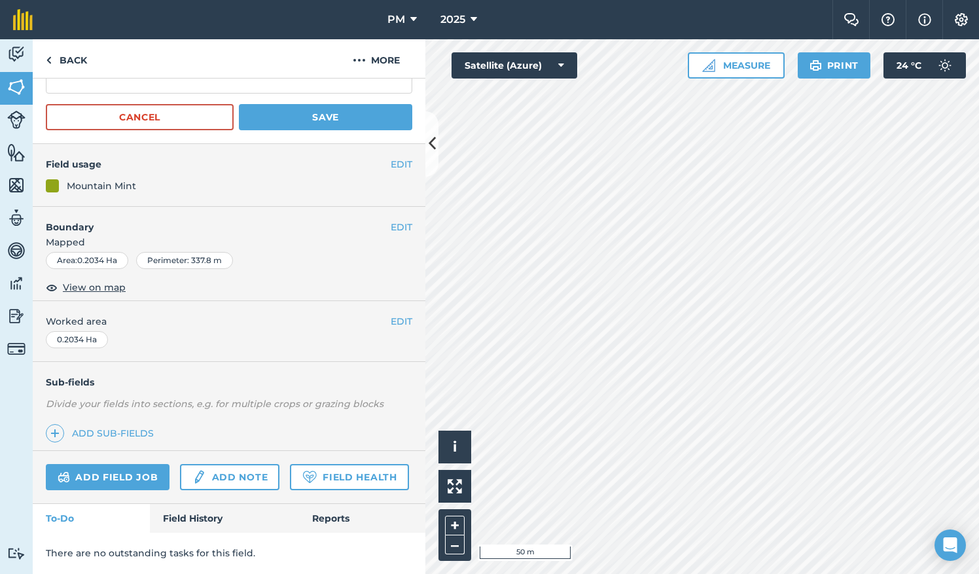
scroll to position [140, 0]
click at [391, 157] on button "EDIT" at bounding box center [402, 164] width 22 height 14
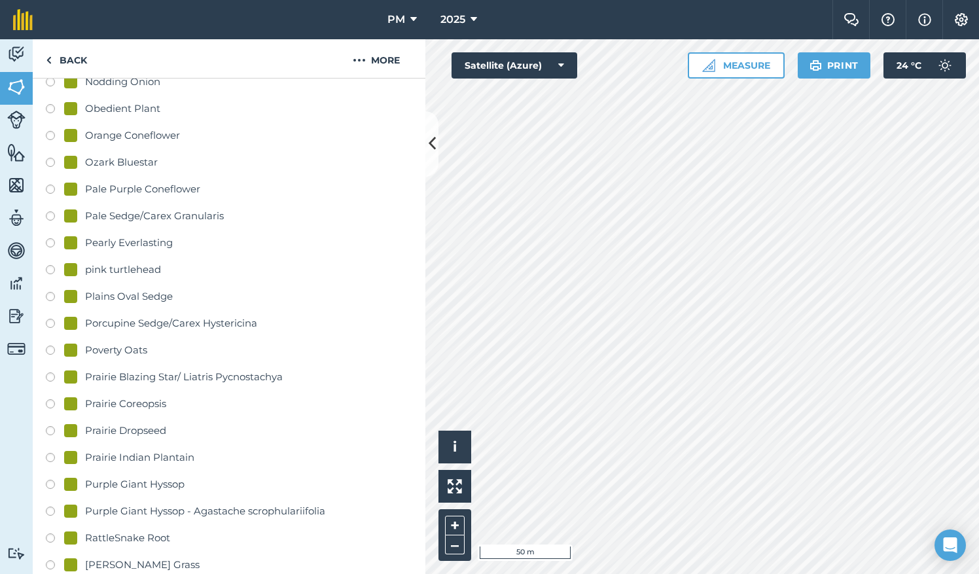
scroll to position [1504, 0]
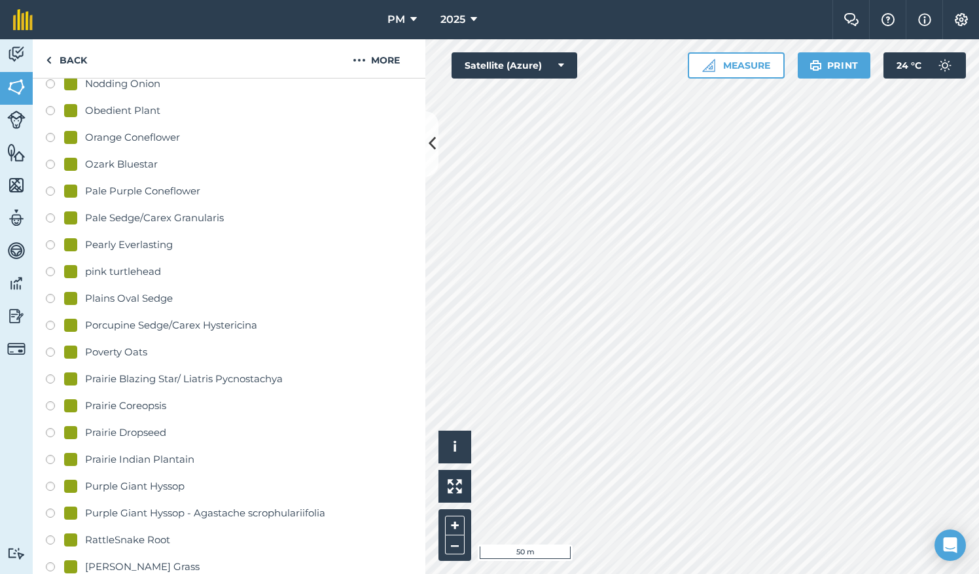
click at [51, 380] on label at bounding box center [55, 380] width 18 height 13
radio input "true"
radio input "false"
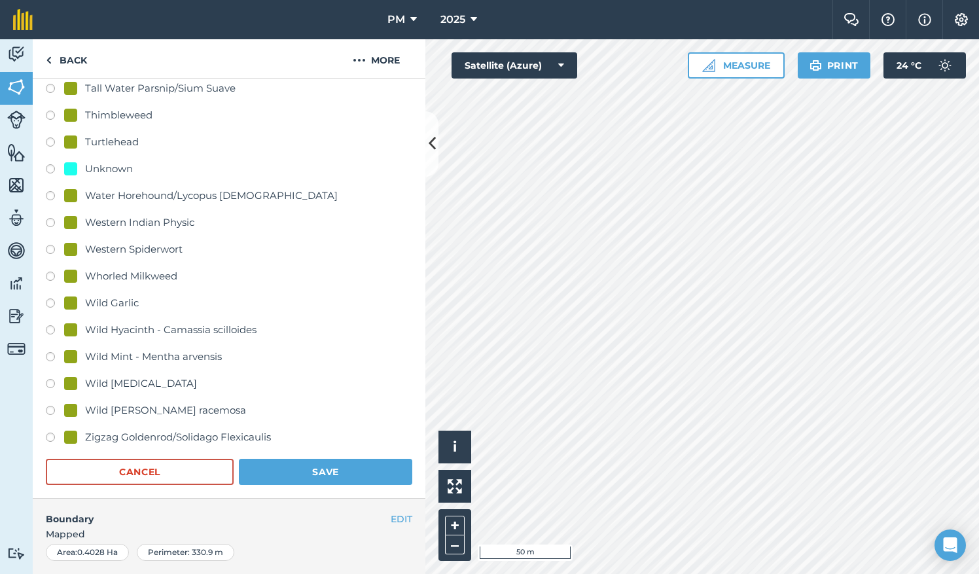
scroll to position [2743, 0]
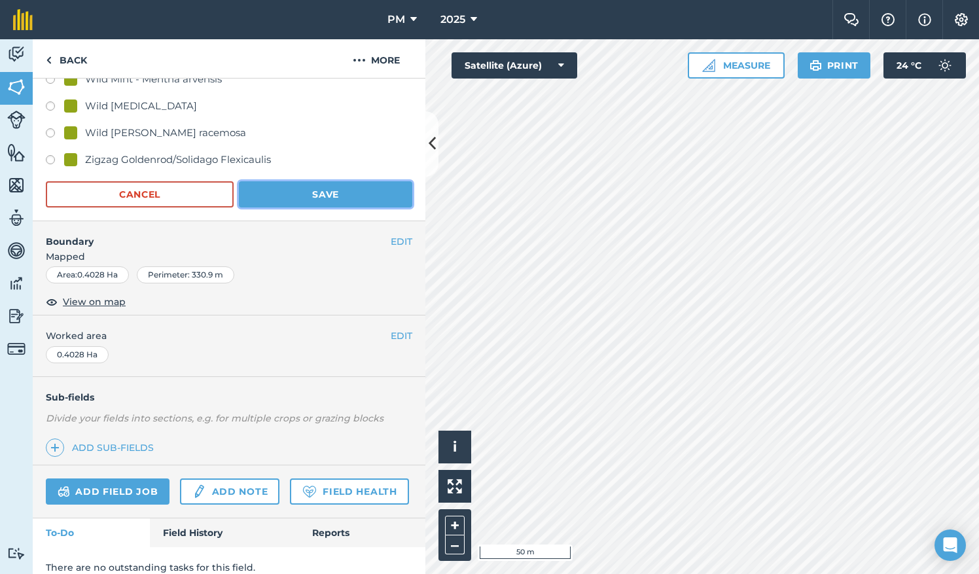
click at [357, 187] on button "Save" at bounding box center [325, 194] width 173 height 26
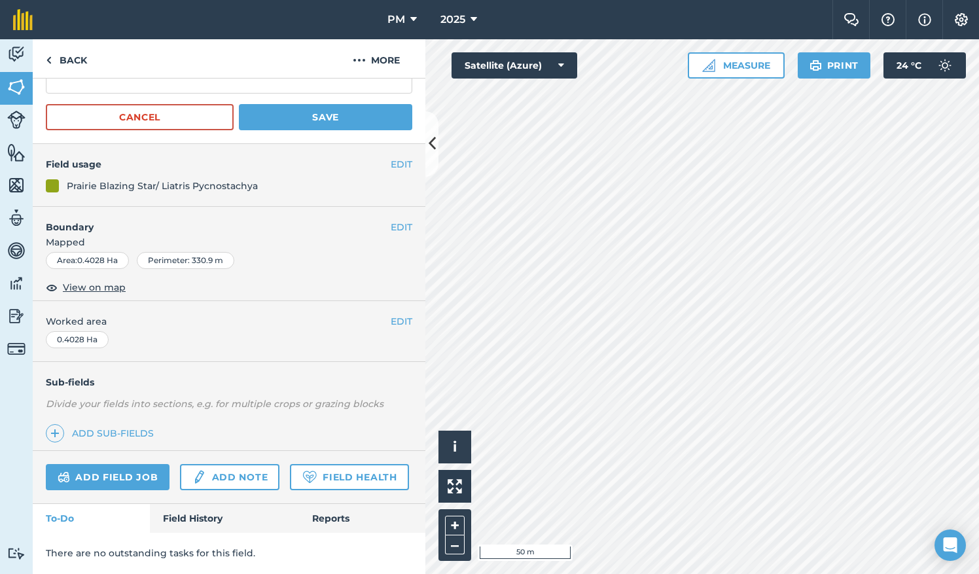
scroll to position [140, 0]
click at [391, 157] on button "EDIT" at bounding box center [402, 164] width 22 height 14
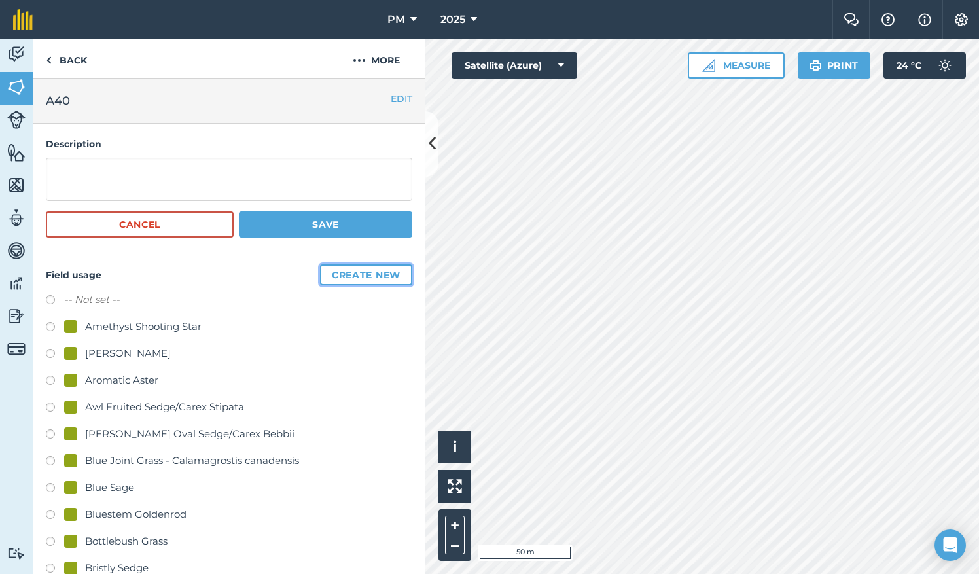
click at [365, 274] on button "Create new" at bounding box center [366, 274] width 92 height 21
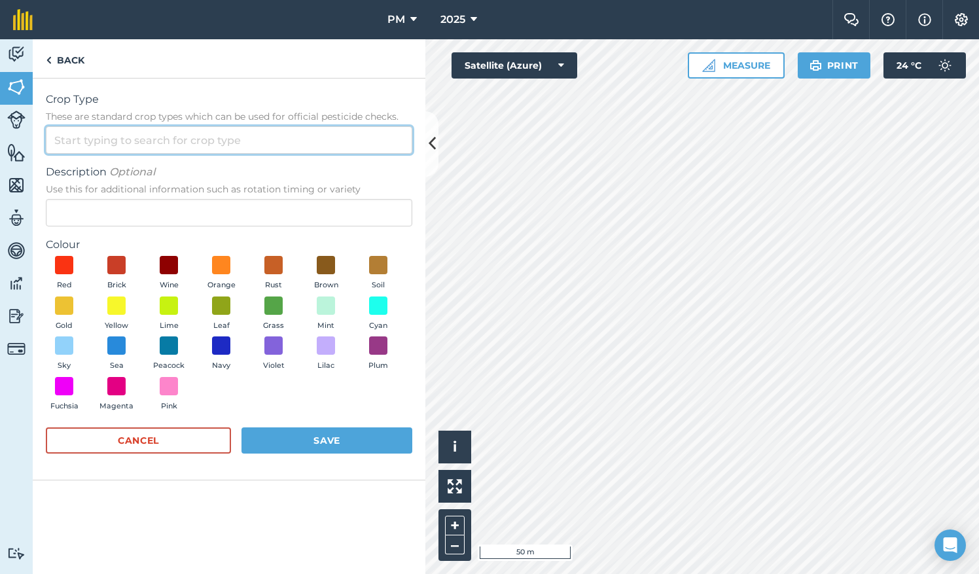
click at [148, 142] on input "Crop Type These are standard crop types which can be used for official pesticid…" at bounding box center [229, 139] width 367 height 27
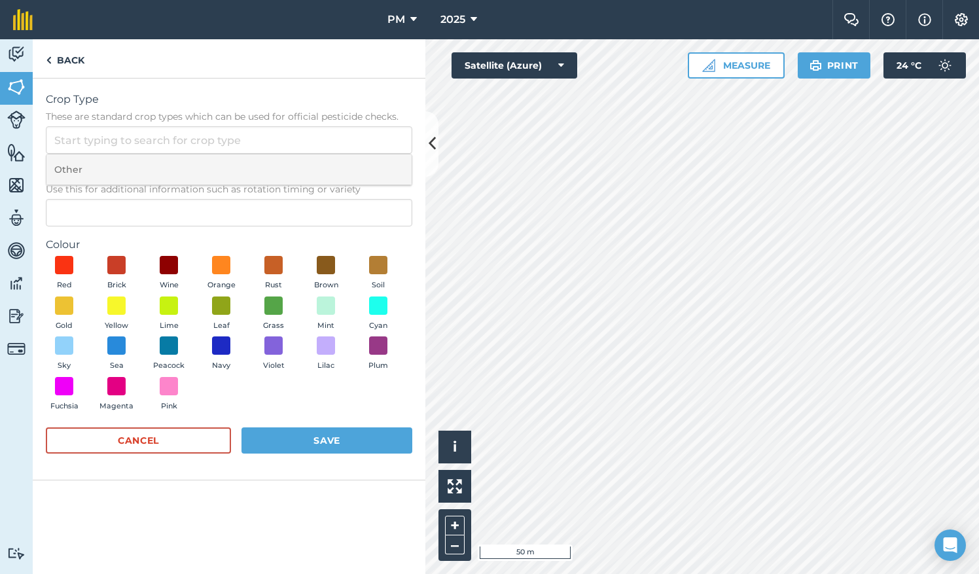
click at [85, 167] on li "Other" at bounding box center [228, 169] width 365 height 31
type input "Other"
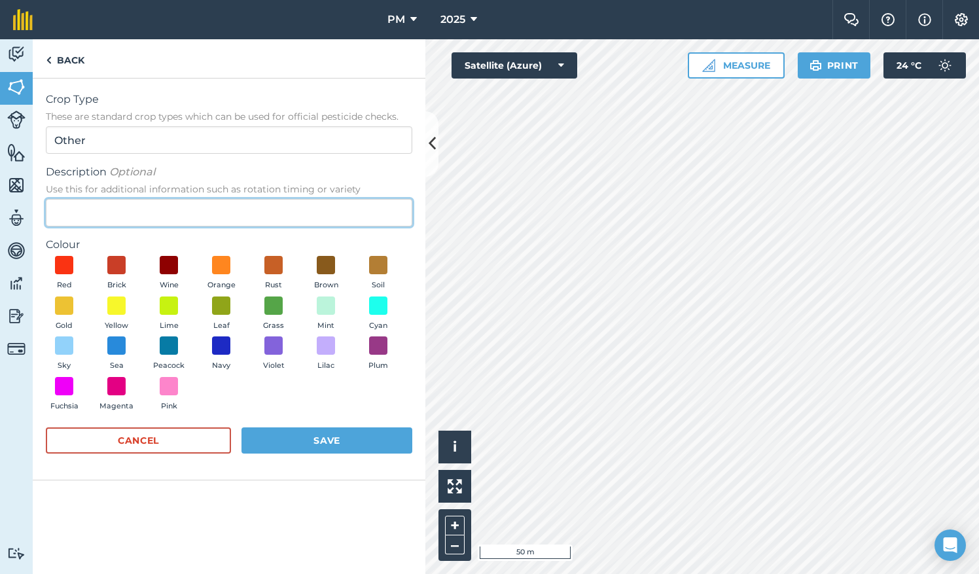
click at [93, 208] on input "Description Optional Use this for additional information such as rotation timin…" at bounding box center [229, 212] width 367 height 27
type input "carex molesta"
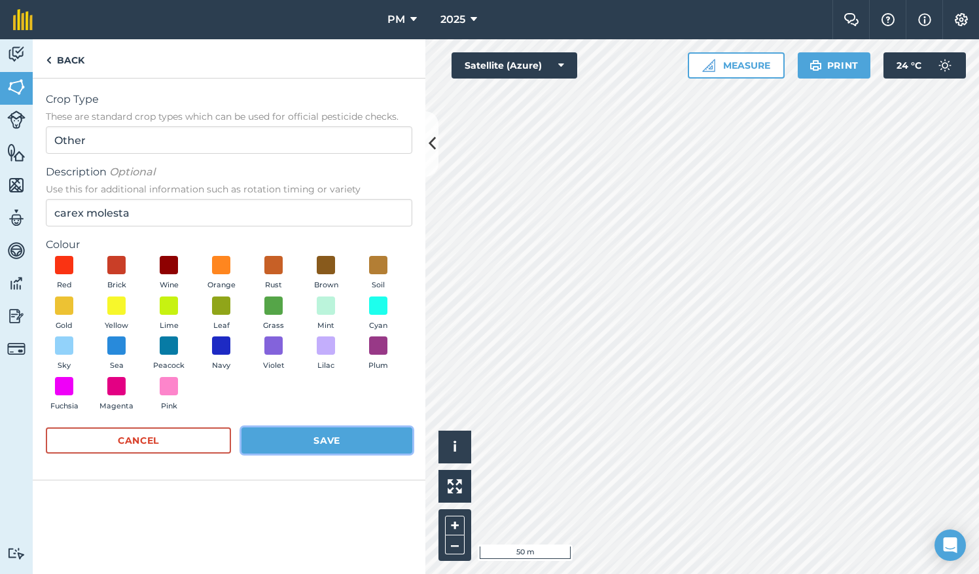
click at [305, 436] on button "Save" at bounding box center [327, 440] width 171 height 26
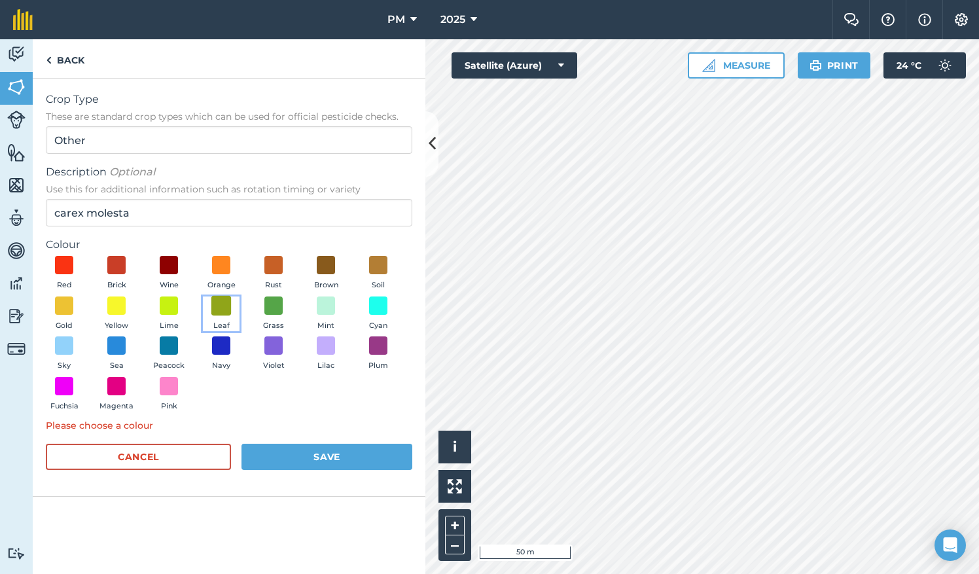
click at [221, 304] on span at bounding box center [221, 305] width 20 height 20
click at [331, 456] on button "Save" at bounding box center [327, 457] width 171 height 26
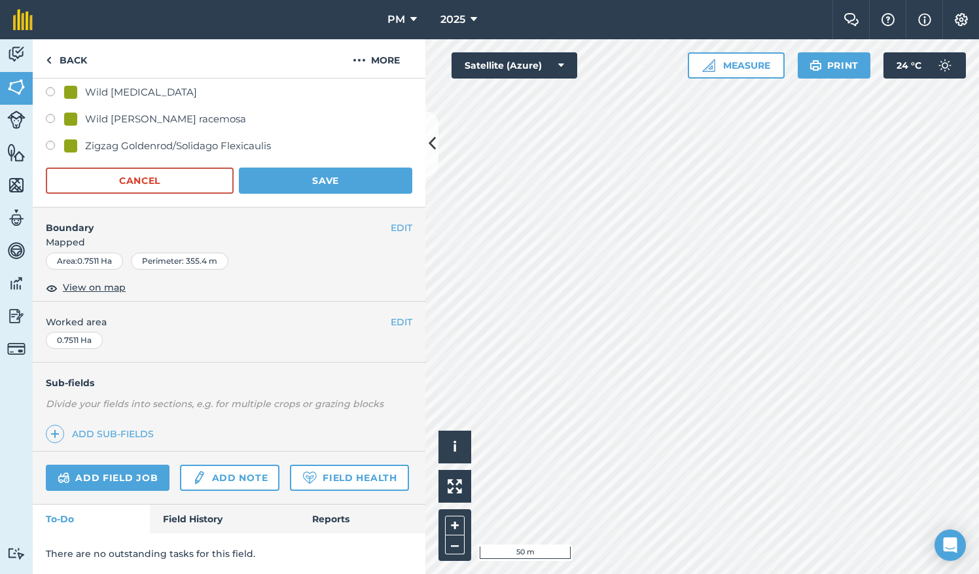
scroll to position [2753, 0]
click at [333, 168] on button "Save" at bounding box center [325, 181] width 173 height 26
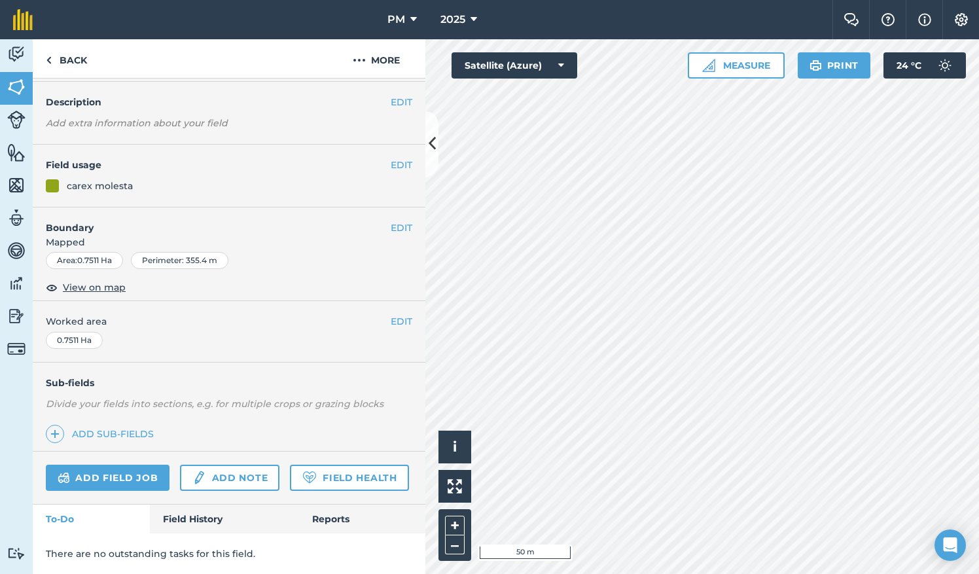
scroll to position [75, 0]
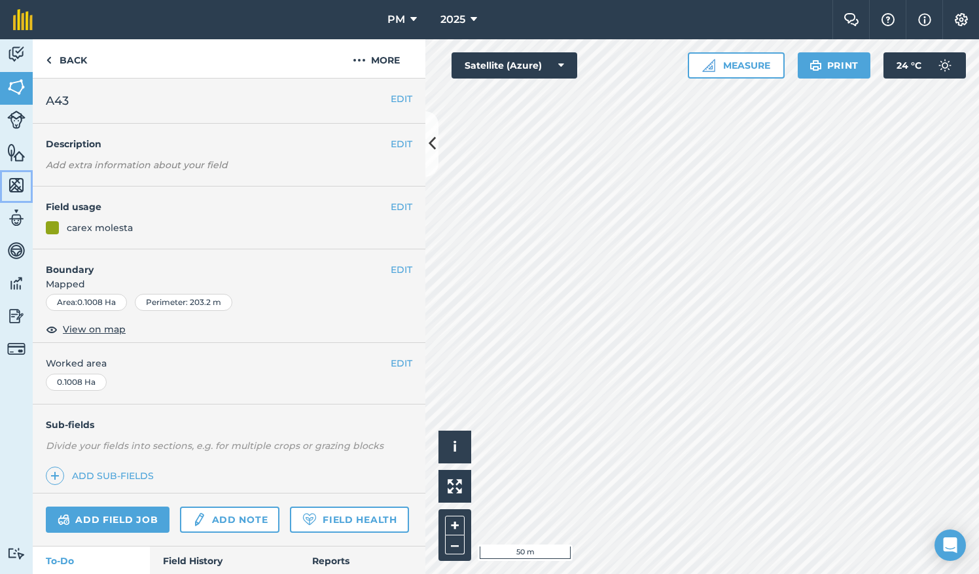
click at [10, 186] on img at bounding box center [16, 185] width 18 height 20
click at [13, 184] on img at bounding box center [16, 185] width 18 height 20
click at [895, 0] on html "PM 2025 Farm Chat Help Info Settings PM - 2025 Reproduced with the permission o…" at bounding box center [489, 287] width 979 height 574
click at [14, 90] on img at bounding box center [16, 87] width 18 height 20
click at [391, 99] on button "EDIT" at bounding box center [402, 99] width 22 height 14
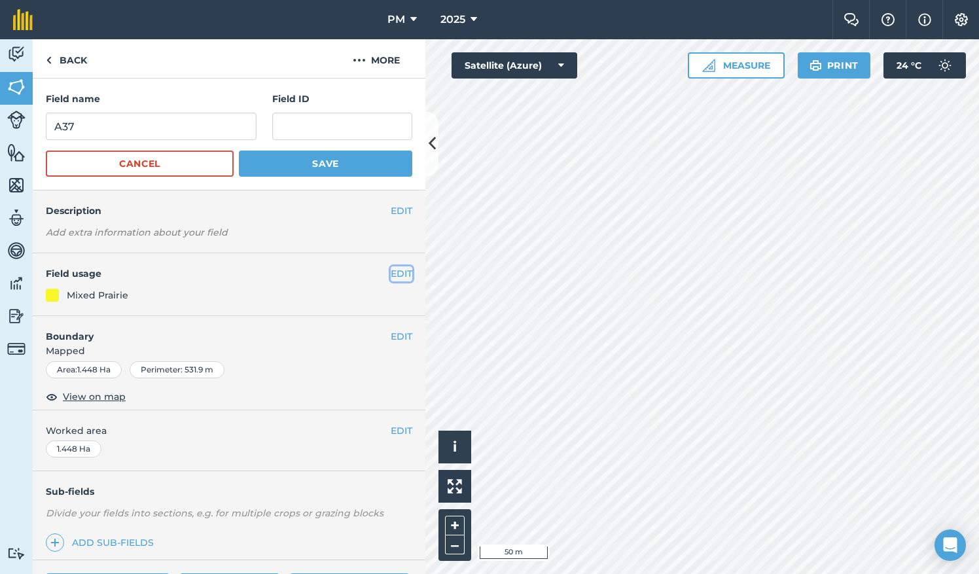
click at [392, 276] on button "EDIT" at bounding box center [402, 273] width 22 height 14
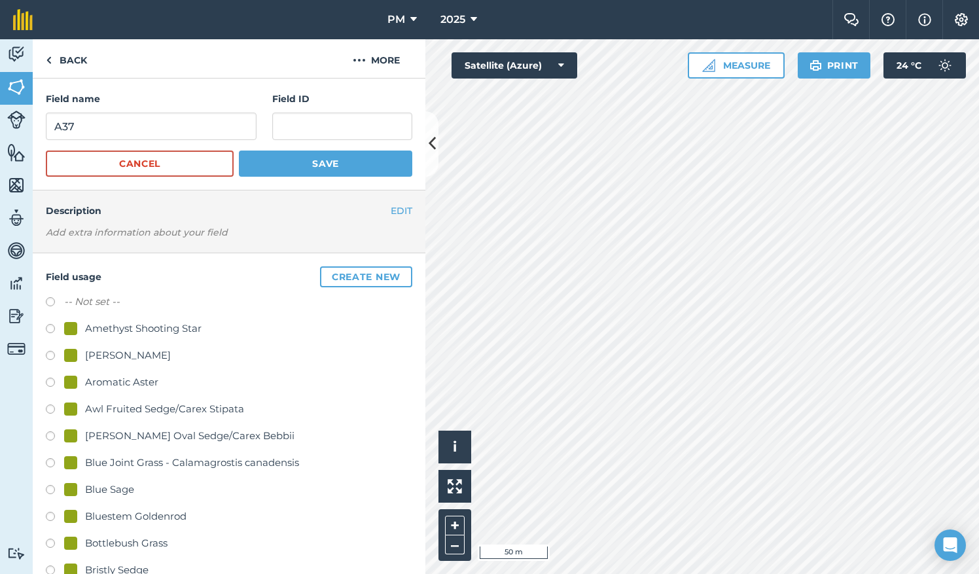
click at [388, 221] on div "EDIT Description Add extra information about your field" at bounding box center [229, 221] width 393 height 63
click at [51, 58] on img at bounding box center [49, 60] width 6 height 16
click at [14, 90] on img at bounding box center [16, 87] width 18 height 20
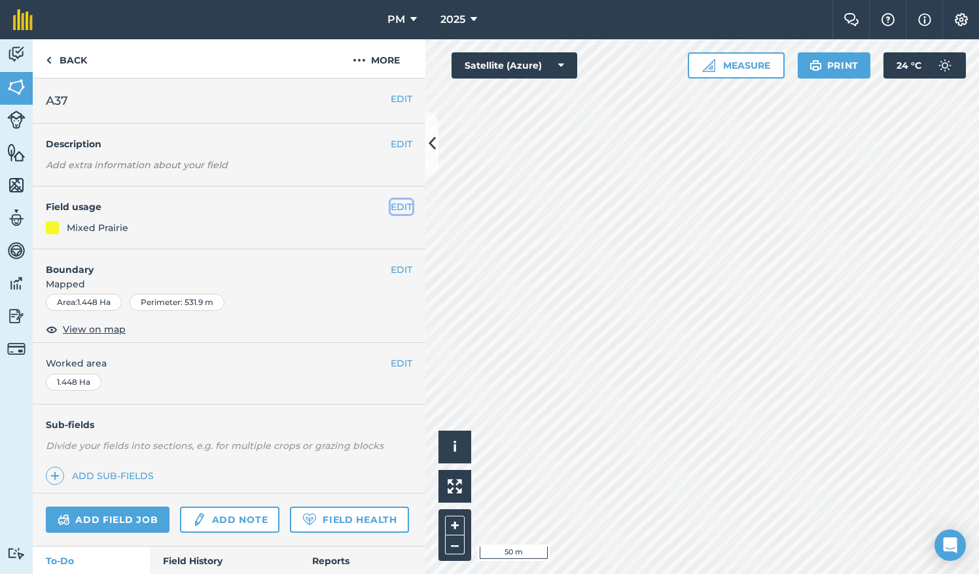
click at [391, 205] on button "EDIT" at bounding box center [402, 207] width 22 height 14
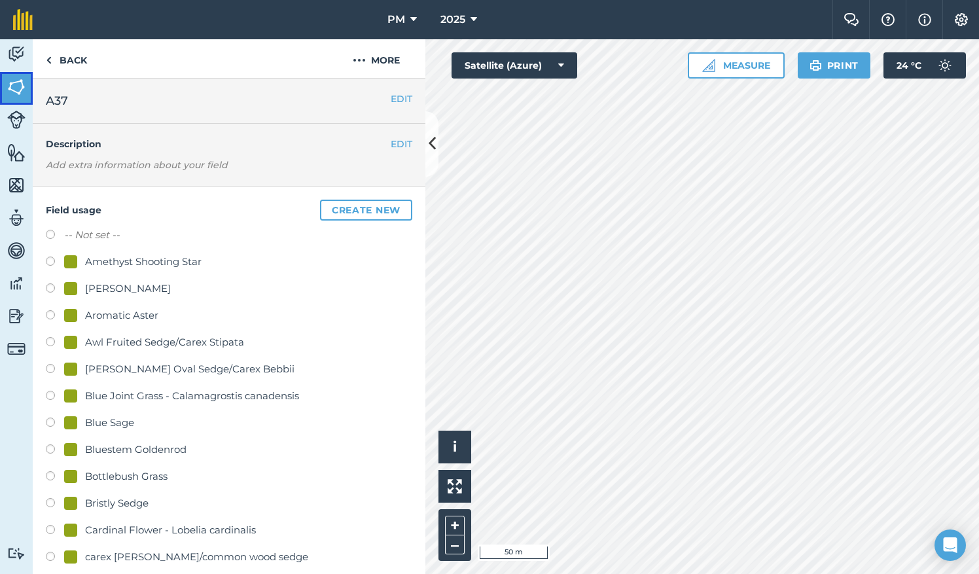
click at [16, 88] on img at bounding box center [16, 87] width 18 height 20
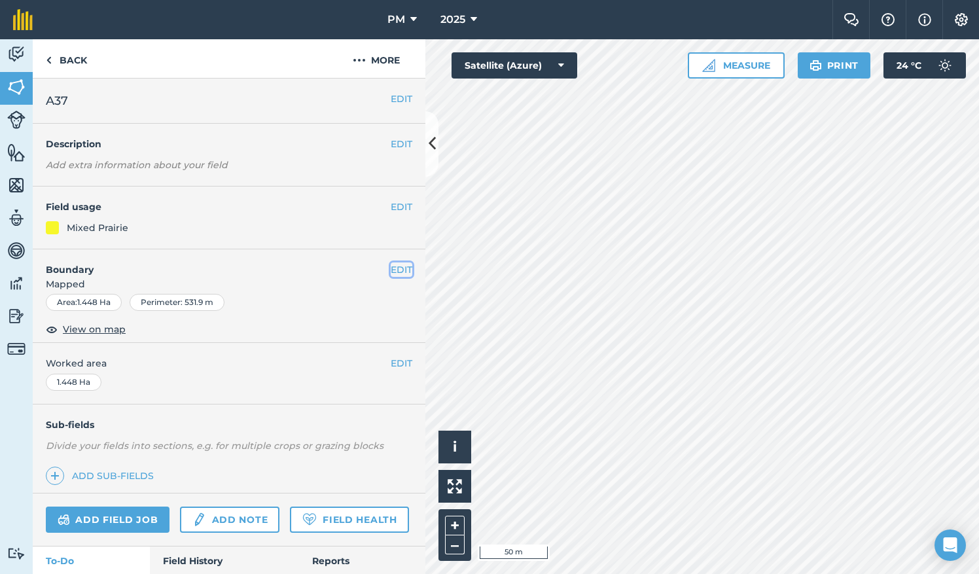
click at [400, 270] on button "EDIT" at bounding box center [402, 269] width 22 height 14
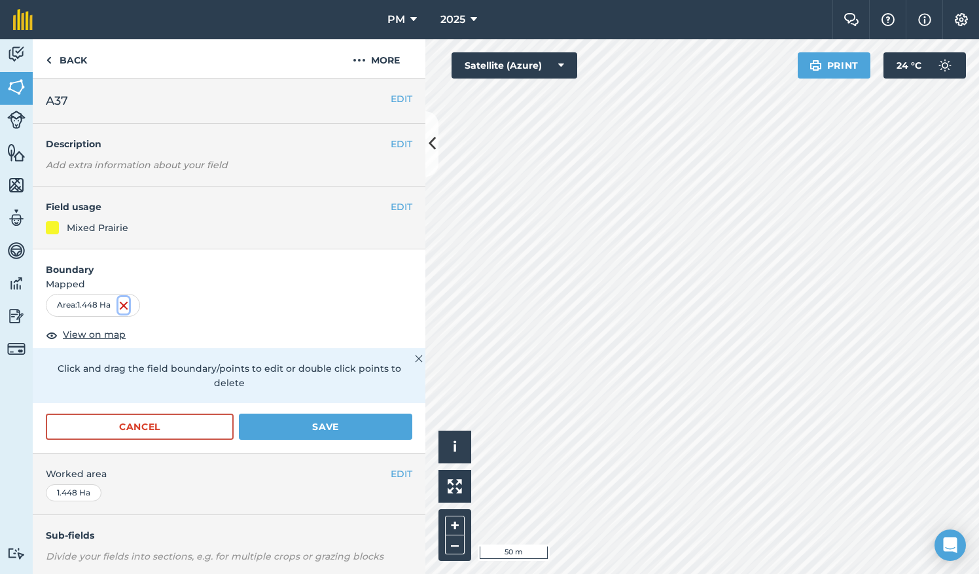
click at [124, 304] on img at bounding box center [123, 306] width 10 height 16
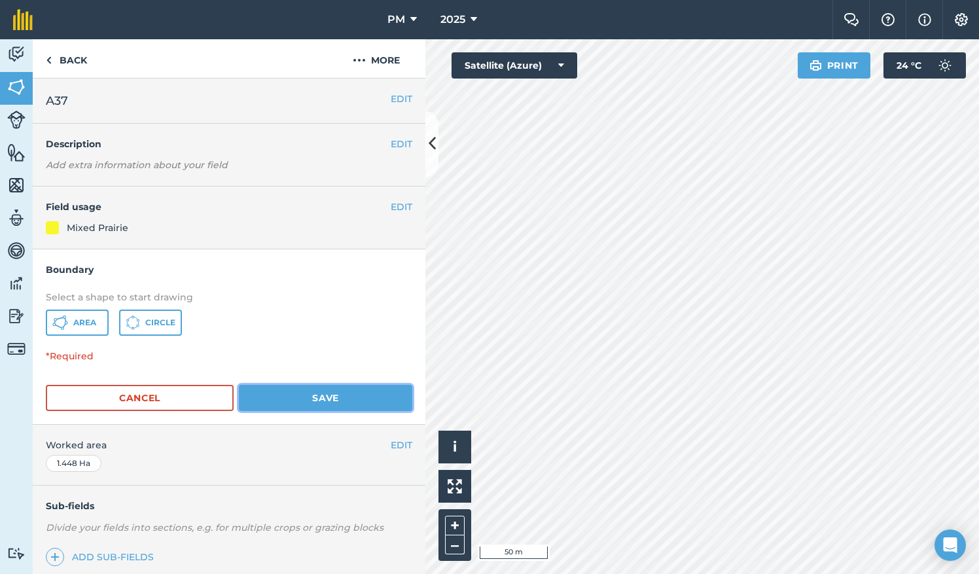
click at [287, 399] on button "Save" at bounding box center [325, 398] width 173 height 26
click at [350, 397] on button "Save" at bounding box center [325, 398] width 173 height 26
click at [77, 329] on button "Area" at bounding box center [77, 323] width 63 height 26
click at [18, 86] on img at bounding box center [16, 87] width 18 height 20
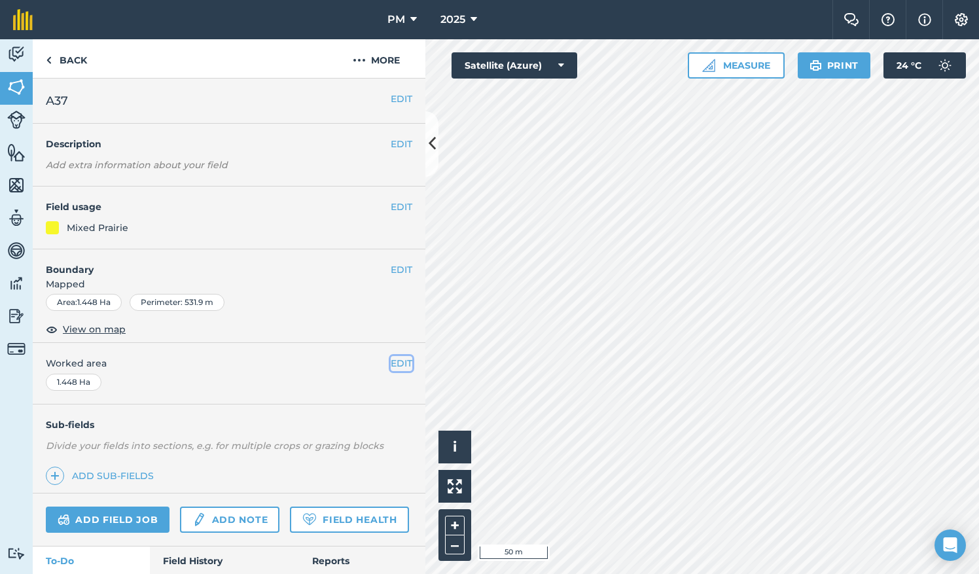
click at [391, 358] on button "EDIT" at bounding box center [402, 363] width 22 height 14
click at [17, 185] on img at bounding box center [16, 185] width 18 height 20
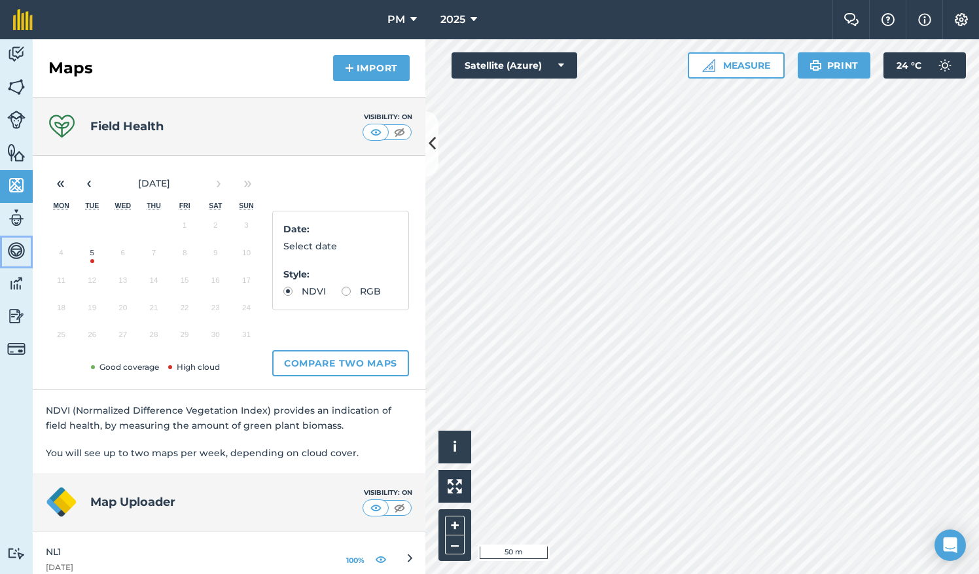
click at [15, 246] on img at bounding box center [16, 251] width 18 height 20
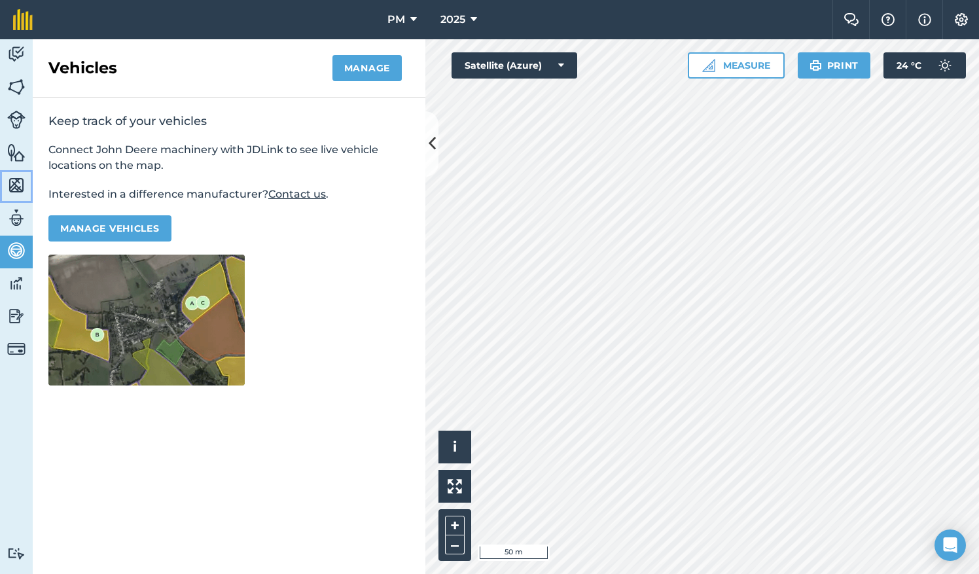
click at [13, 185] on img at bounding box center [16, 185] width 18 height 20
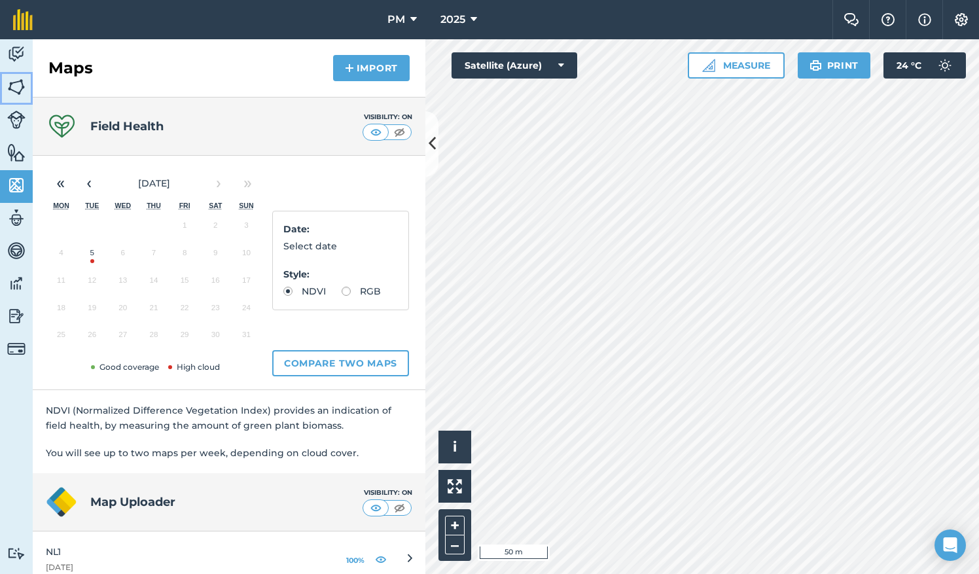
click at [12, 85] on img at bounding box center [16, 87] width 18 height 20
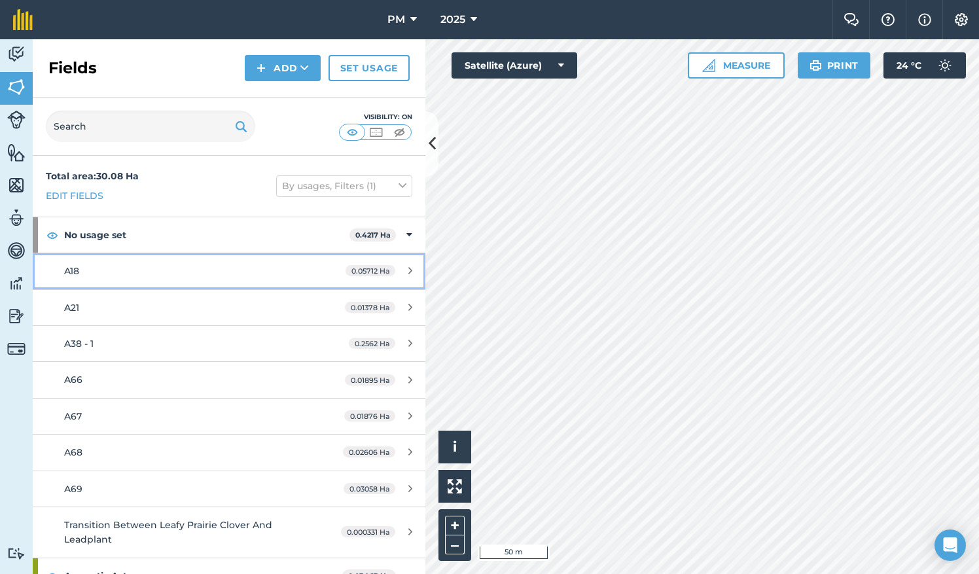
click at [408, 266] on icon at bounding box center [410, 271] width 4 height 10
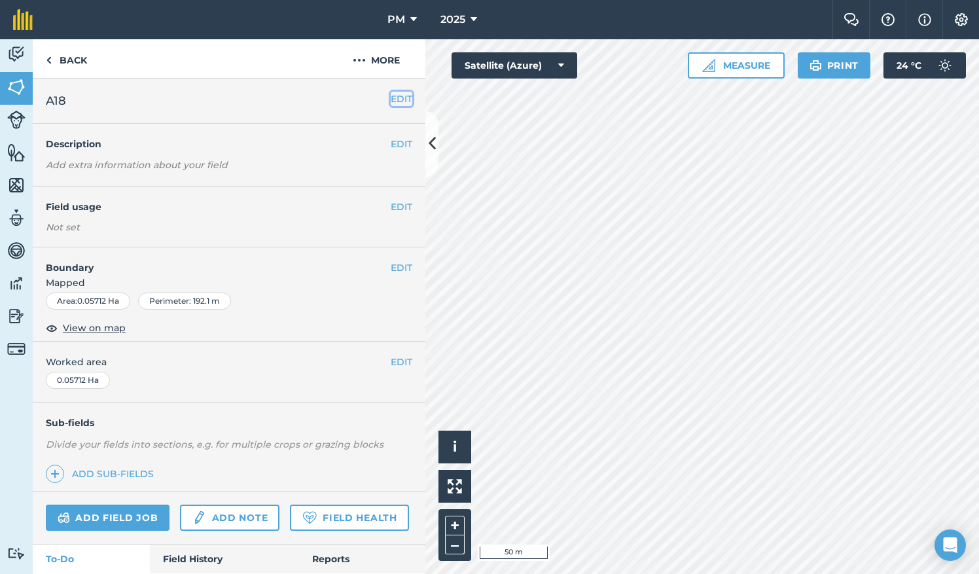
click at [391, 101] on button "EDIT" at bounding box center [402, 99] width 22 height 14
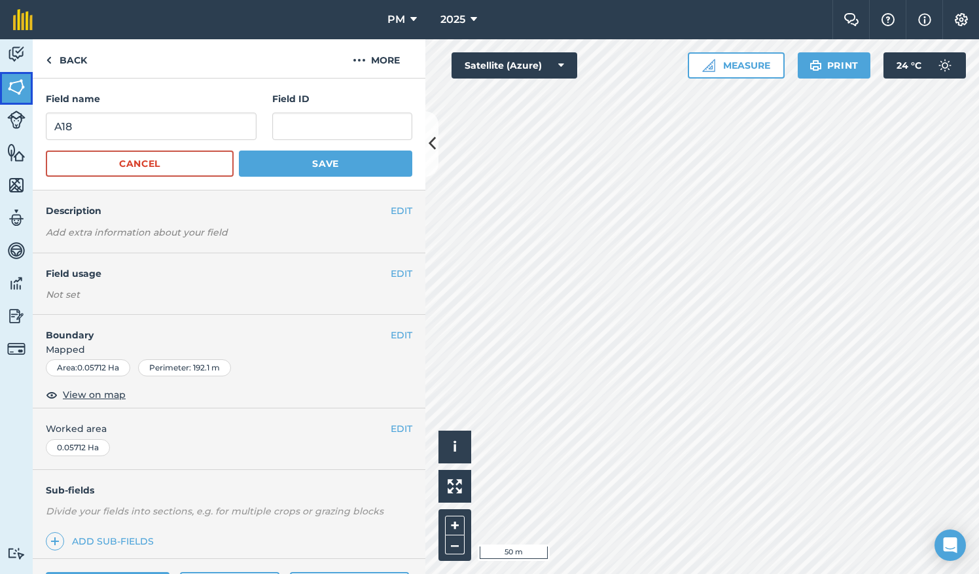
click at [14, 84] on img at bounding box center [16, 87] width 18 height 20
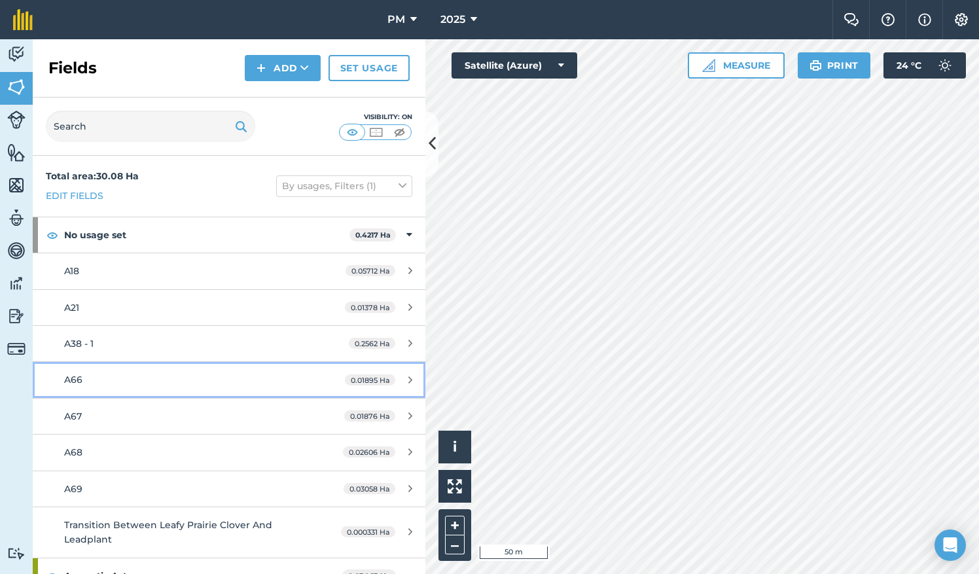
click at [408, 376] on icon at bounding box center [410, 380] width 4 height 10
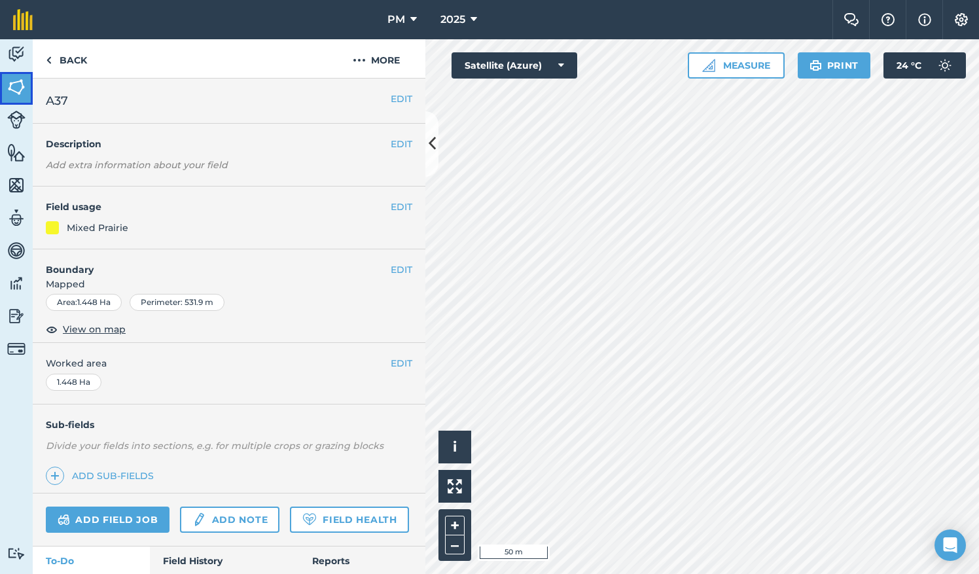
click at [5, 85] on link "Fields" at bounding box center [16, 88] width 33 height 33
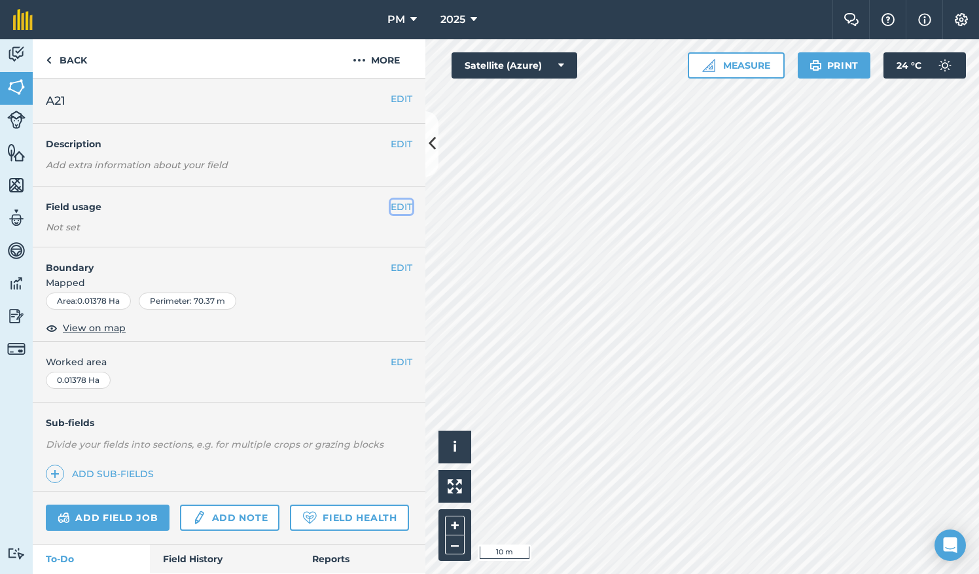
click at [391, 206] on button "EDIT" at bounding box center [402, 207] width 22 height 14
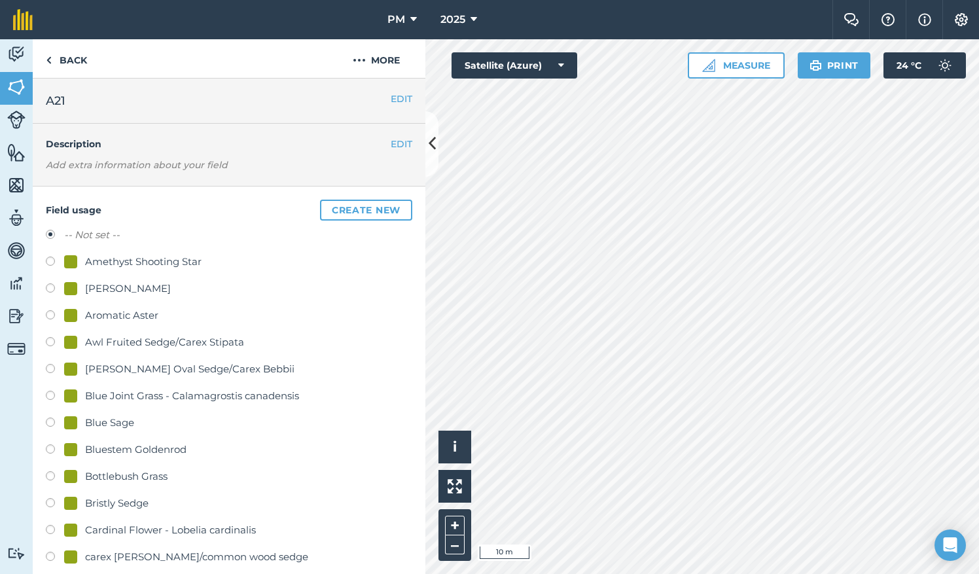
click at [51, 475] on label at bounding box center [55, 477] width 18 height 13
radio input "true"
radio input "false"
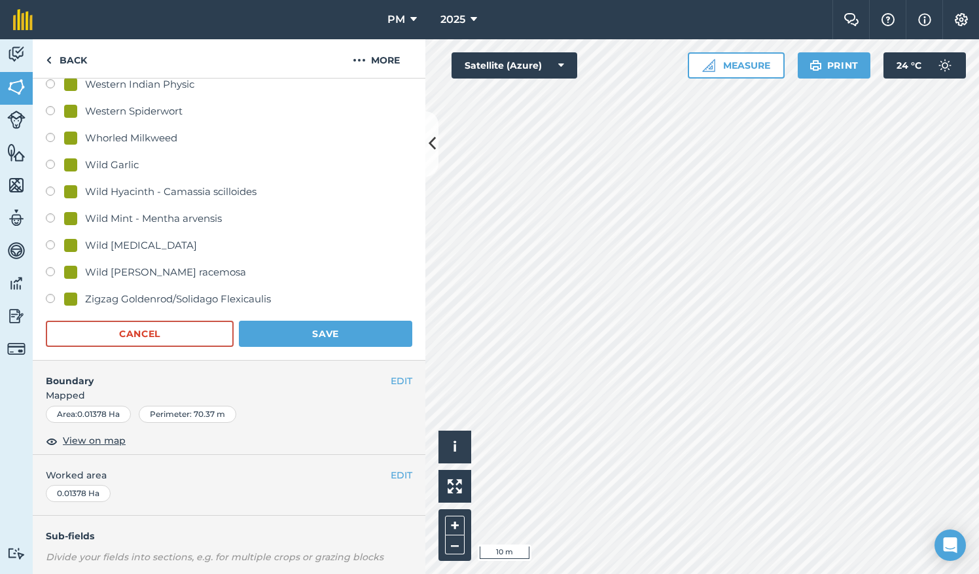
scroll to position [2753, 0]
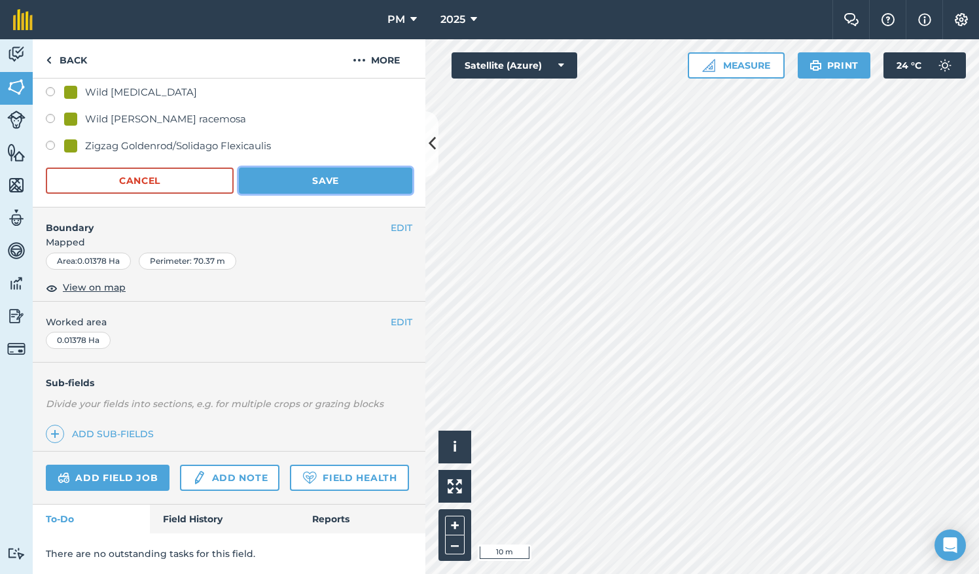
click at [319, 168] on button "Save" at bounding box center [325, 181] width 173 height 26
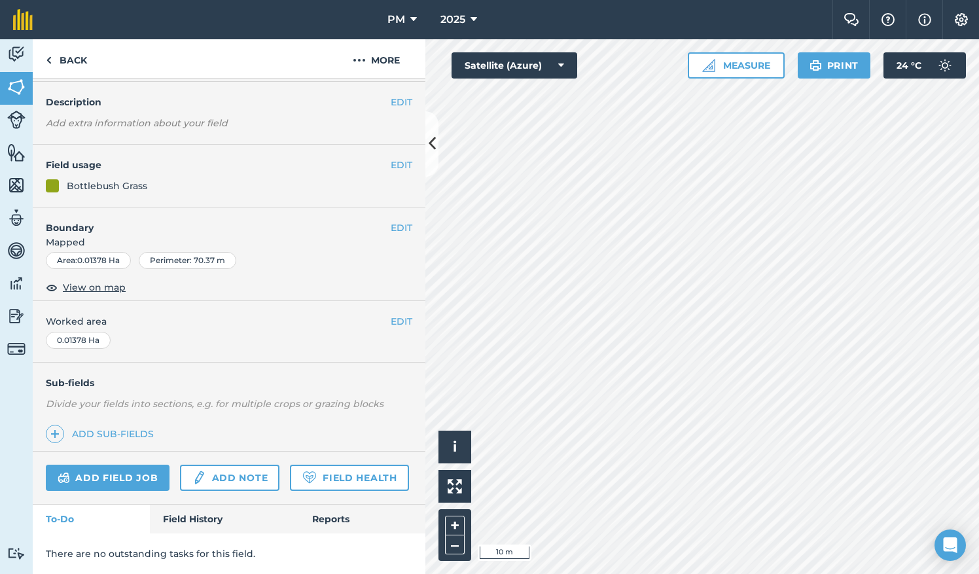
scroll to position [75, 0]
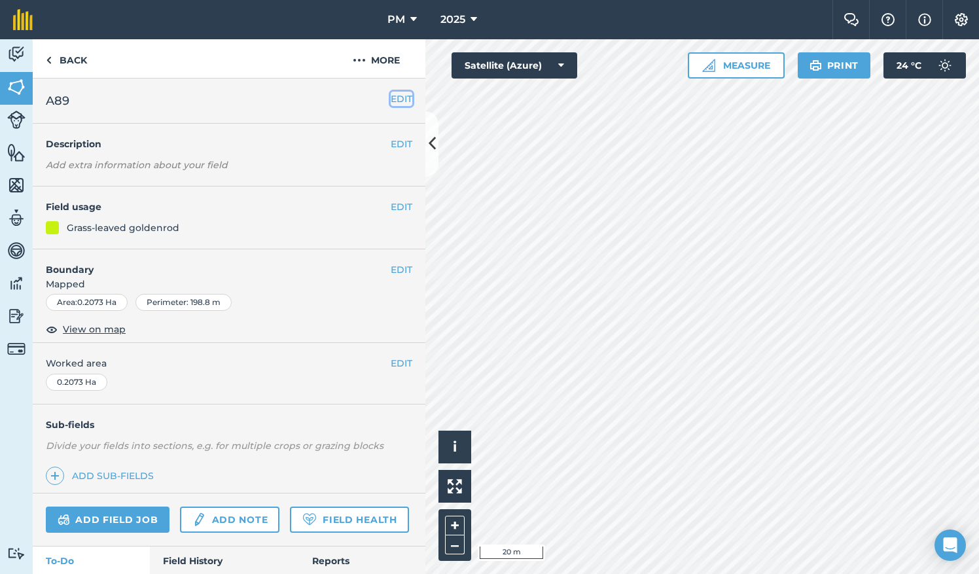
click at [391, 99] on button "EDIT" at bounding box center [402, 99] width 22 height 14
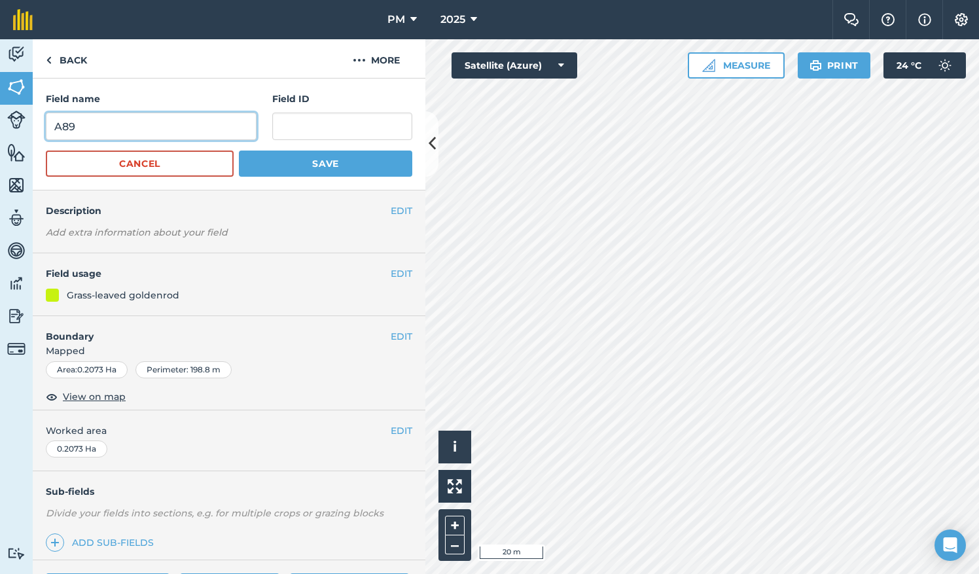
click at [136, 131] on input "A89" at bounding box center [151, 126] width 211 height 27
type input "A15"
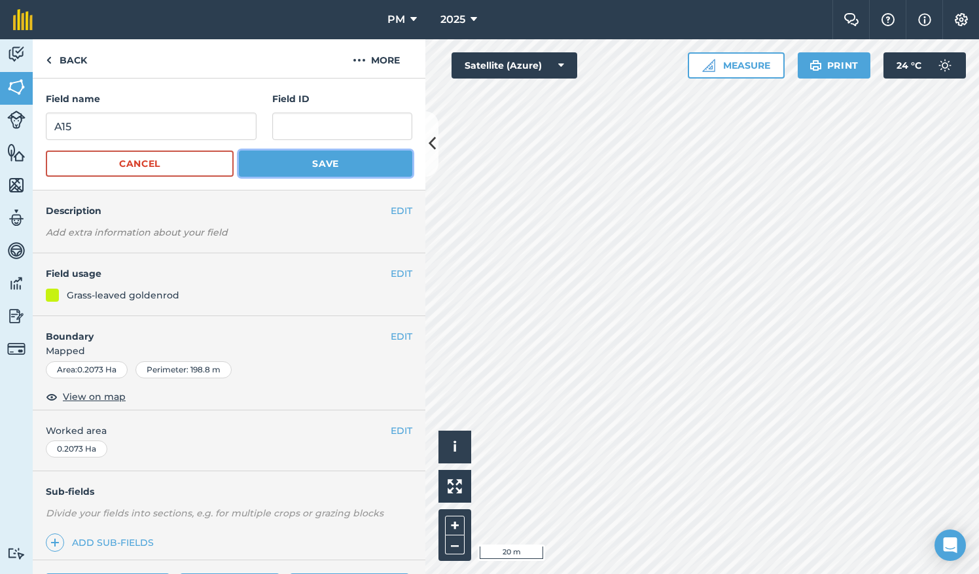
click at [252, 165] on button "Save" at bounding box center [325, 164] width 173 height 26
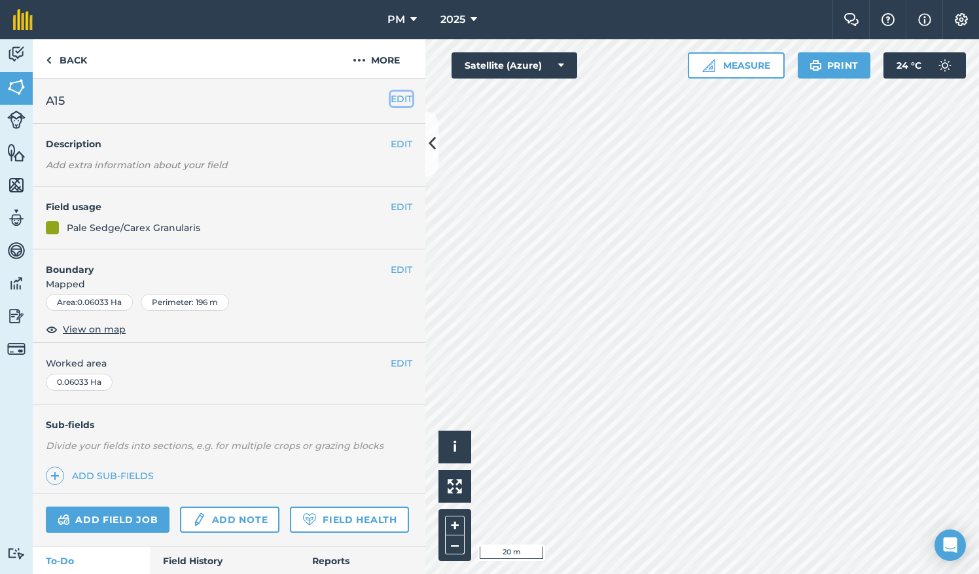
click at [391, 100] on button "EDIT" at bounding box center [402, 99] width 22 height 14
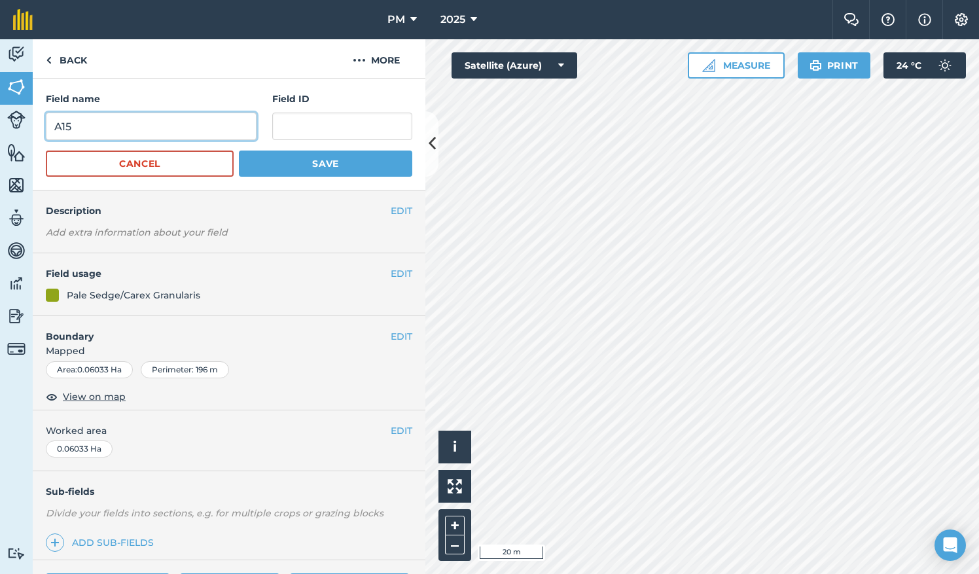
click at [93, 132] on input "A15" at bounding box center [151, 126] width 211 height 27
type input "A16"
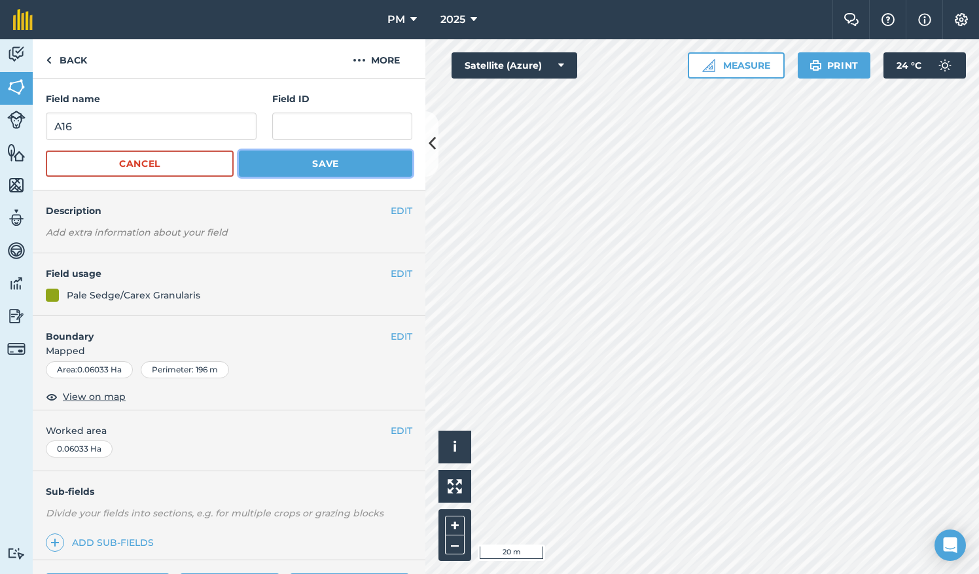
click at [305, 160] on button "Save" at bounding box center [325, 164] width 173 height 26
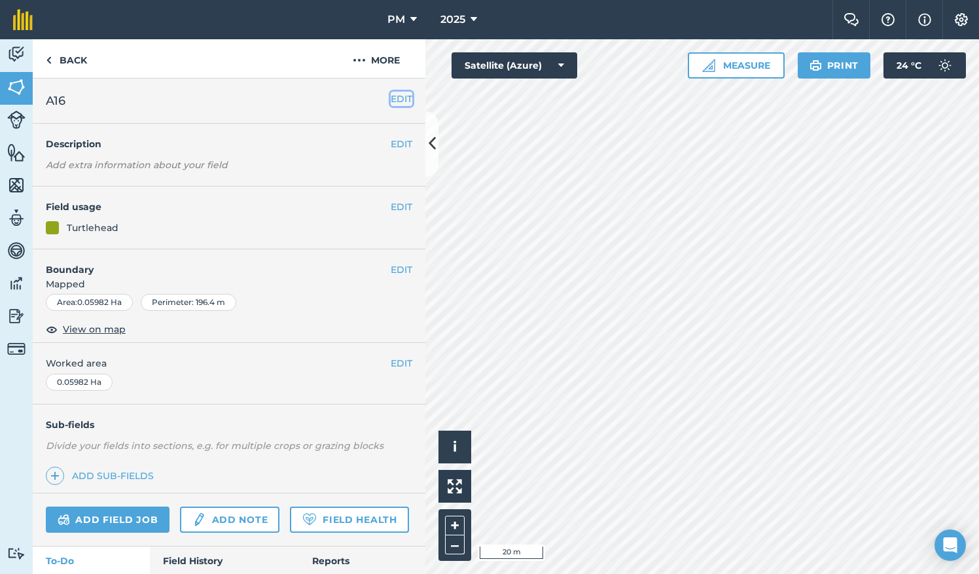
click at [391, 99] on button "EDIT" at bounding box center [402, 99] width 22 height 14
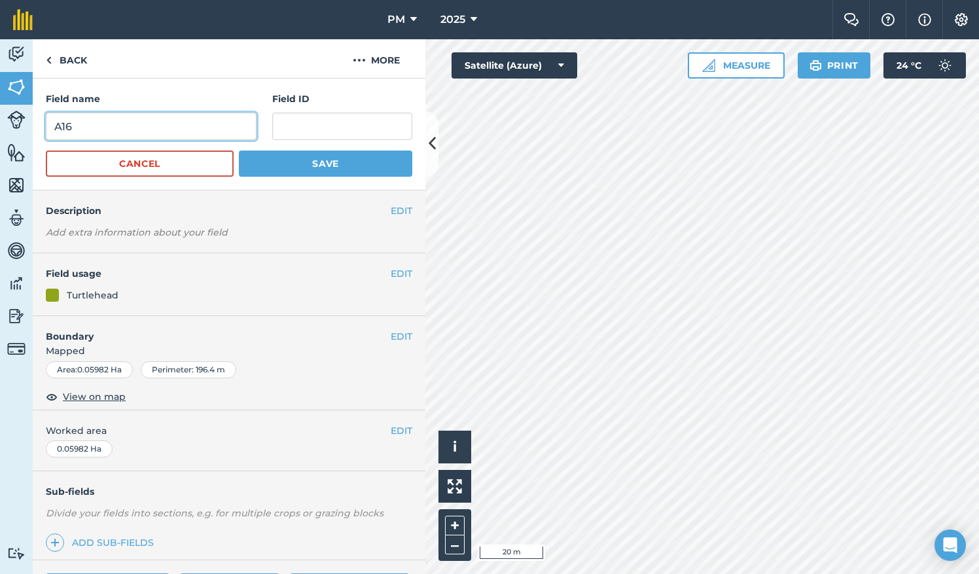
click at [129, 133] on input "A16" at bounding box center [151, 126] width 211 height 27
type input "A17"
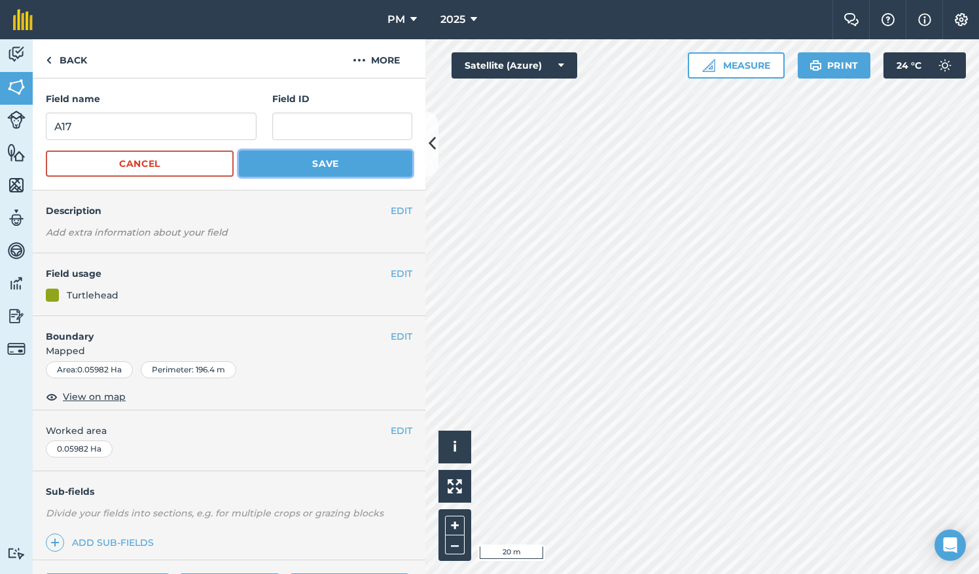
click at [249, 166] on button "Save" at bounding box center [325, 164] width 173 height 26
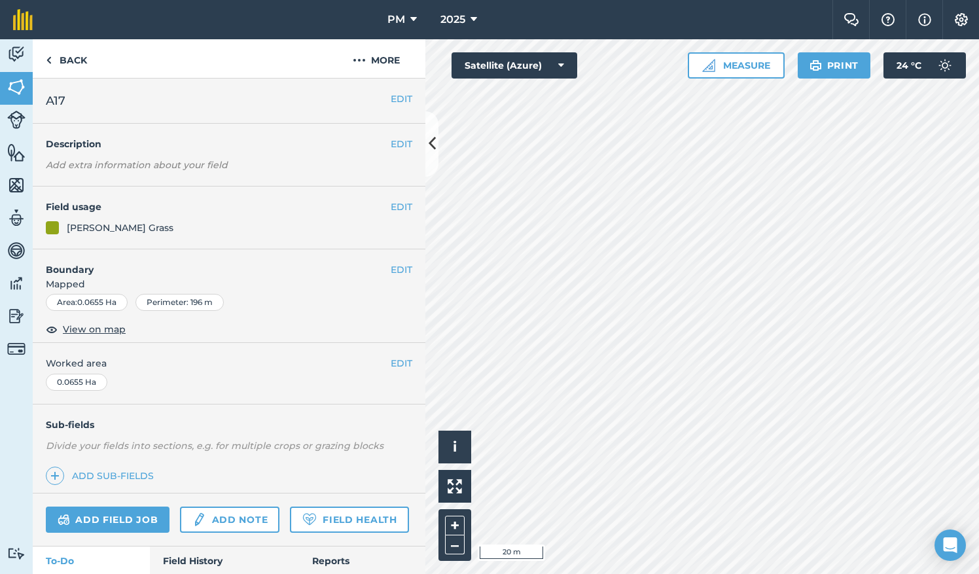
click at [90, 103] on h2 "A17" at bounding box center [218, 101] width 345 height 18
click at [396, 96] on button "EDIT" at bounding box center [402, 99] width 22 height 14
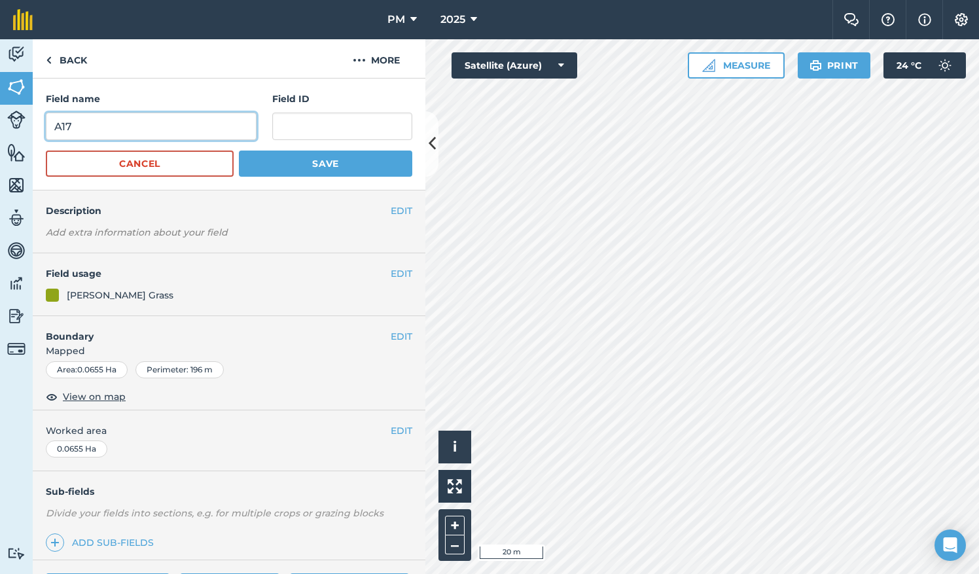
click at [101, 130] on input "A17" at bounding box center [151, 126] width 211 height 27
type input "A18"
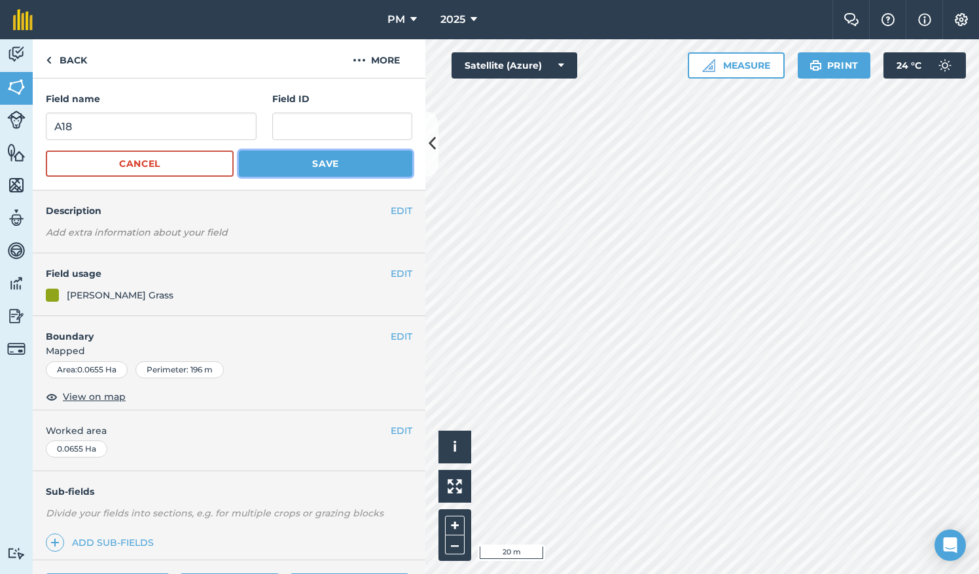
click at [251, 156] on button "Save" at bounding box center [325, 164] width 173 height 26
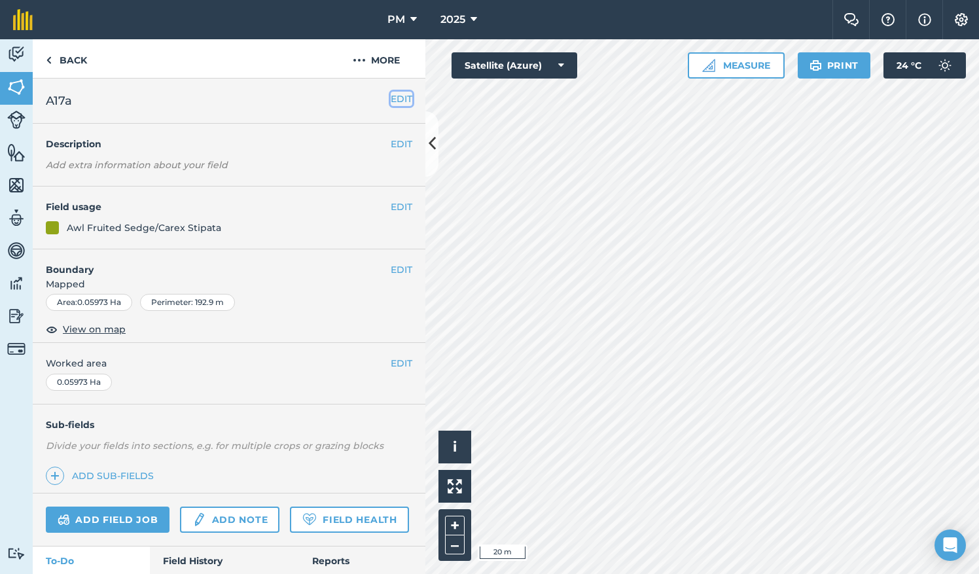
click at [391, 98] on button "EDIT" at bounding box center [402, 99] width 22 height 14
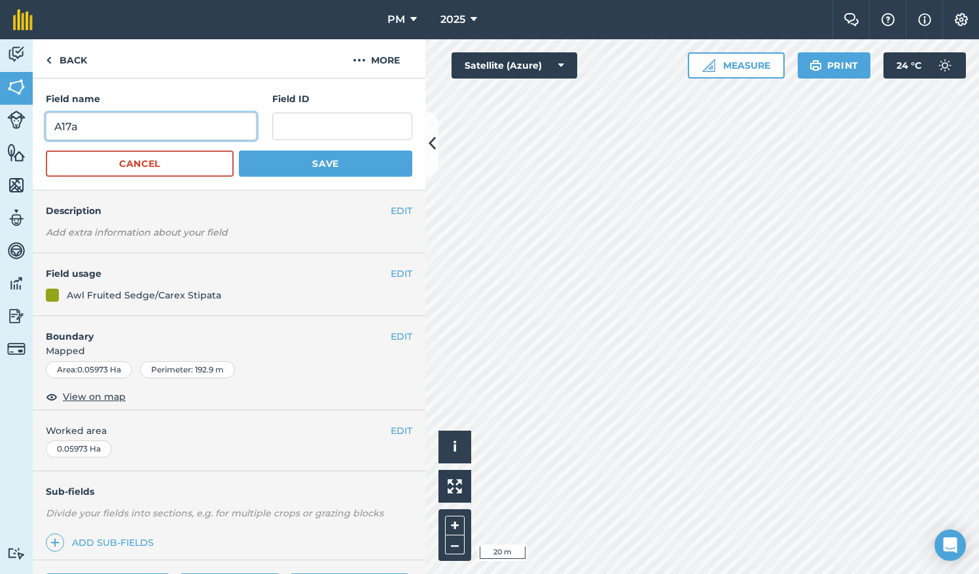
click at [131, 126] on input "A17a" at bounding box center [151, 126] width 211 height 27
type input "A19"
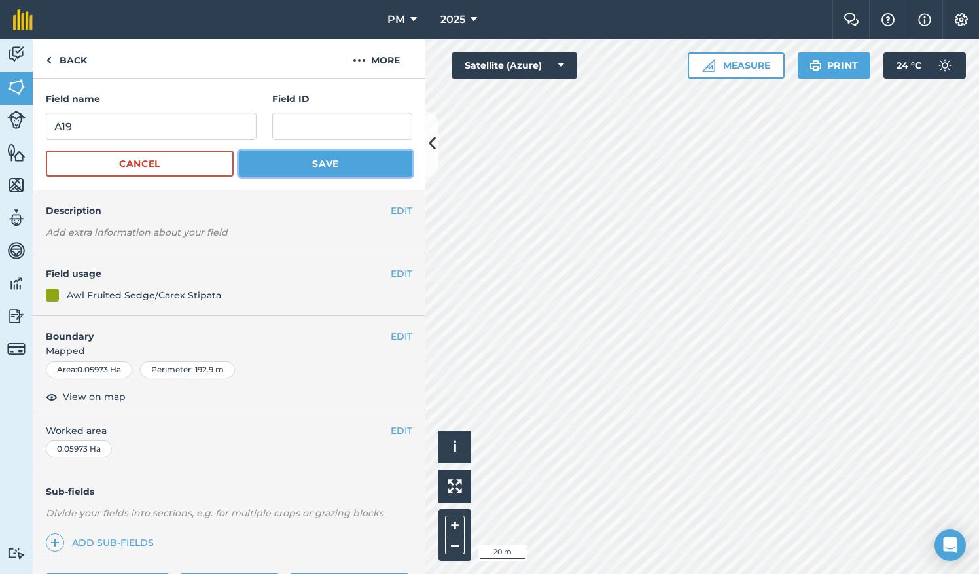
click at [280, 164] on button "Save" at bounding box center [325, 164] width 173 height 26
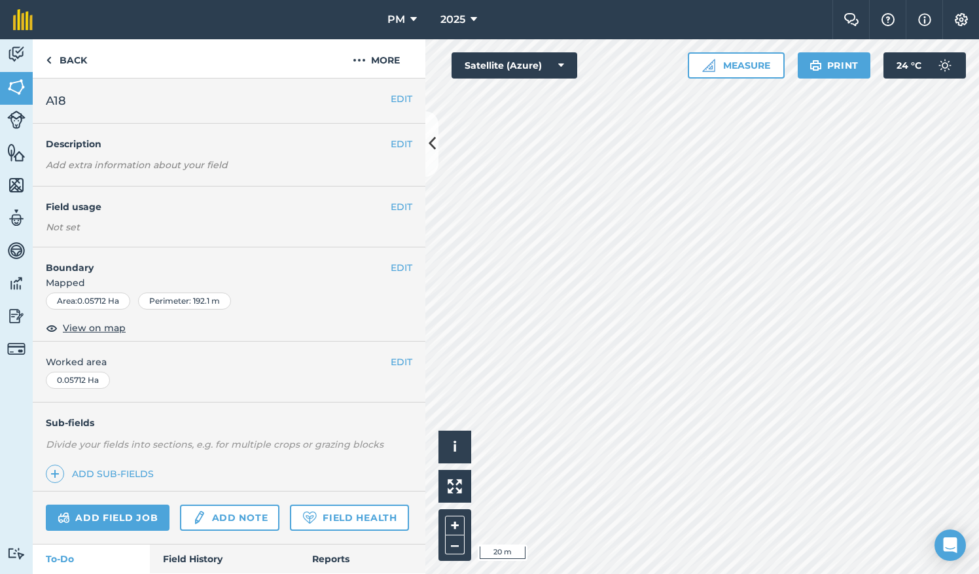
click at [96, 101] on h2 "A18" at bounding box center [218, 101] width 345 height 18
click at [391, 99] on button "EDIT" at bounding box center [402, 99] width 22 height 14
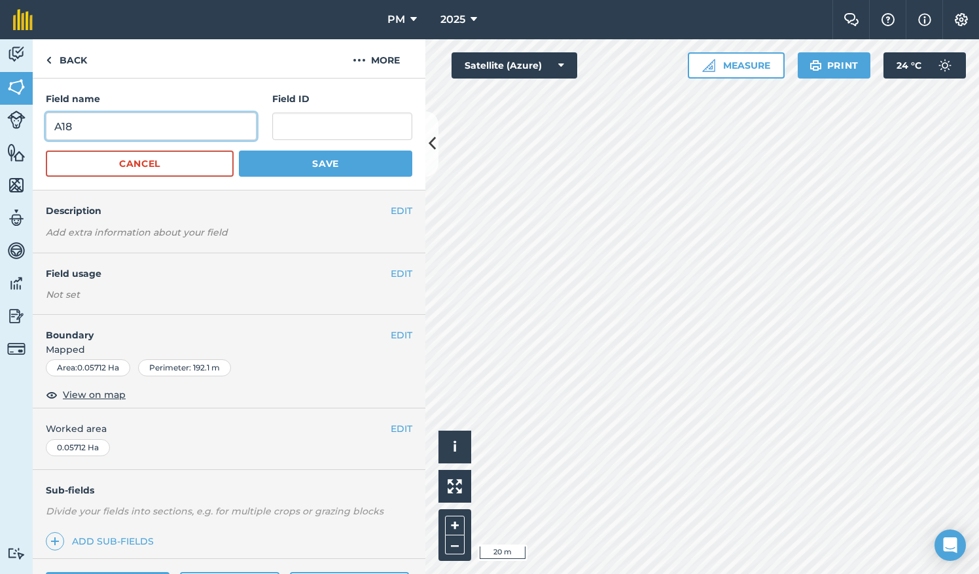
click at [129, 128] on input "A18" at bounding box center [151, 126] width 211 height 27
type input "A20"
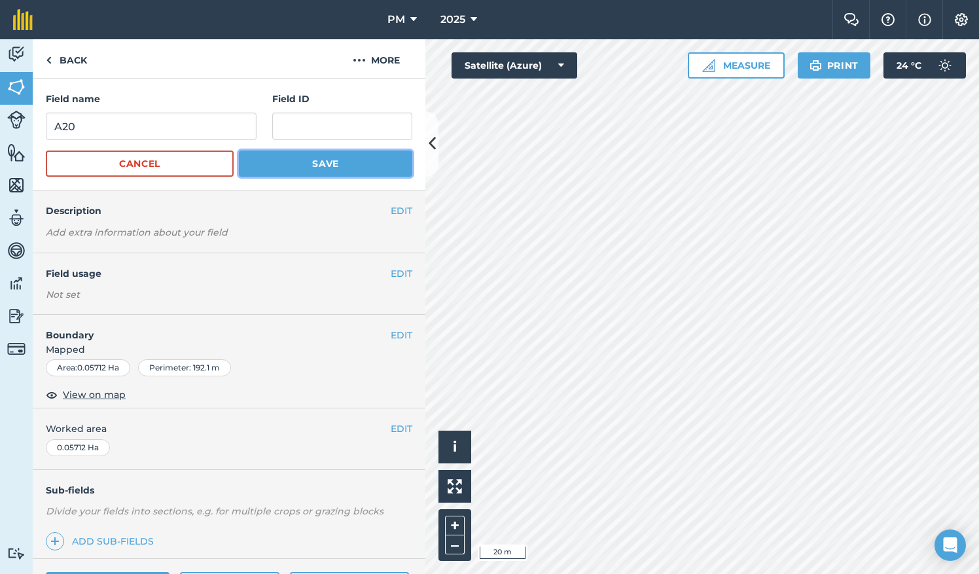
click at [270, 168] on button "Save" at bounding box center [325, 164] width 173 height 26
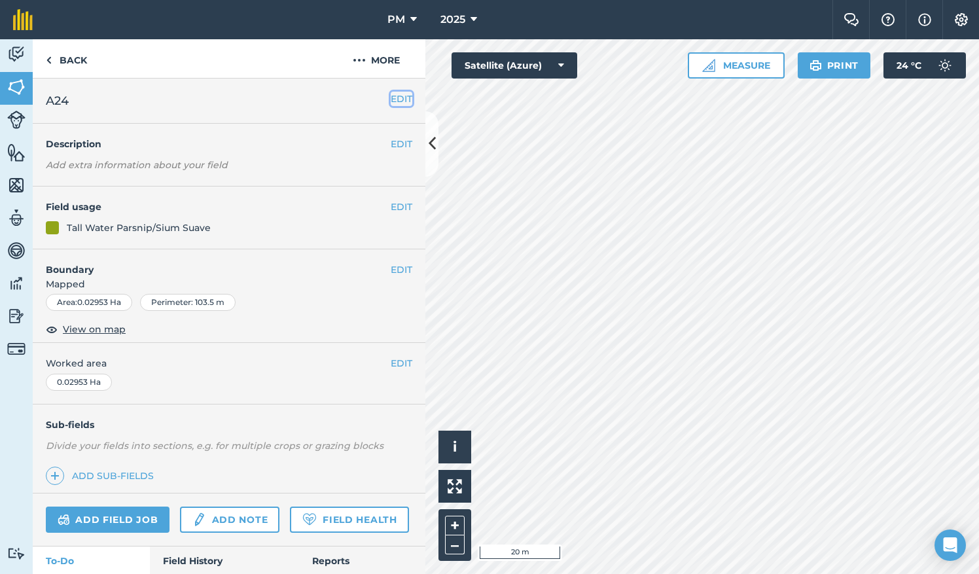
click at [397, 99] on button "EDIT" at bounding box center [402, 99] width 22 height 14
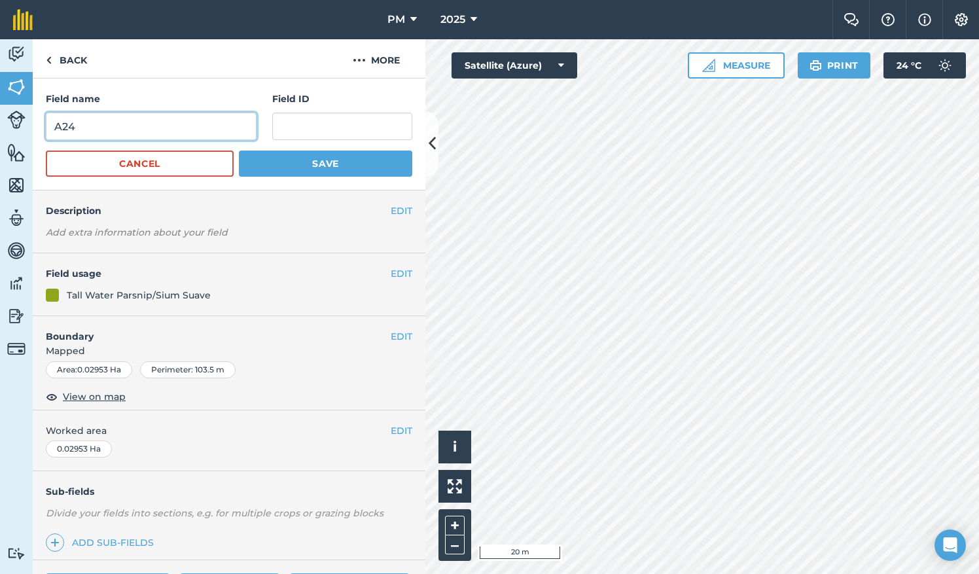
click at [73, 126] on input "A24" at bounding box center [151, 126] width 211 height 27
type input "A21"
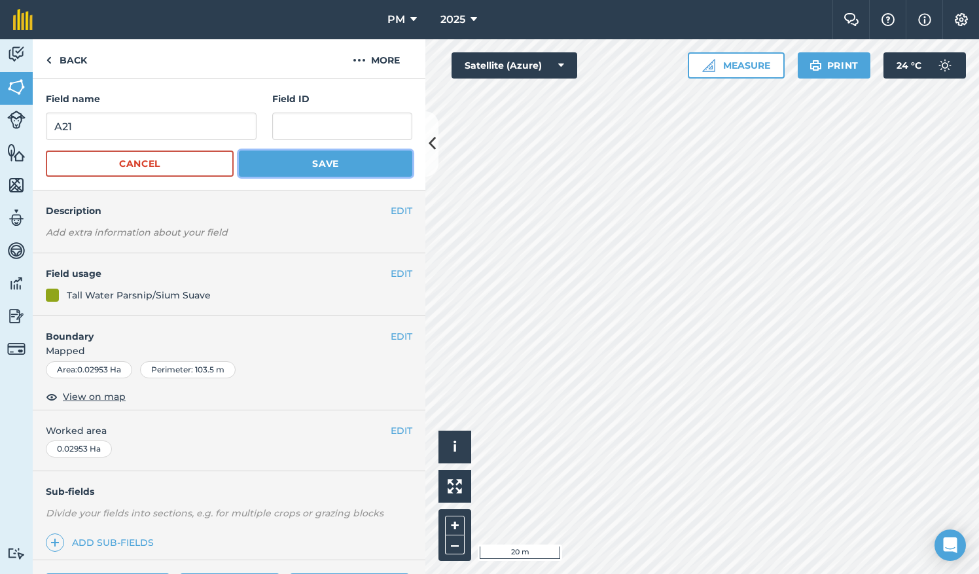
click at [348, 166] on button "Save" at bounding box center [325, 164] width 173 height 26
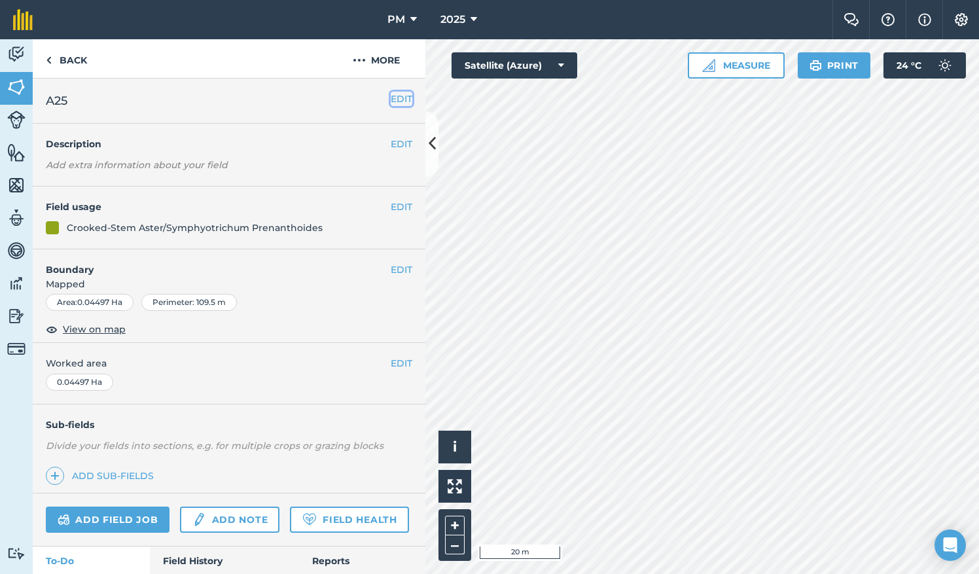
click at [391, 102] on button "EDIT" at bounding box center [402, 99] width 22 height 14
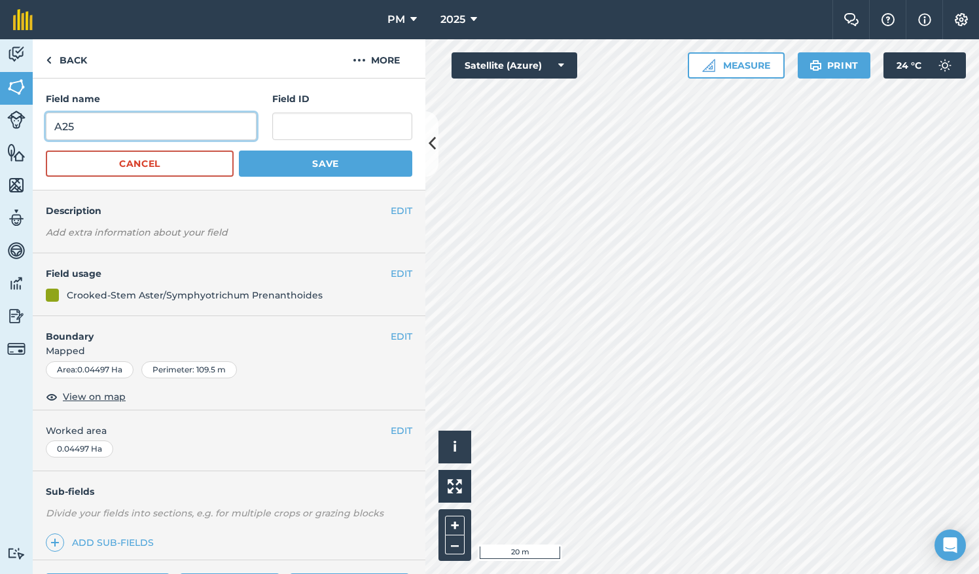
click at [181, 127] on input "A25" at bounding box center [151, 126] width 211 height 27
type input "A22"
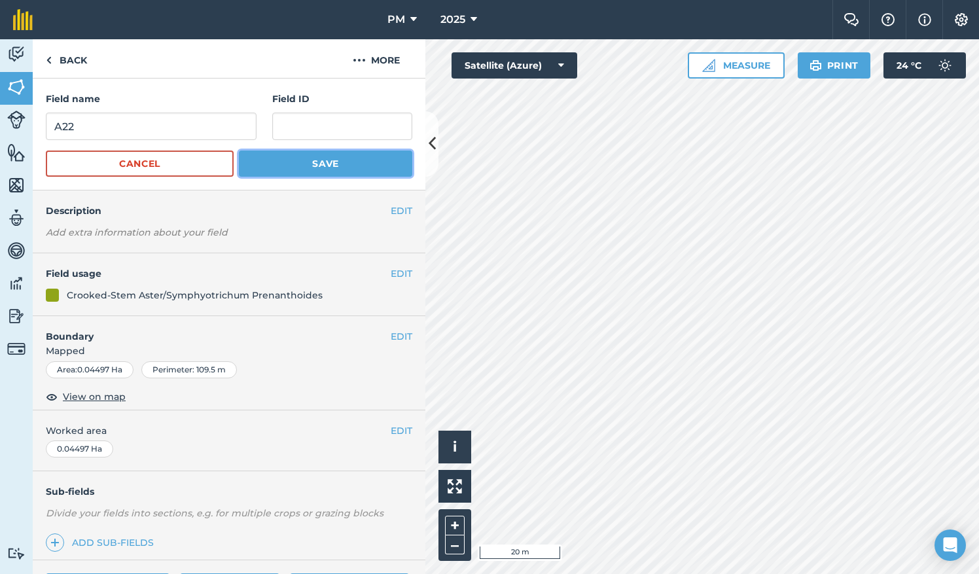
click at [278, 152] on button "Save" at bounding box center [325, 164] width 173 height 26
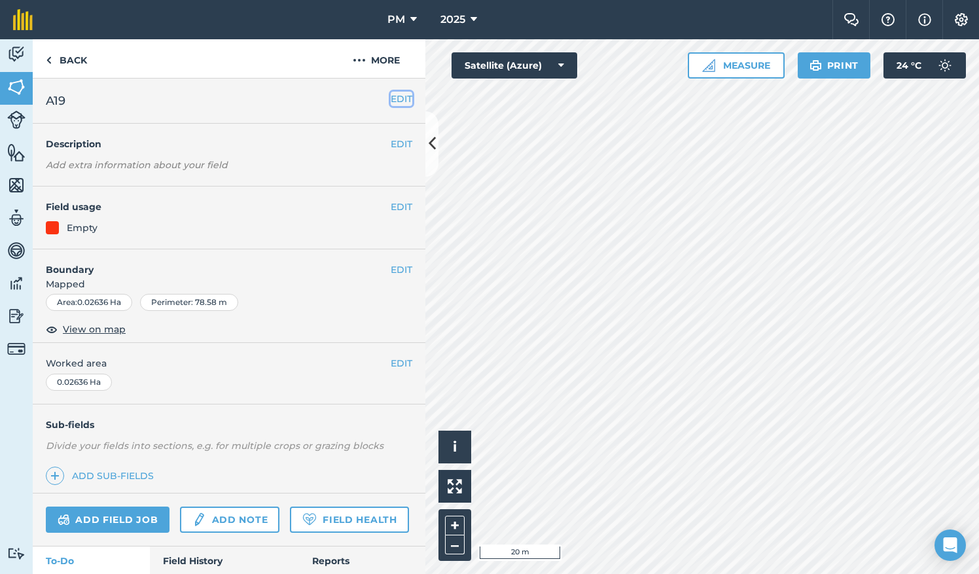
click at [399, 106] on button "EDIT" at bounding box center [402, 99] width 22 height 14
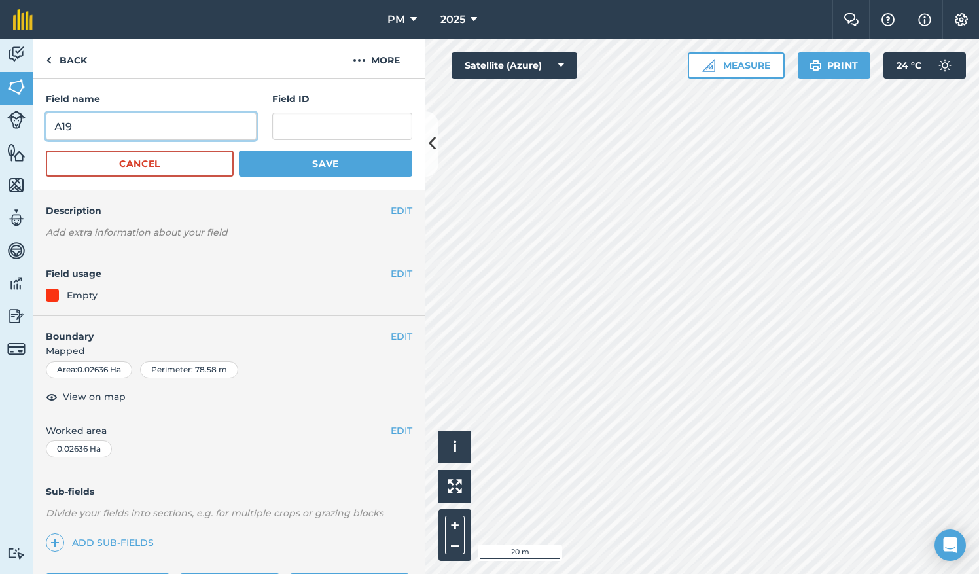
click at [137, 120] on input "A19" at bounding box center [151, 126] width 211 height 27
type input "A23"
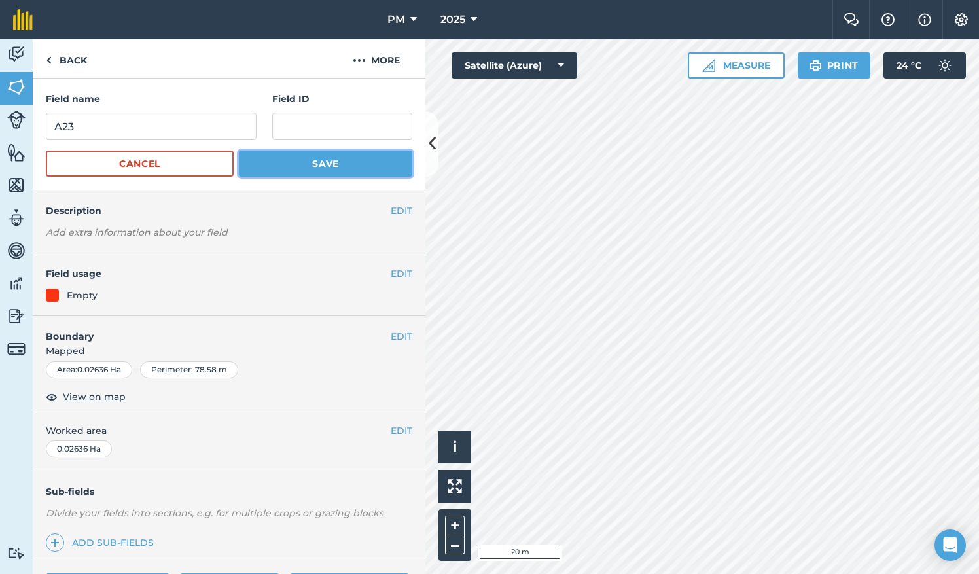
click at [276, 169] on button "Save" at bounding box center [325, 164] width 173 height 26
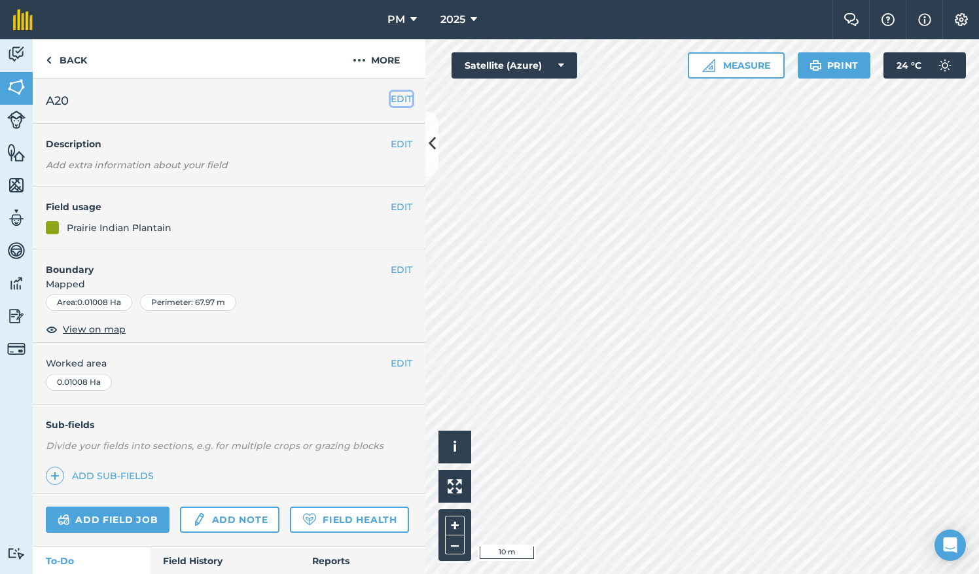
click at [399, 100] on button "EDIT" at bounding box center [402, 99] width 22 height 14
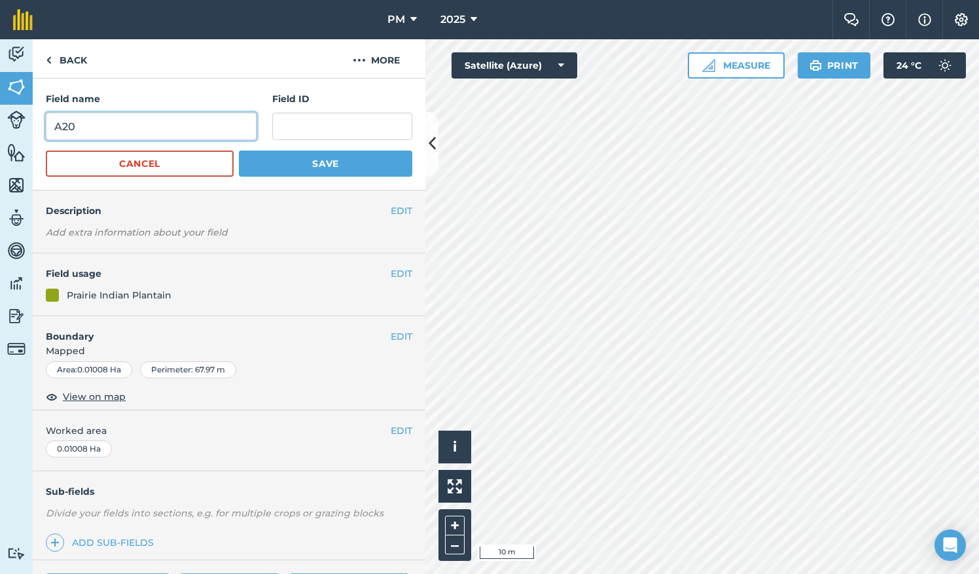
click at [133, 136] on input "A20" at bounding box center [151, 126] width 211 height 27
type input "A24"
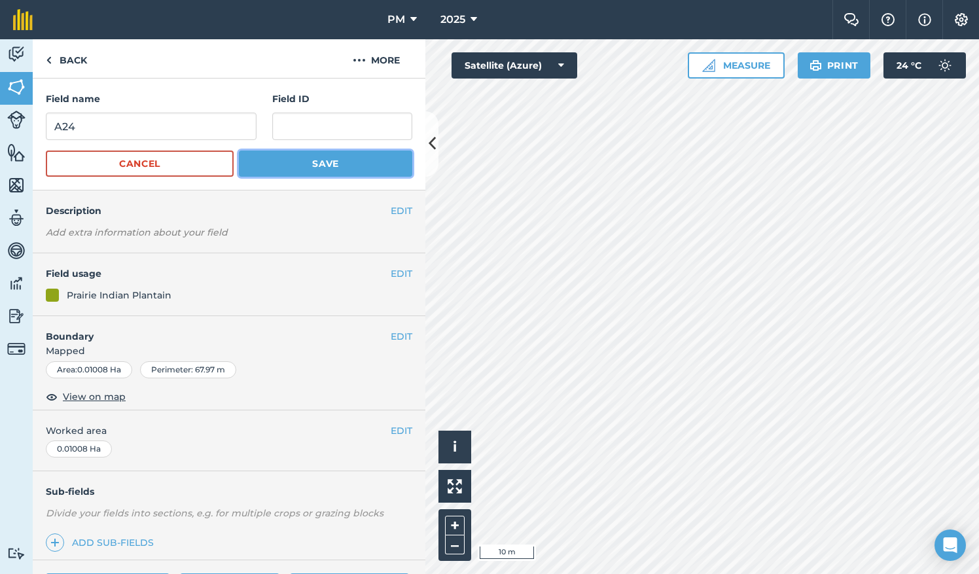
click at [263, 160] on button "Save" at bounding box center [325, 164] width 173 height 26
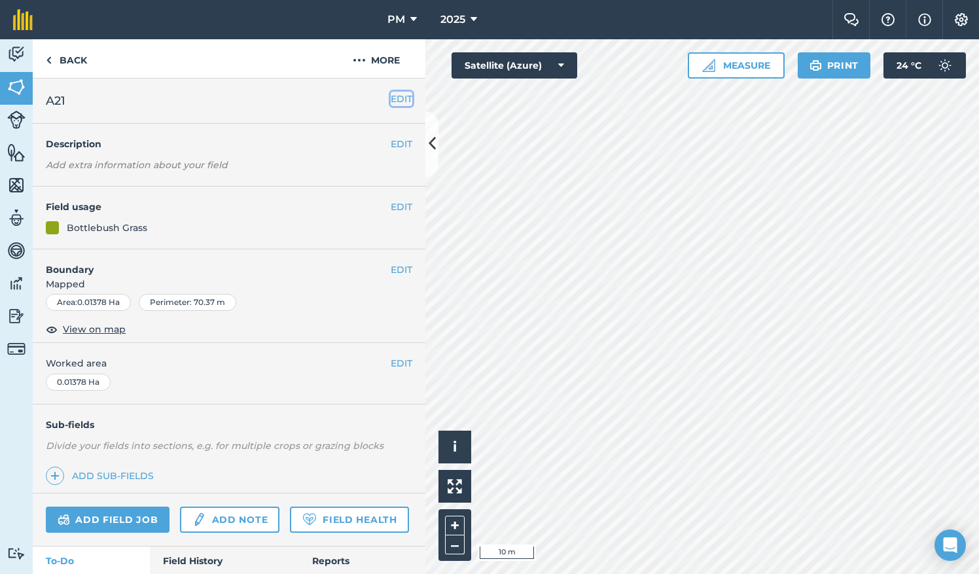
click at [391, 96] on button "EDIT" at bounding box center [402, 99] width 22 height 14
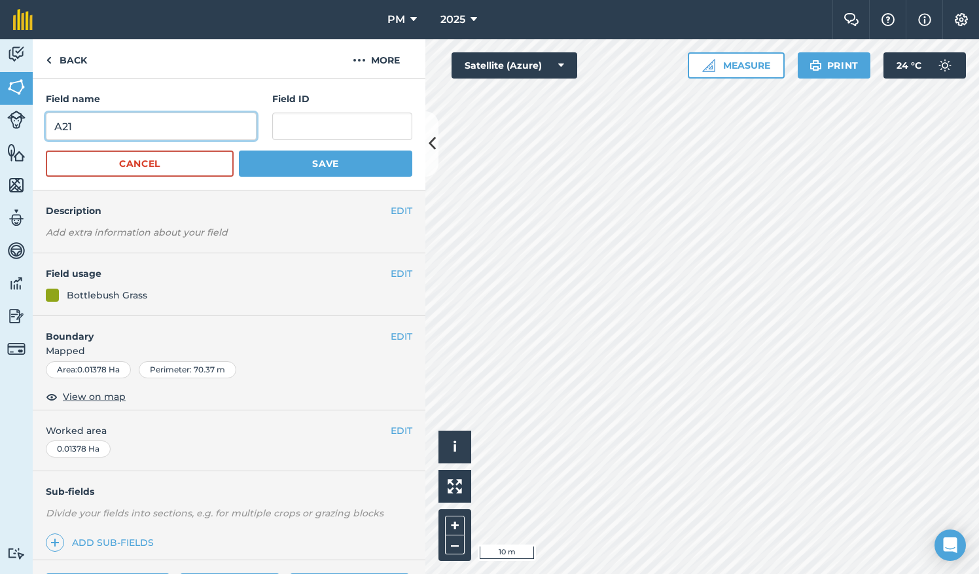
click at [113, 124] on input "A21" at bounding box center [151, 126] width 211 height 27
type input "A25"
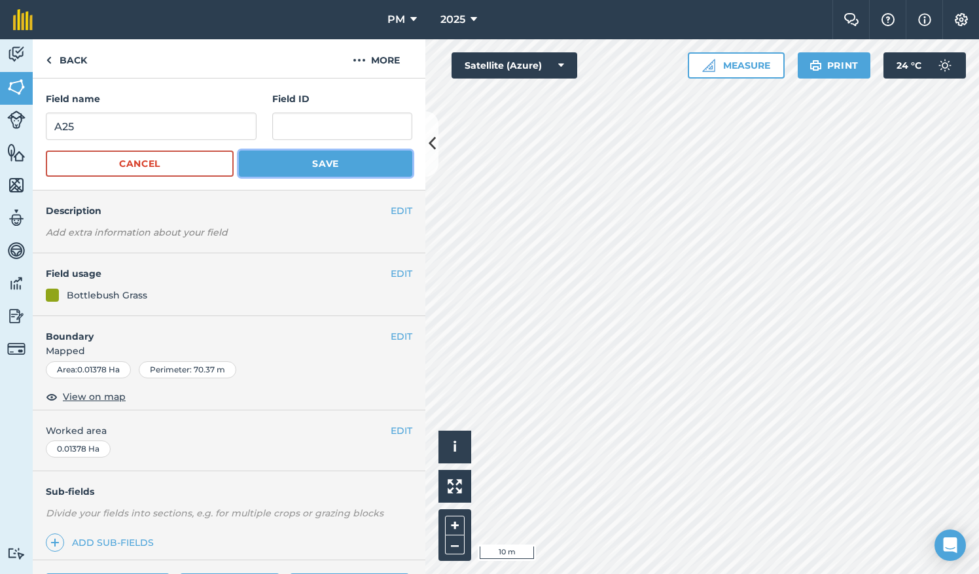
click at [240, 158] on button "Save" at bounding box center [325, 164] width 173 height 26
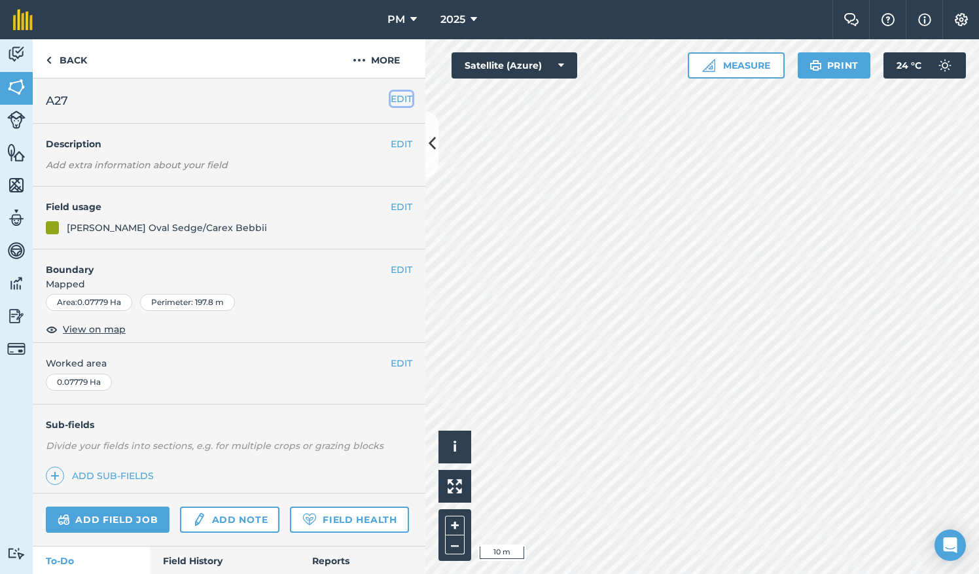
click at [391, 94] on button "EDIT" at bounding box center [402, 99] width 22 height 14
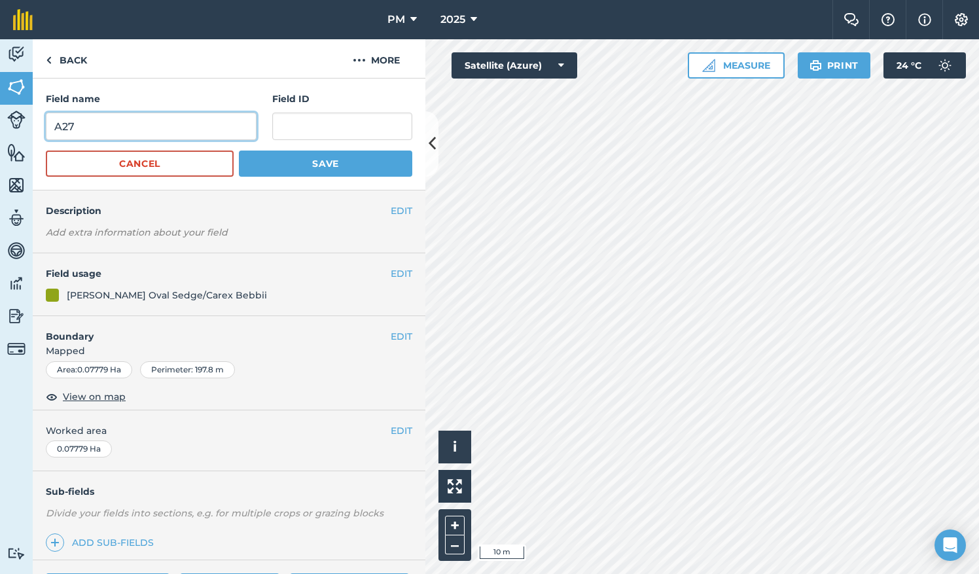
click at [151, 118] on input "A27" at bounding box center [151, 126] width 211 height 27
type input "A26"
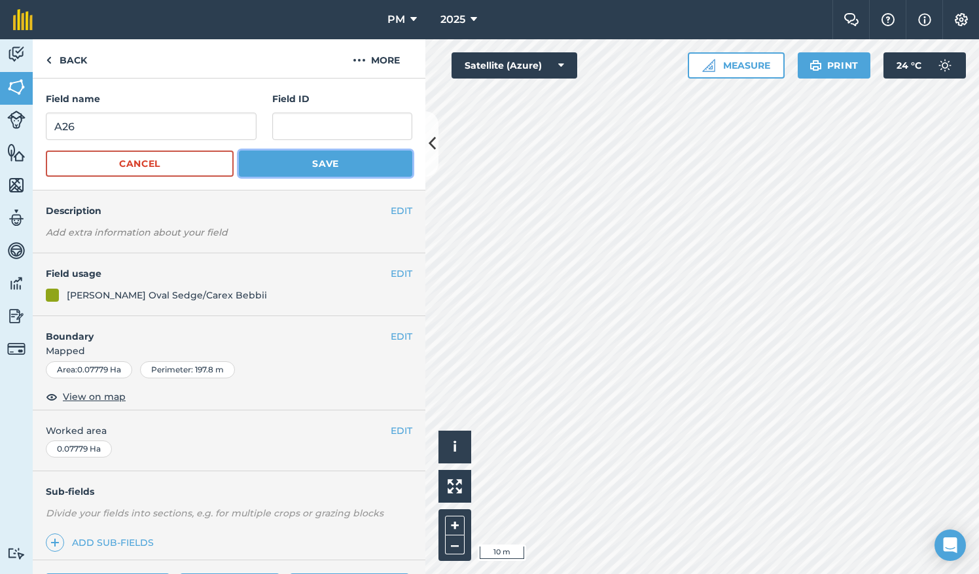
click at [267, 168] on button "Save" at bounding box center [325, 164] width 173 height 26
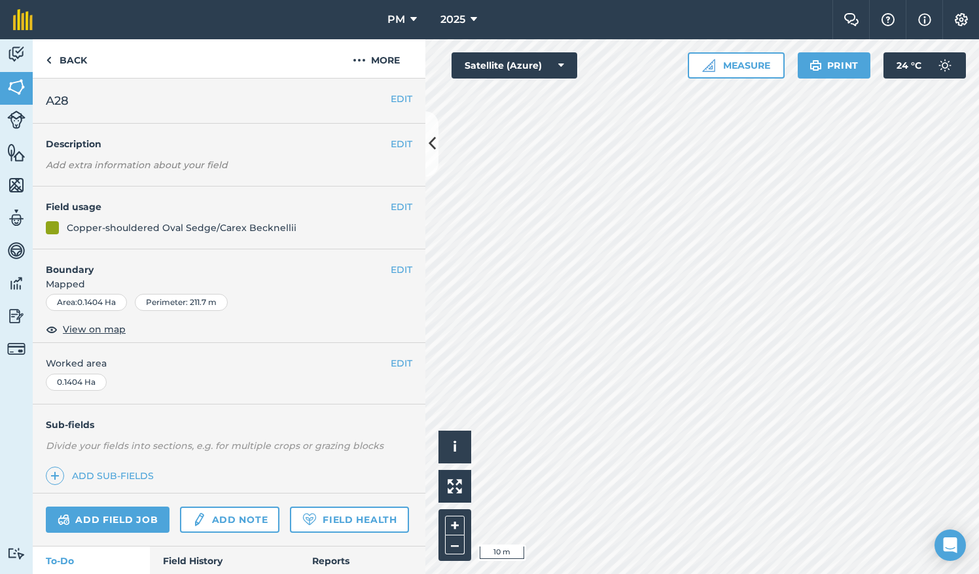
click at [396, 109] on div "EDIT A28" at bounding box center [229, 101] width 393 height 45
click at [391, 94] on button "EDIT" at bounding box center [402, 99] width 22 height 14
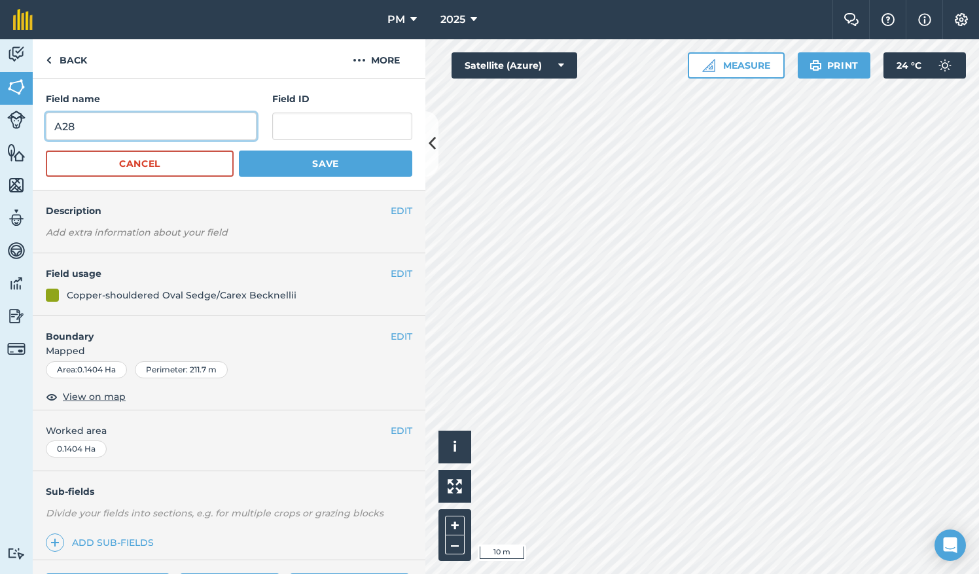
click at [208, 127] on input "A28" at bounding box center [151, 126] width 211 height 27
type input "A27"
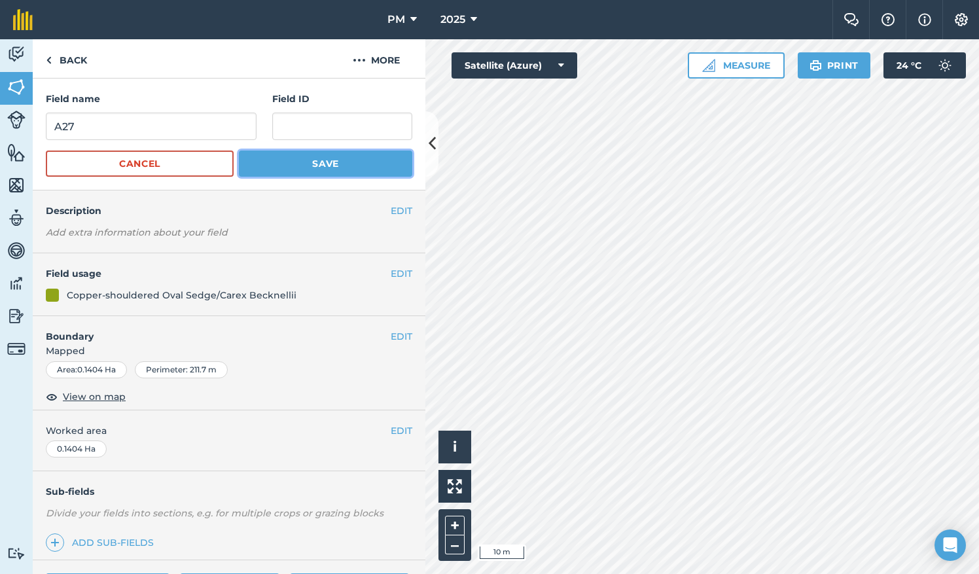
click at [274, 160] on button "Save" at bounding box center [325, 164] width 173 height 26
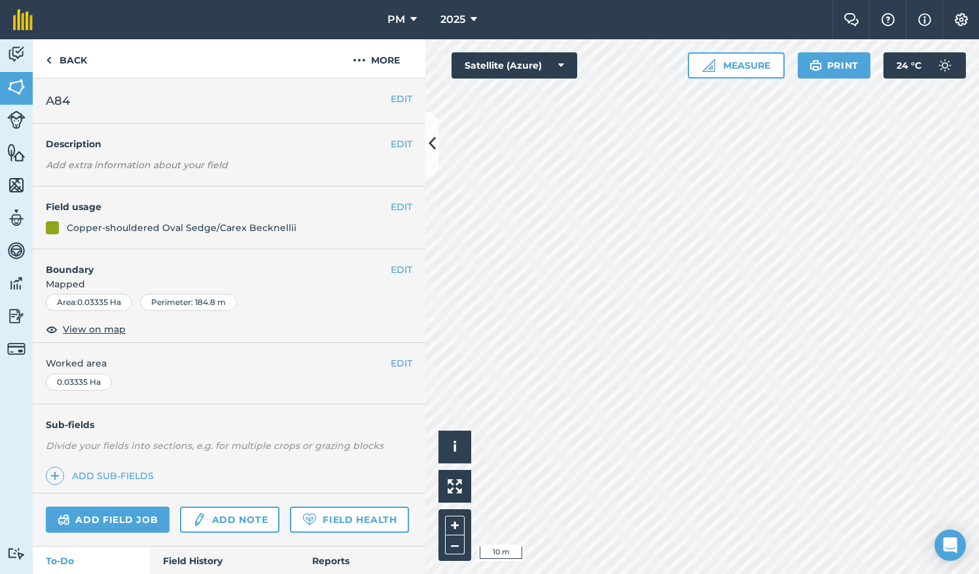
click at [744, 65] on div "Click to start drawing i © 2025 TomTom, Microsoft 10 m + – Satellite (Azure) Me…" at bounding box center [702, 306] width 554 height 535
click at [395, 97] on button "EDIT" at bounding box center [402, 99] width 22 height 14
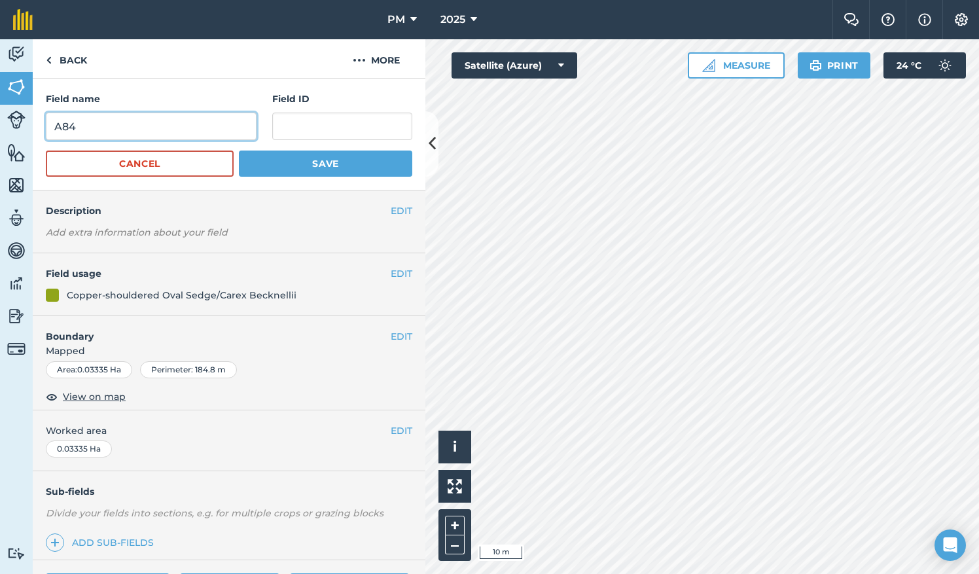
click at [177, 128] on input "A84" at bounding box center [151, 126] width 211 height 27
type input "A27"
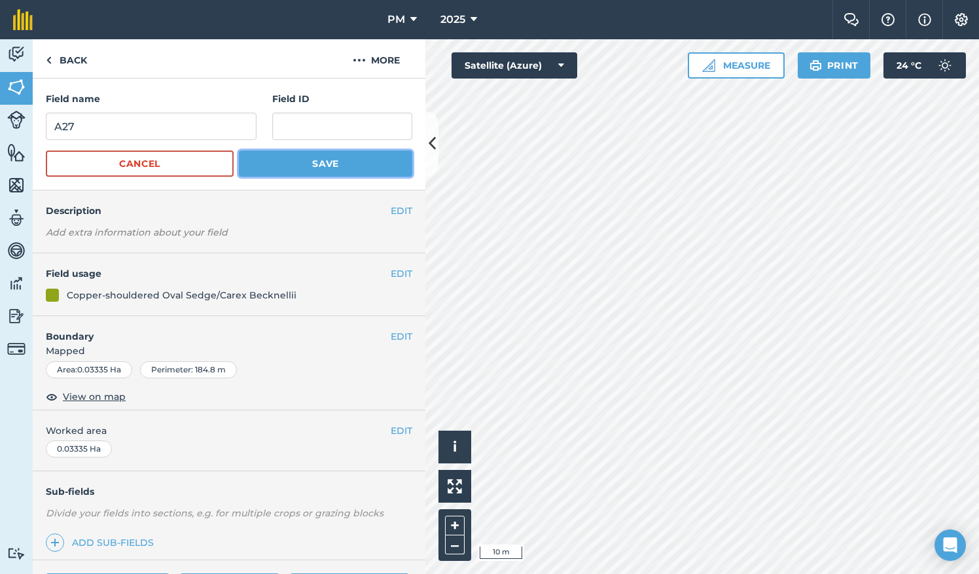
click at [275, 168] on button "Save" at bounding box center [325, 164] width 173 height 26
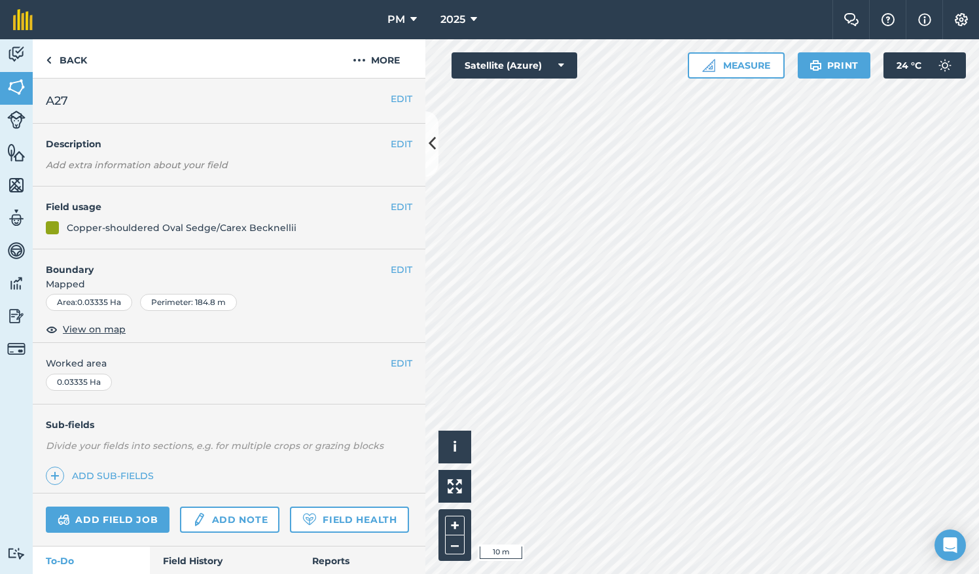
click at [641, 33] on div "PM 2025 Farm Chat Help Info Settings PM - 2025 Reproduced with the permission o…" at bounding box center [489, 287] width 979 height 574
